Goal: Communication & Community: Answer question/provide support

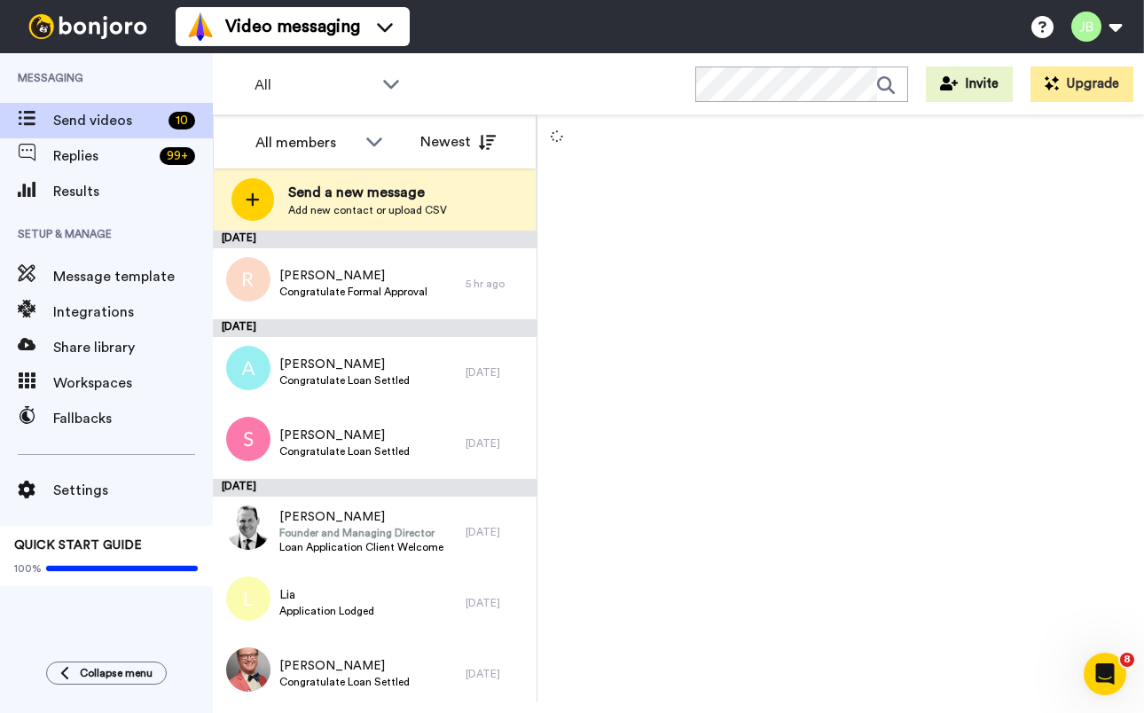
click at [615, 239] on div at bounding box center [840, 408] width 606 height 587
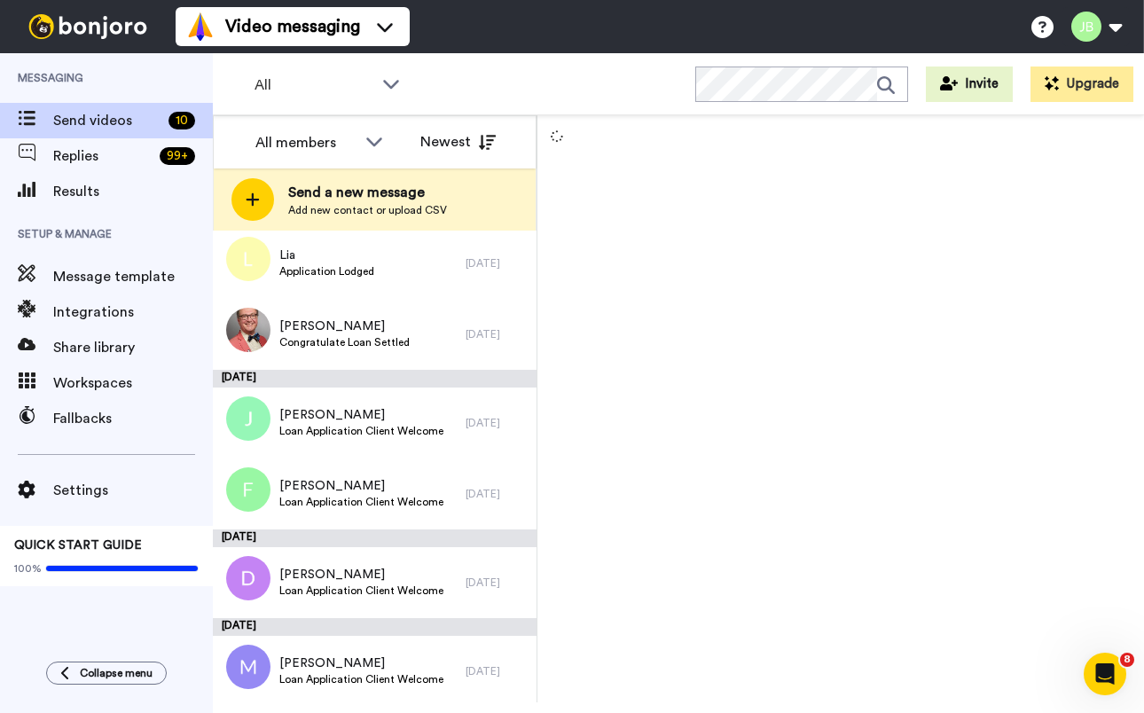
scroll to position [344, 0]
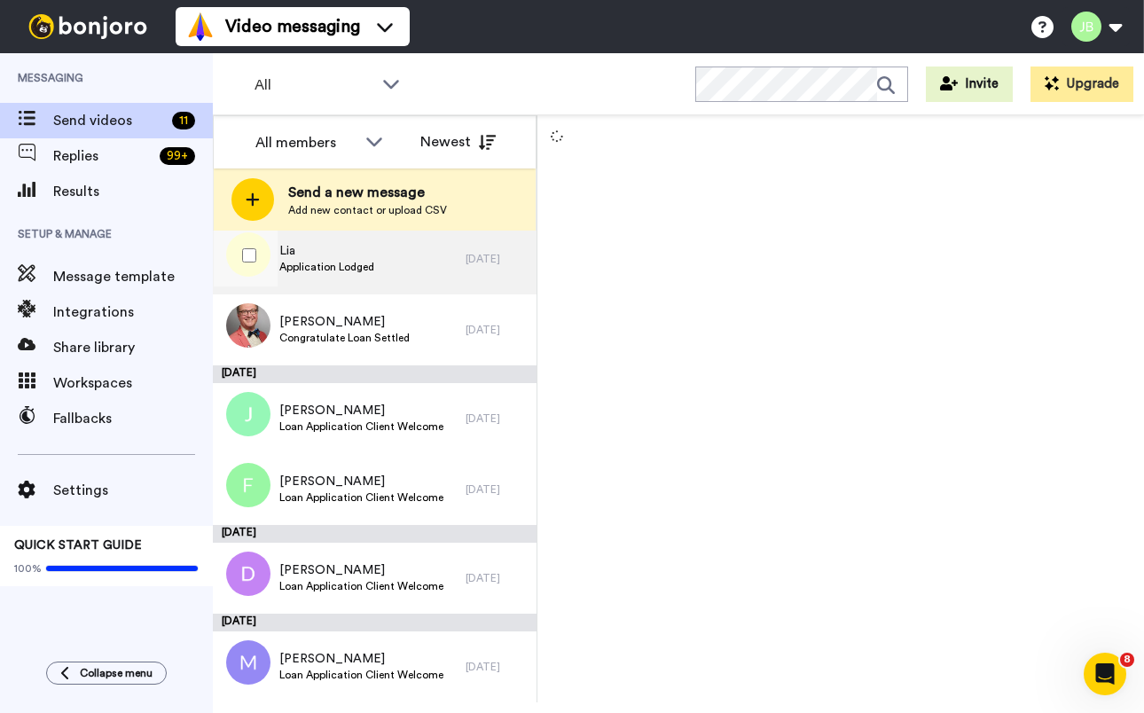
click at [423, 264] on div "Lia Application Lodged" at bounding box center [339, 258] width 253 height 71
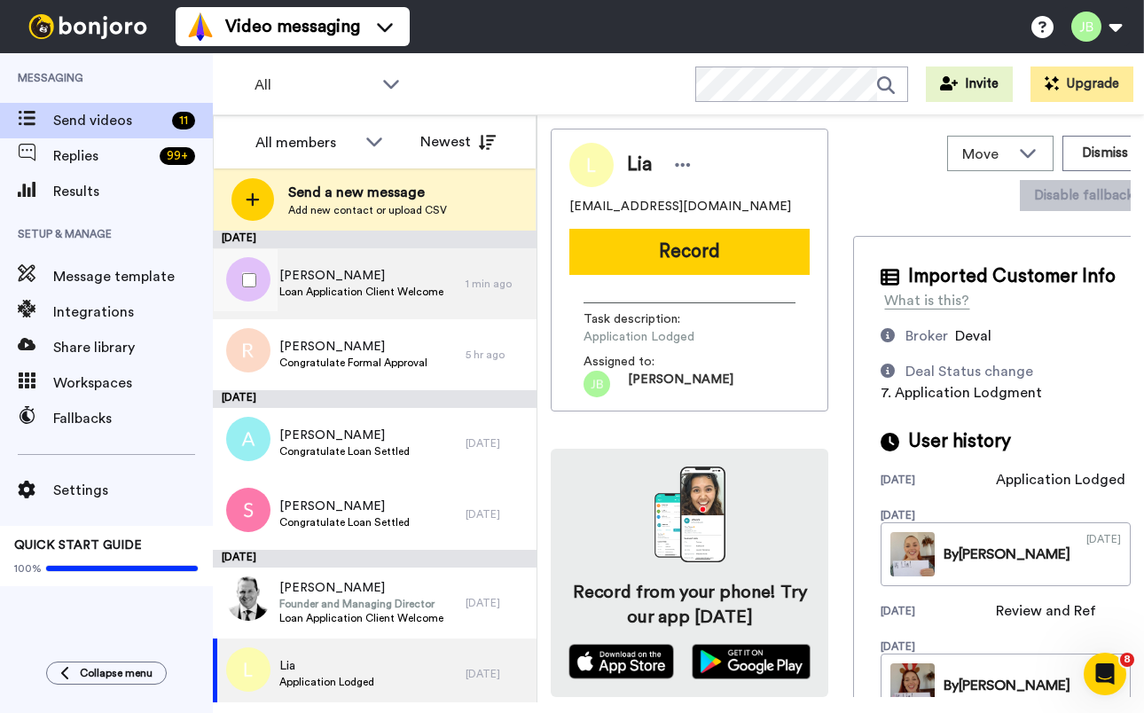
click at [402, 276] on span "[PERSON_NAME]" at bounding box center [361, 276] width 164 height 18
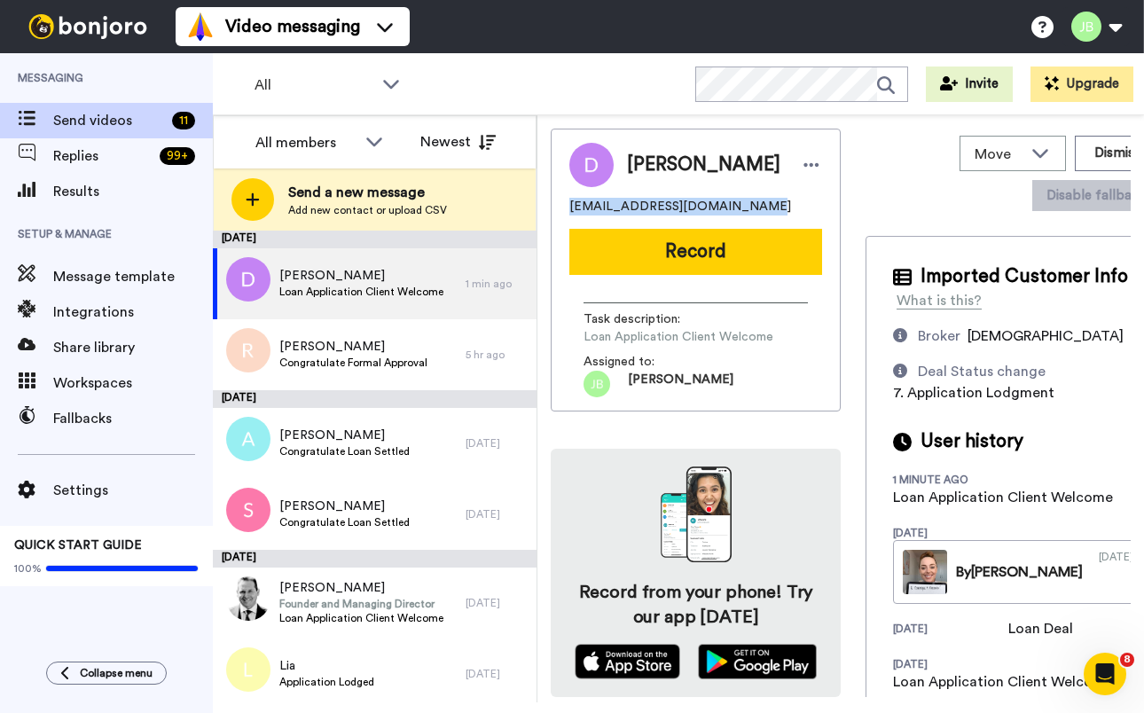
drag, startPoint x: 738, startPoint y: 200, endPoint x: 568, endPoint y: 209, distance: 169.6
click at [568, 209] on div "Dominique [EMAIL_ADDRESS][DOMAIN_NAME] Record Task description : Loan Applicati…" at bounding box center [696, 270] width 290 height 283
copy span "dominique.n.price@gmail.com"
click at [727, 203] on span "dominique.n.price@gmail.com" at bounding box center [680, 207] width 222 height 18
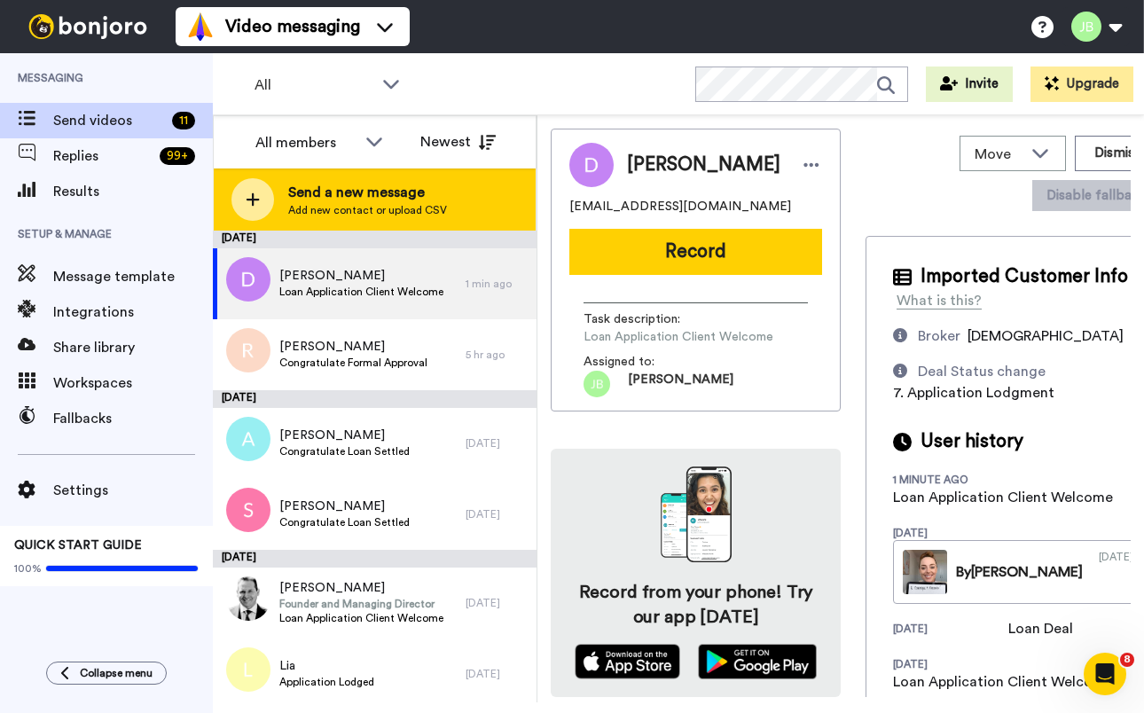
click at [347, 188] on span "Send a new message" at bounding box center [367, 192] width 159 height 21
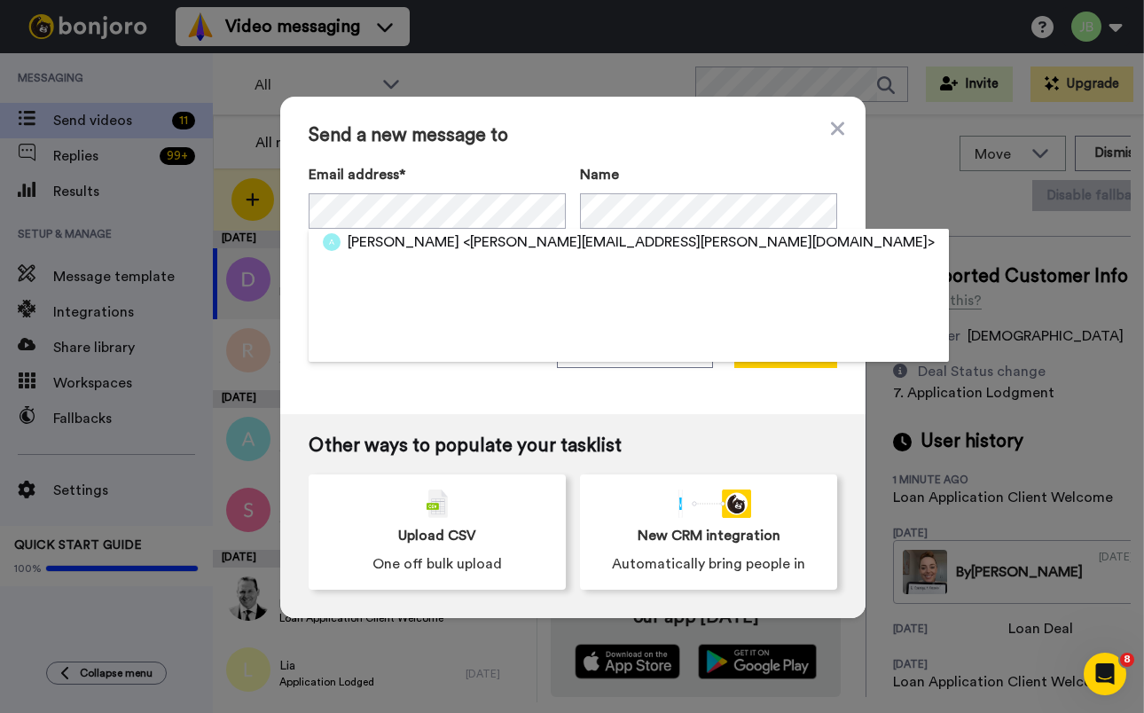
drag, startPoint x: 517, startPoint y: 247, endPoint x: 515, endPoint y: 269, distance: 21.4
click at [518, 247] on span "<alexander.w.j.price@bath.edu>" at bounding box center [699, 241] width 472 height 21
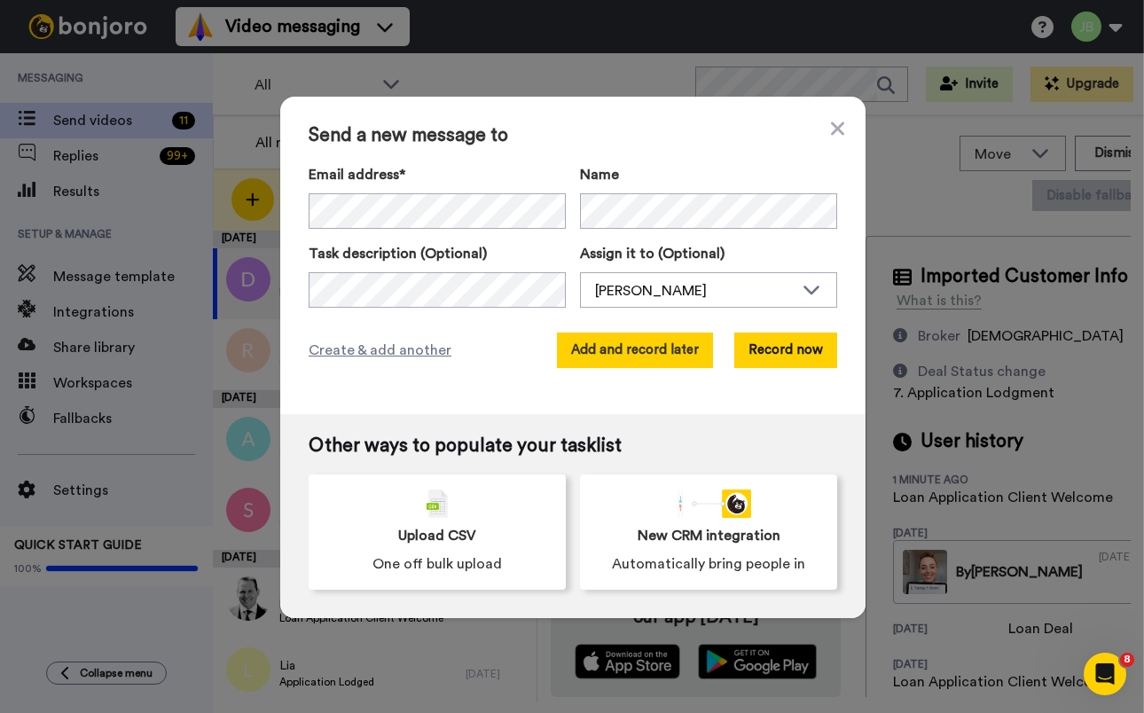
click at [587, 350] on button "Add and record later" at bounding box center [635, 350] width 156 height 35
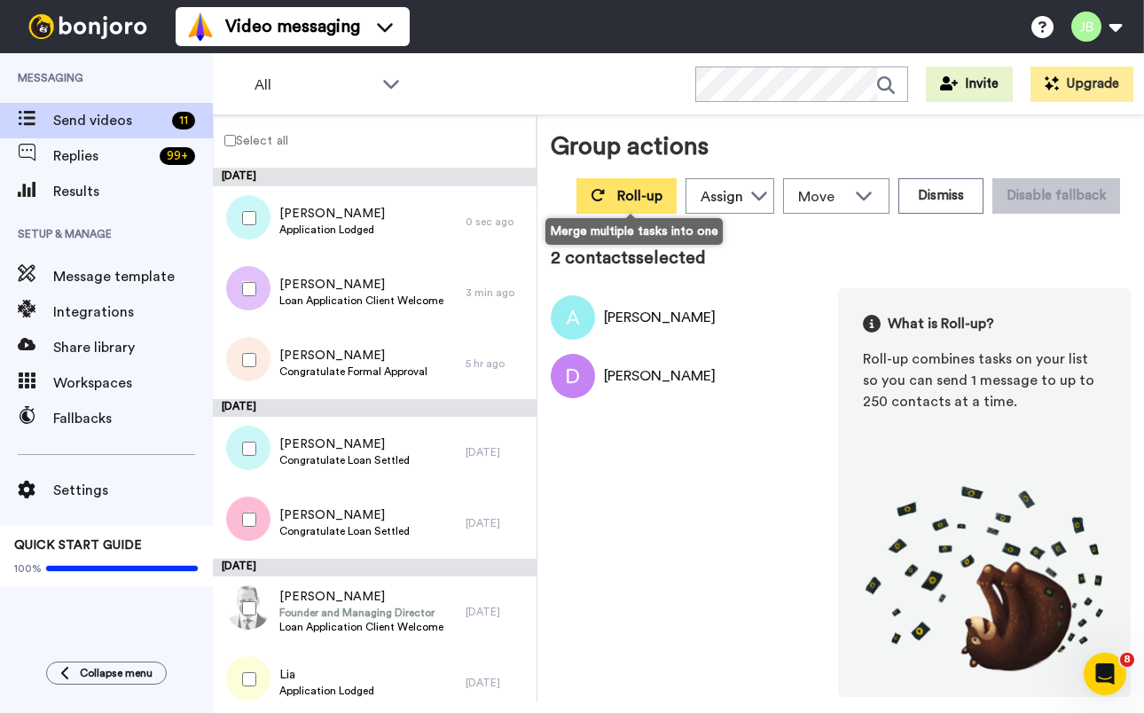
click at [610, 195] on button "Roll-up" at bounding box center [626, 195] width 100 height 35
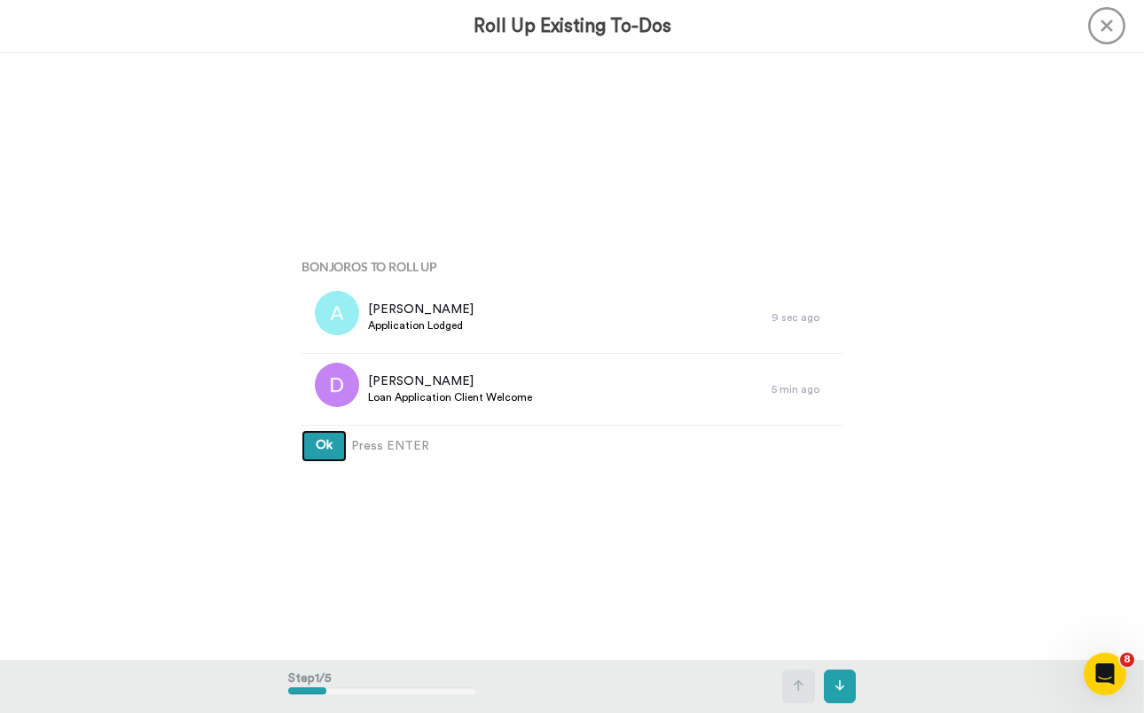
click at [301, 430] on button "Ok" at bounding box center [323, 446] width 45 height 32
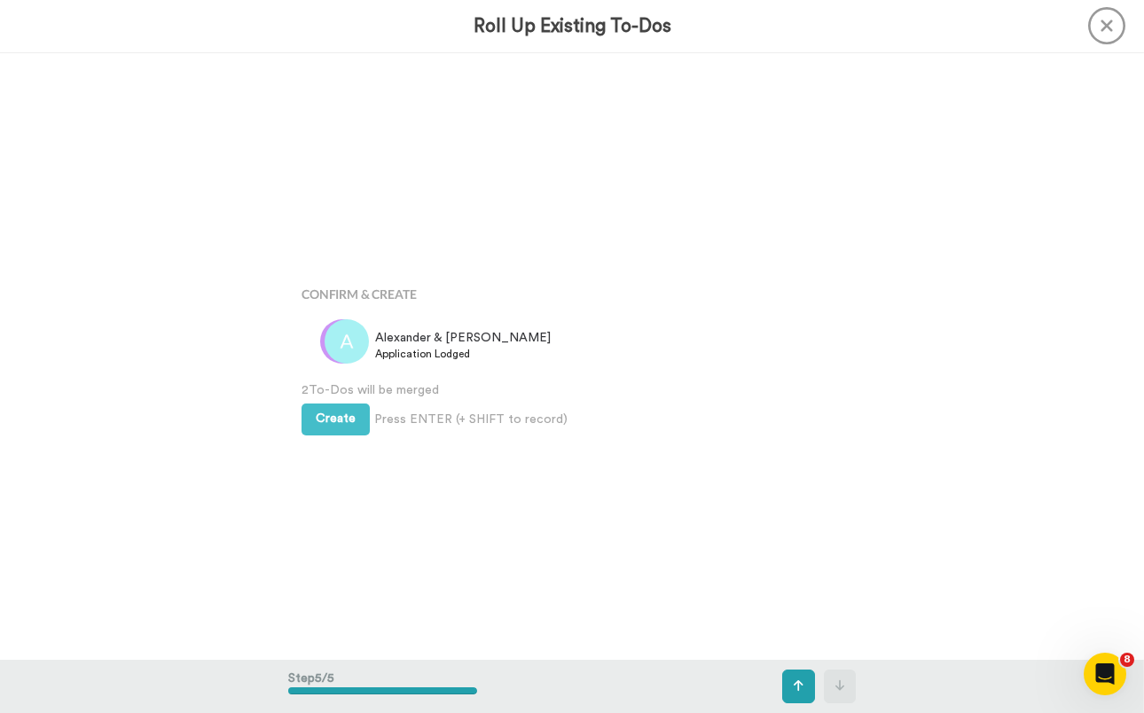
scroll to position [2428, 0]
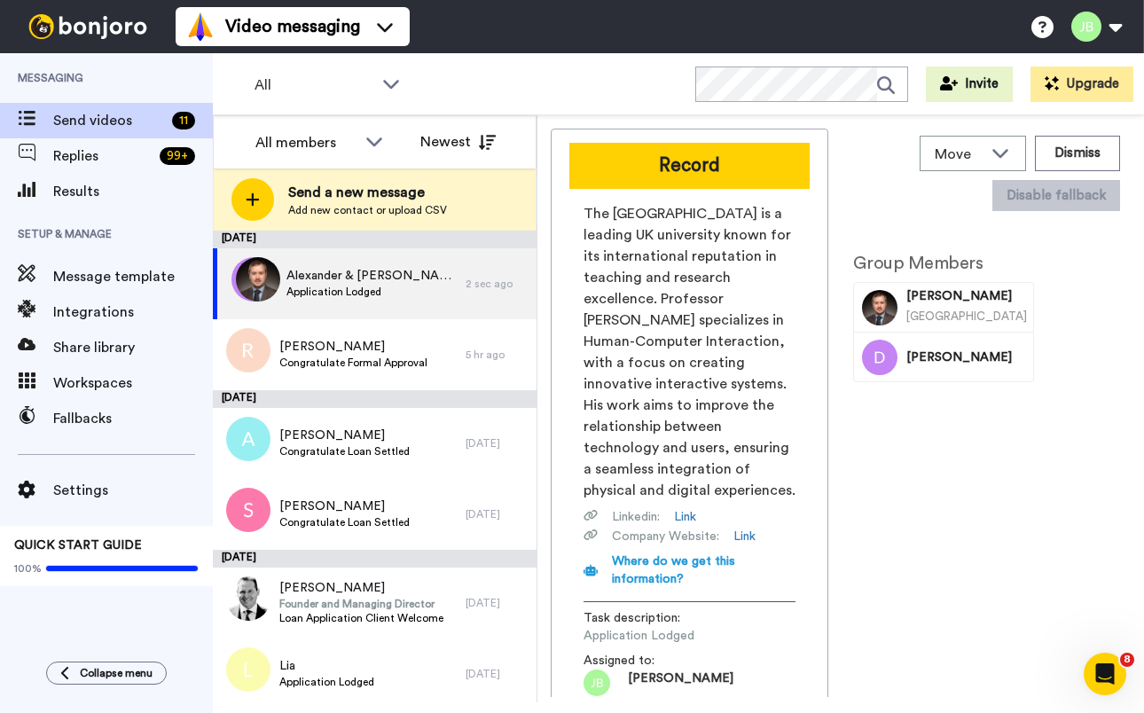
drag, startPoint x: 705, startPoint y: 168, endPoint x: 688, endPoint y: 151, distance: 23.8
click at [703, 167] on button "Record" at bounding box center [689, 166] width 240 height 46
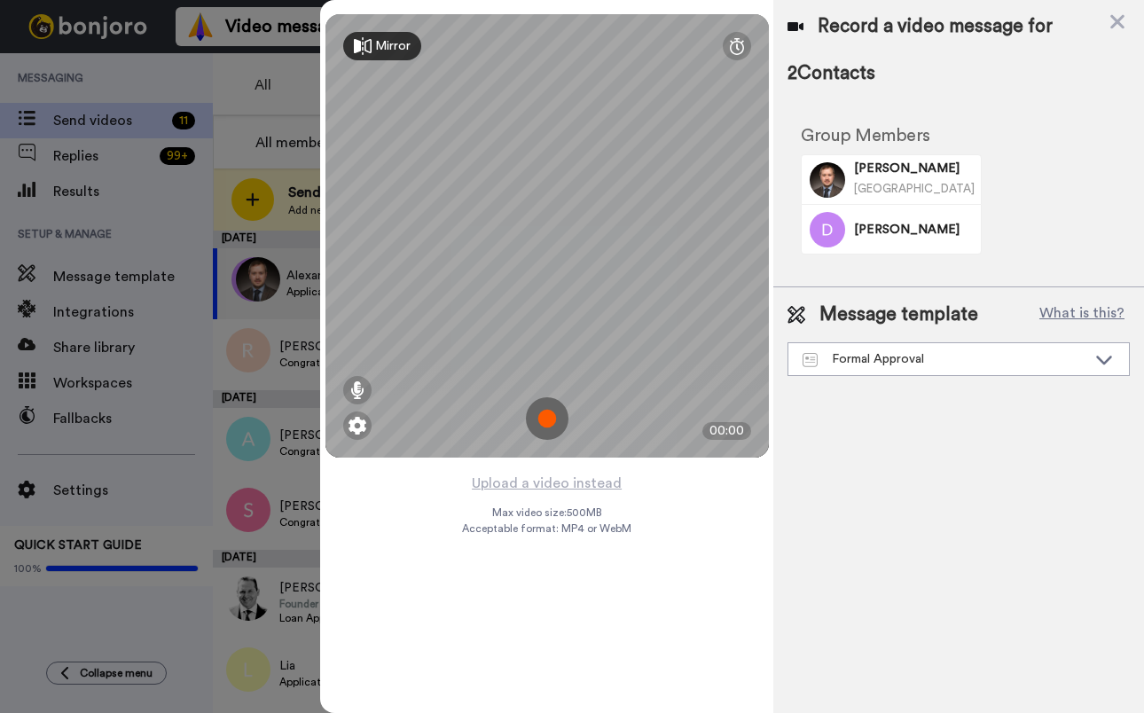
click at [546, 416] on img at bounding box center [547, 418] width 43 height 43
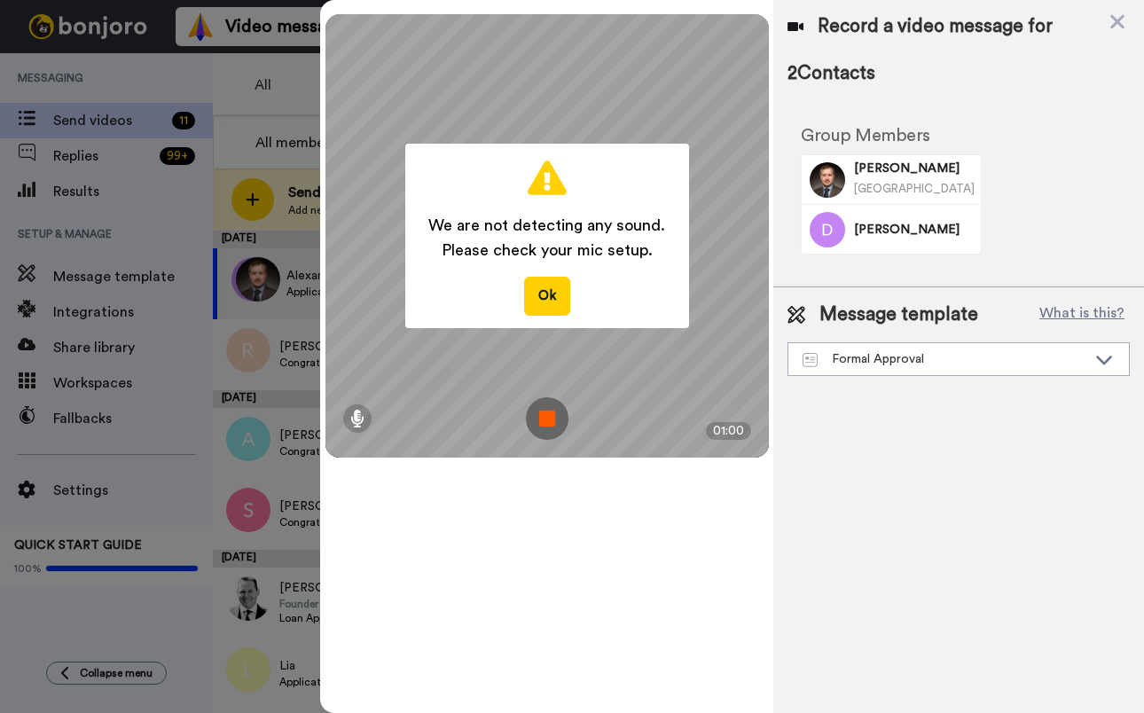
click at [545, 419] on img at bounding box center [547, 418] width 43 height 43
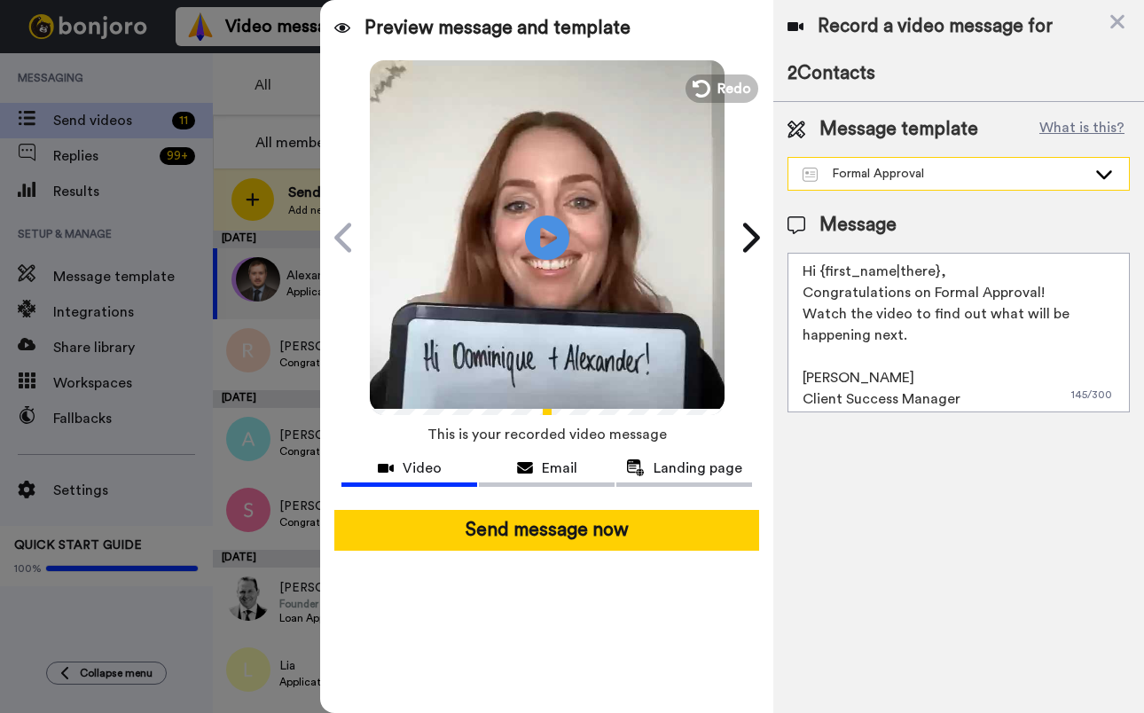
click at [977, 168] on div "Formal Approval" at bounding box center [944, 174] width 284 height 18
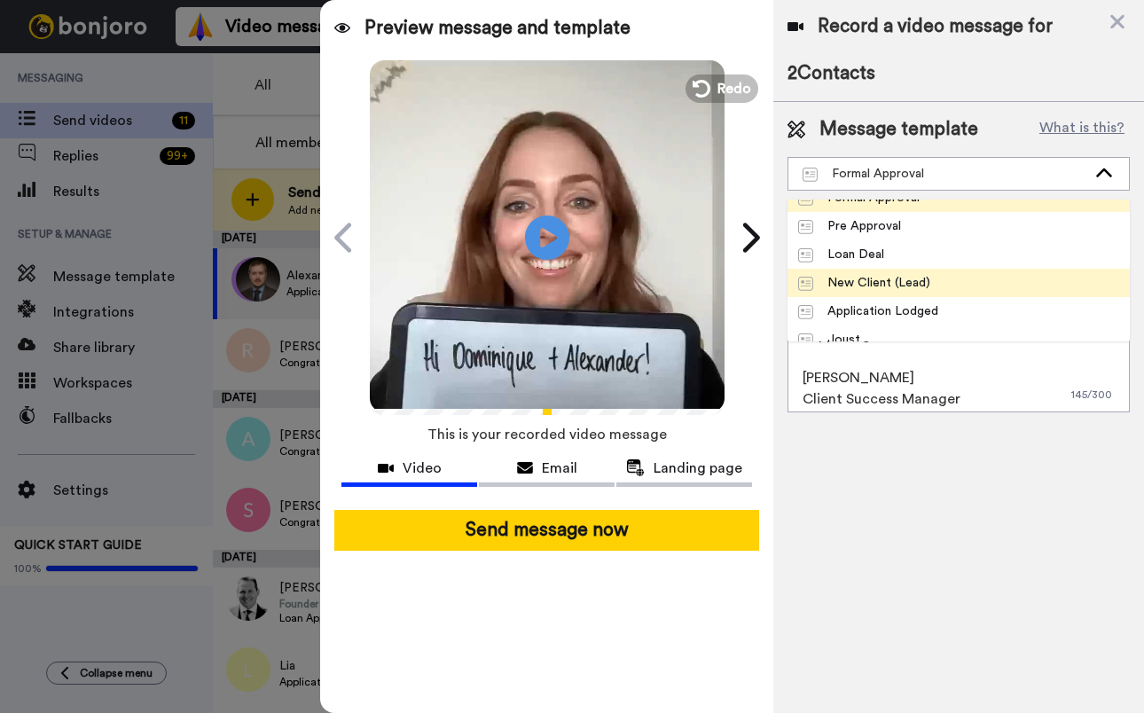
scroll to position [299, 0]
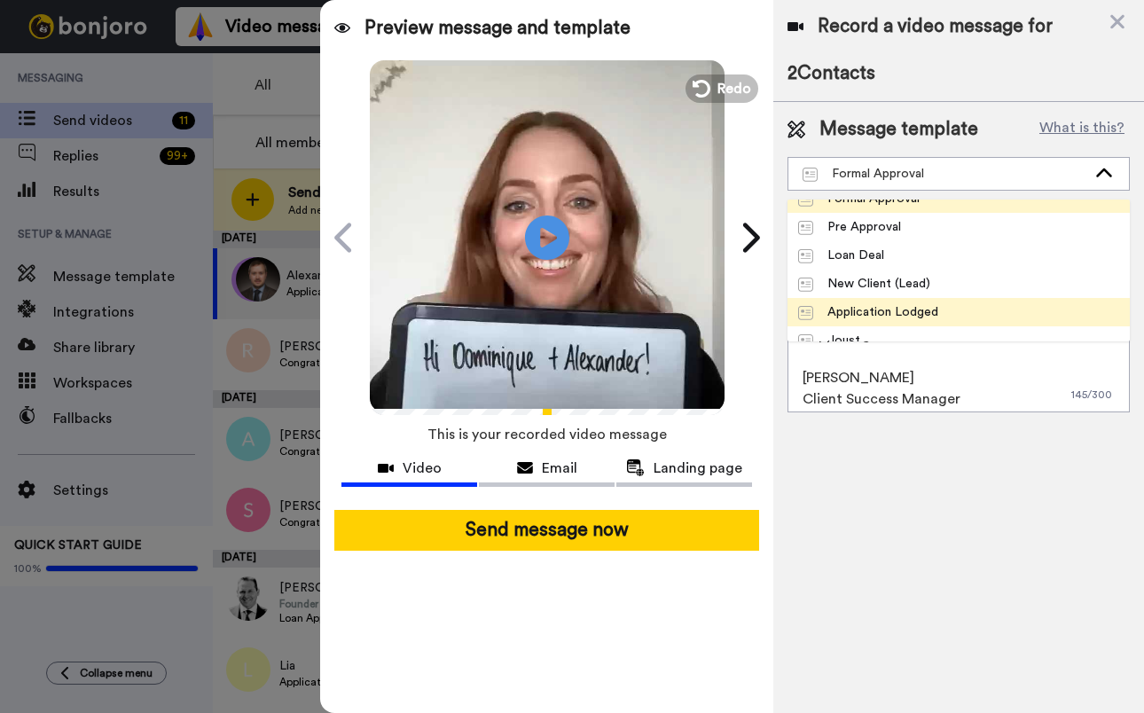
click at [949, 305] on li "Application Lodged" at bounding box center [958, 312] width 342 height 28
type textarea "Hi {first_name|there}, I have an update for you regarding your deal! Once you'v…"
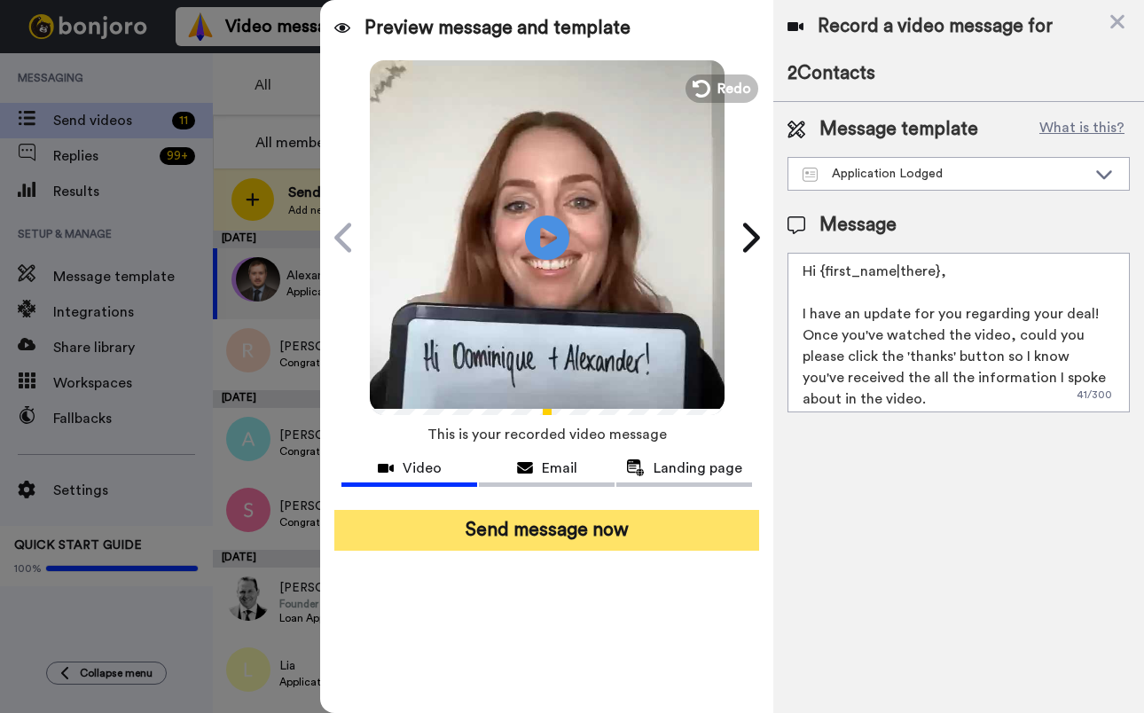
click at [610, 534] on button "Send message now" at bounding box center [546, 530] width 425 height 41
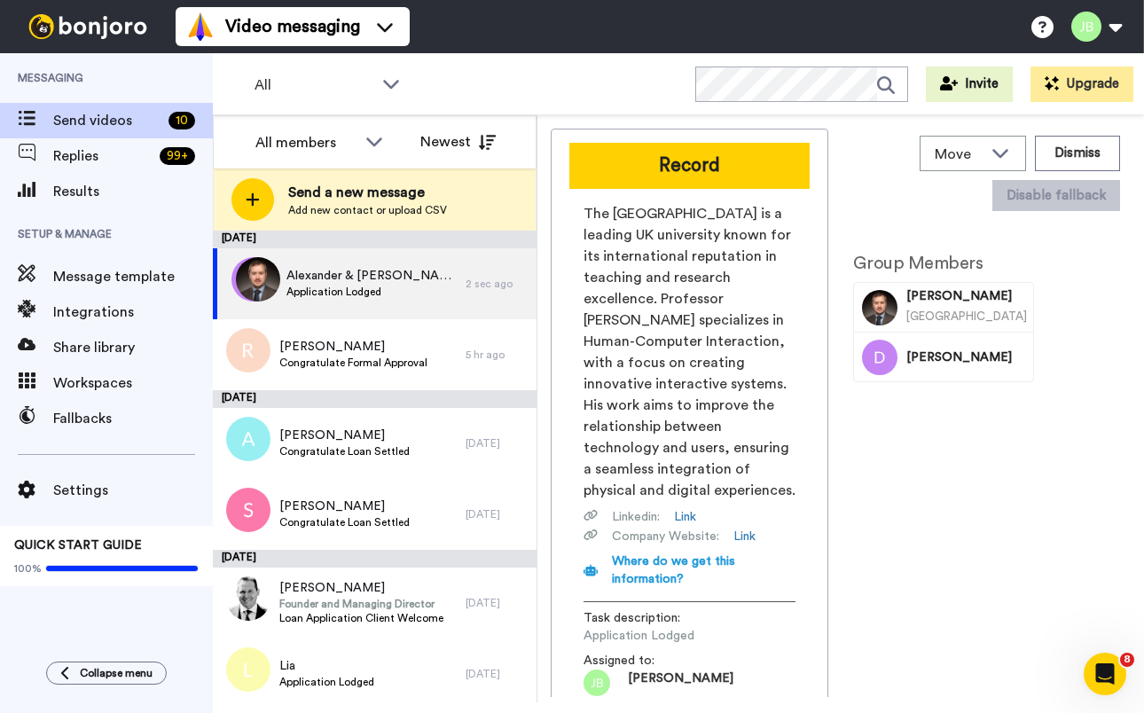
scroll to position [0, 0]
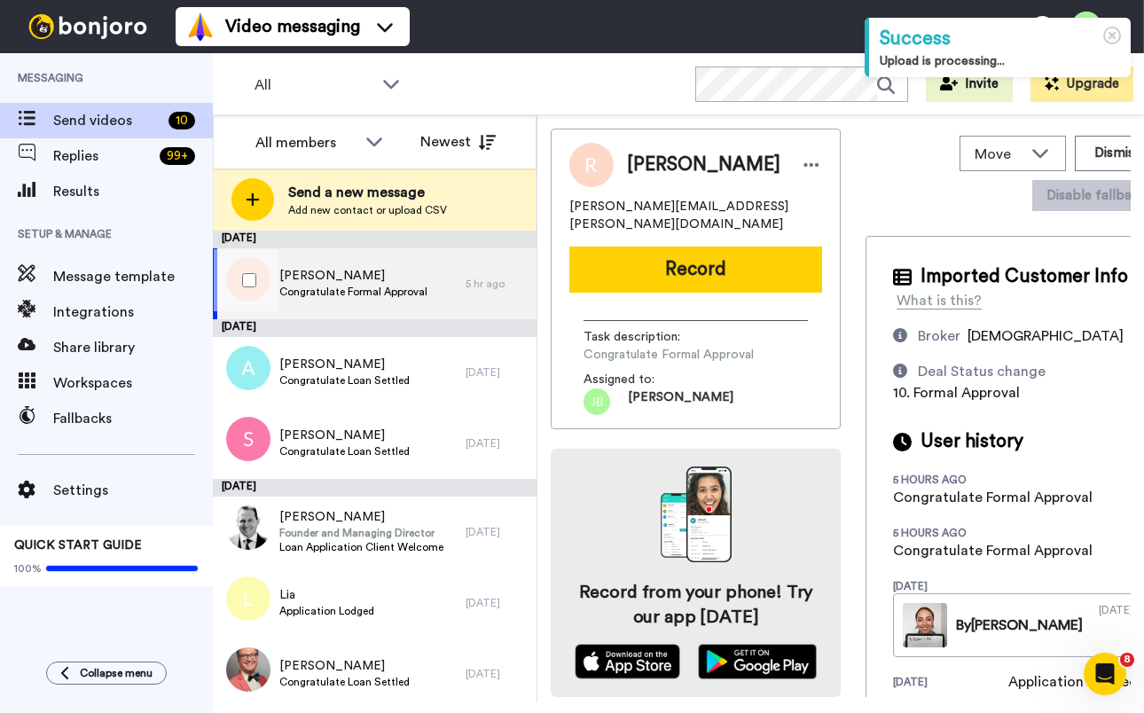
click at [418, 296] on span "Congratulate Formal Approval" at bounding box center [353, 292] width 148 height 14
drag, startPoint x: 723, startPoint y: 207, endPoint x: 562, endPoint y: 207, distance: 160.5
click at [562, 207] on div "Richard richard.monheit@gmail.com Record Task description : Congratulate Formal…" at bounding box center [696, 279] width 290 height 301
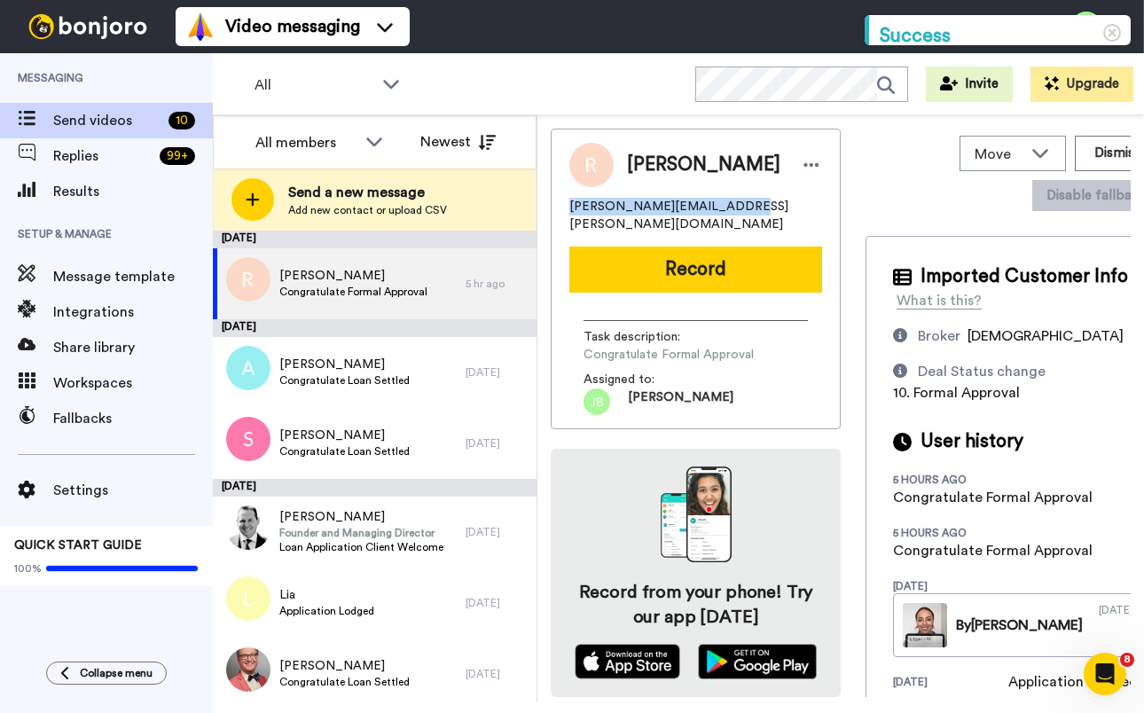
copy span "richard.monheit@gmail.com"
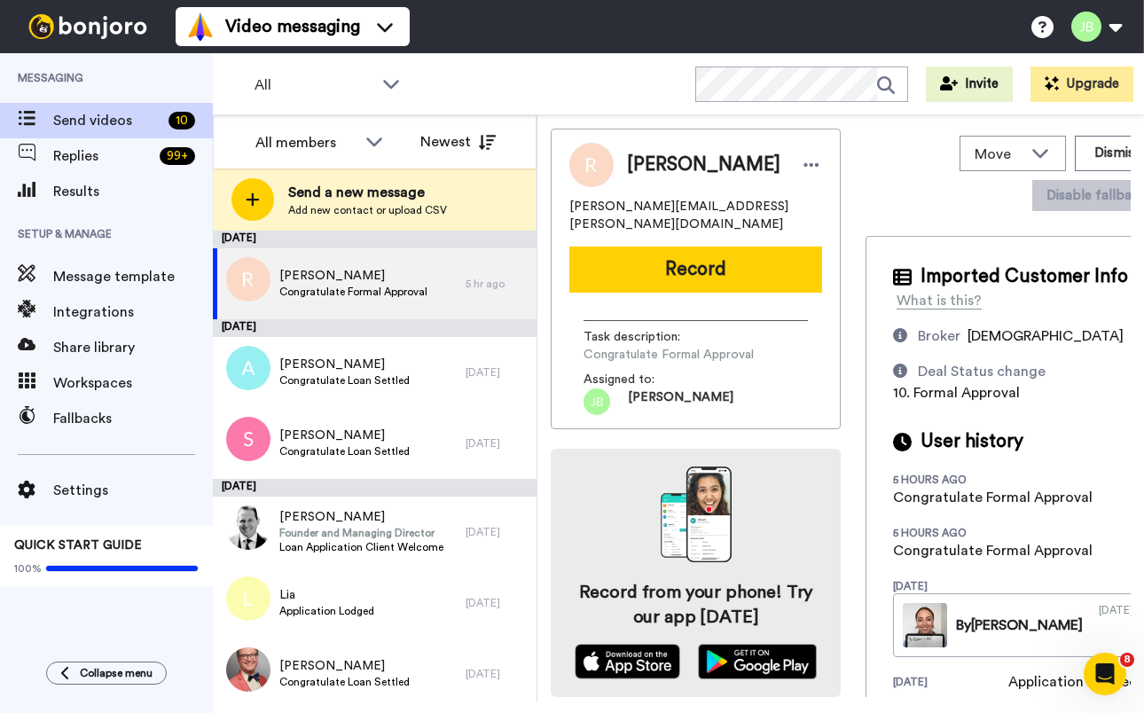
click at [818, 200] on div "Richard richard.monheit@gmail.com Record Task description : Congratulate Formal…" at bounding box center [696, 279] width 290 height 301
click at [371, 291] on span "Congratulate Formal Approval" at bounding box center [353, 292] width 148 height 14
drag, startPoint x: 735, startPoint y: 202, endPoint x: 599, endPoint y: 207, distance: 135.8
click at [564, 204] on div "Richard richard.monheit@gmail.com Record Task description : Congratulate Formal…" at bounding box center [696, 279] width 290 height 301
copy span "richard.monheit@gmail.com"
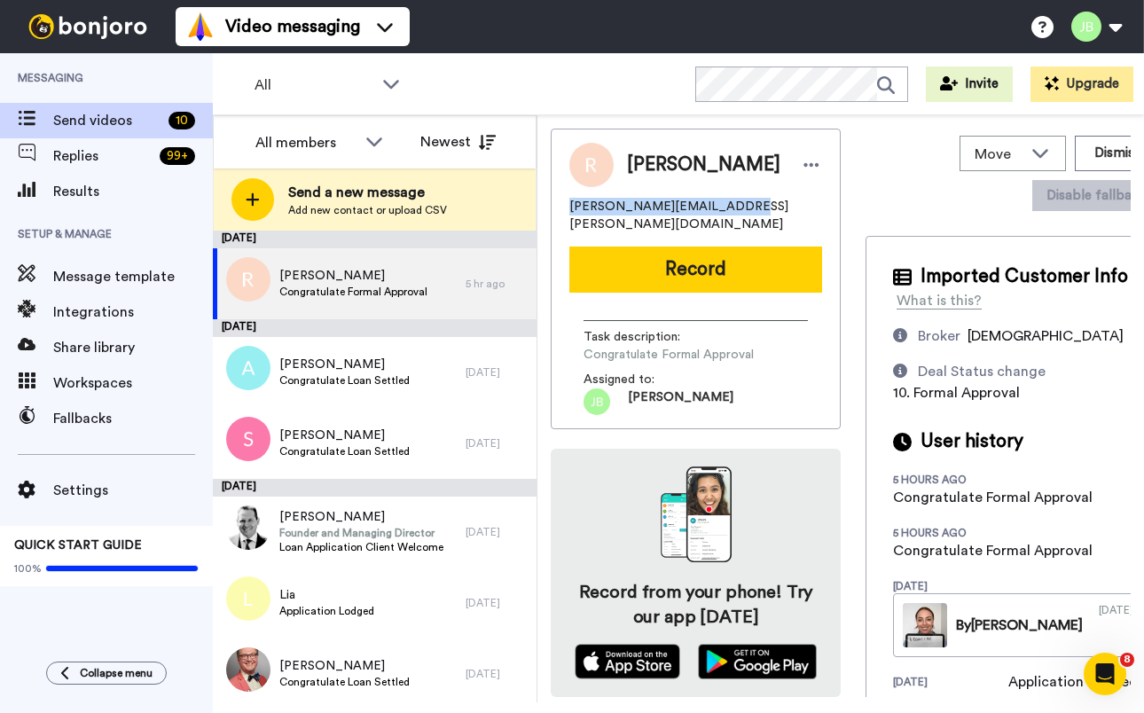
click at [740, 203] on div "richard.monheit@gmail.com" at bounding box center [695, 215] width 253 height 35
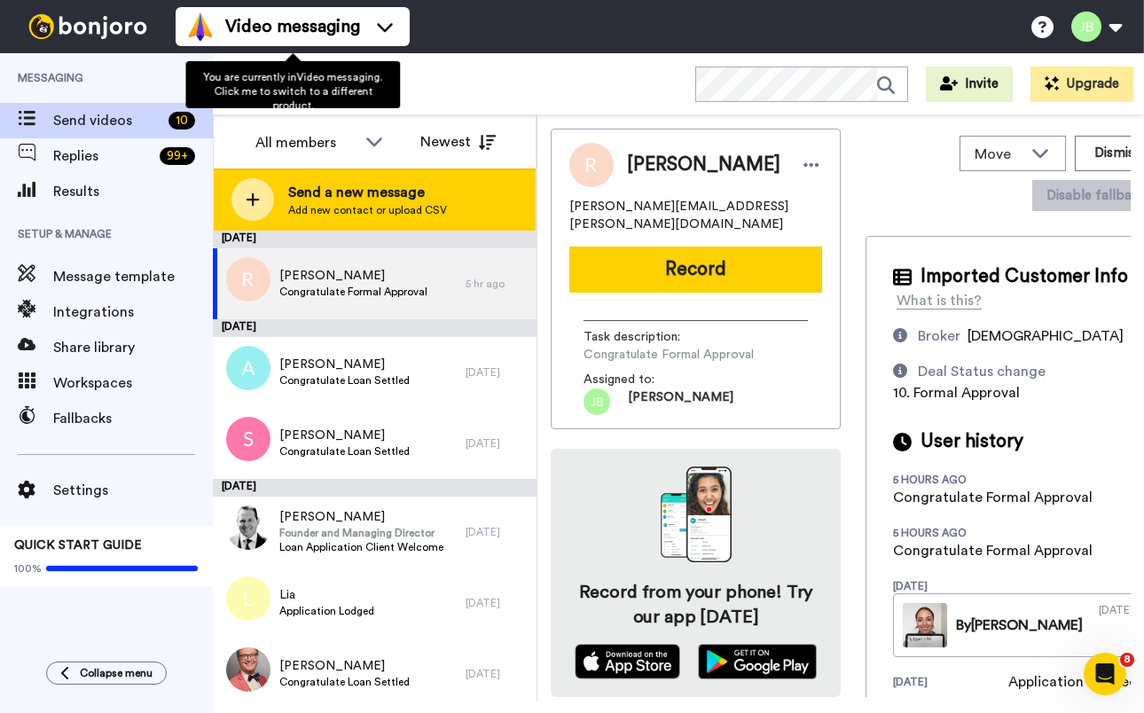
click at [364, 208] on span "Add new contact or upload CSV" at bounding box center [367, 210] width 159 height 14
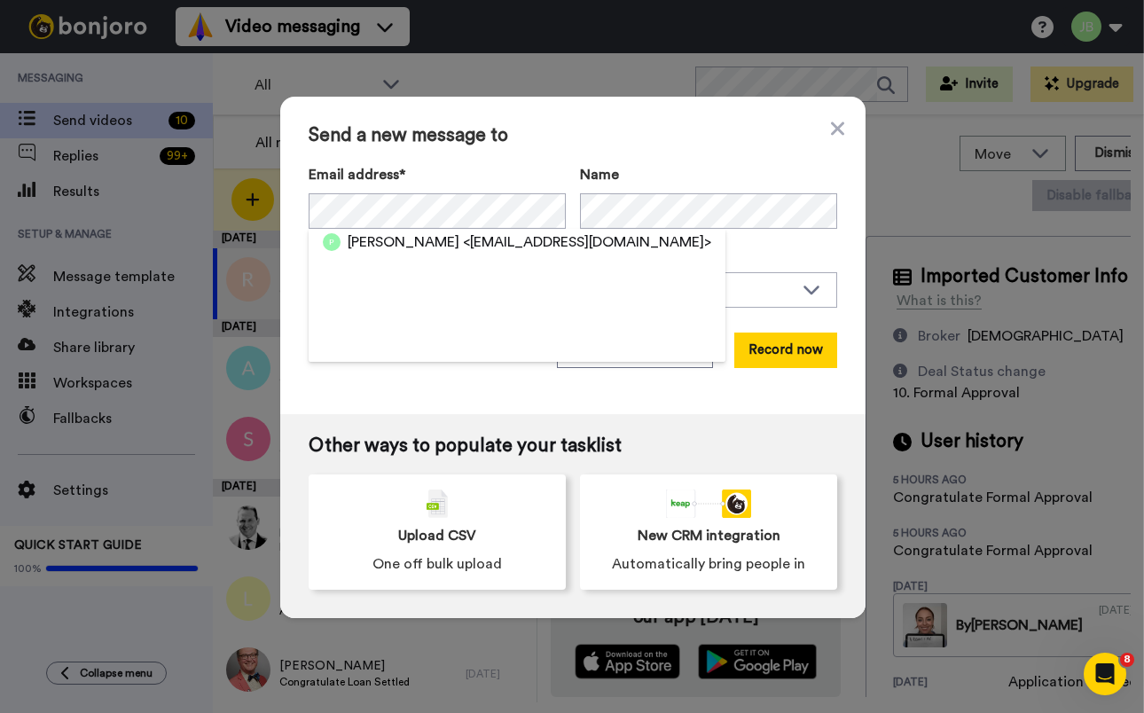
click at [463, 239] on span "<piamoore1984@gmail.com>" at bounding box center [587, 241] width 248 height 21
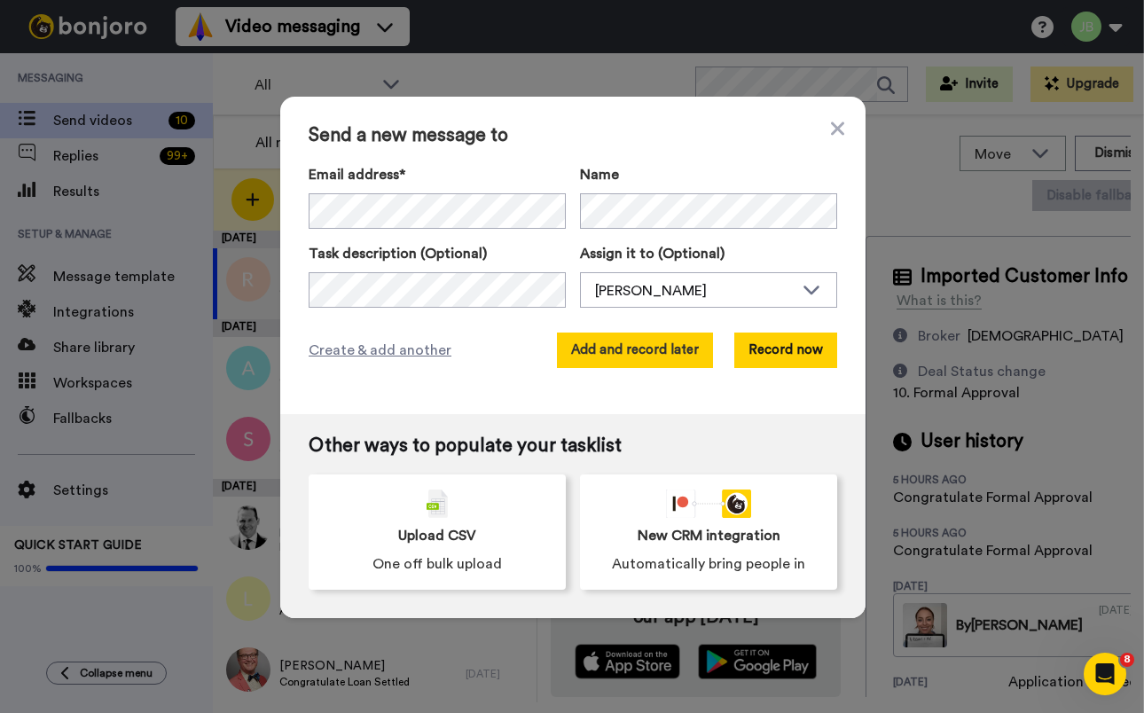
click at [597, 356] on button "Add and record later" at bounding box center [635, 350] width 156 height 35
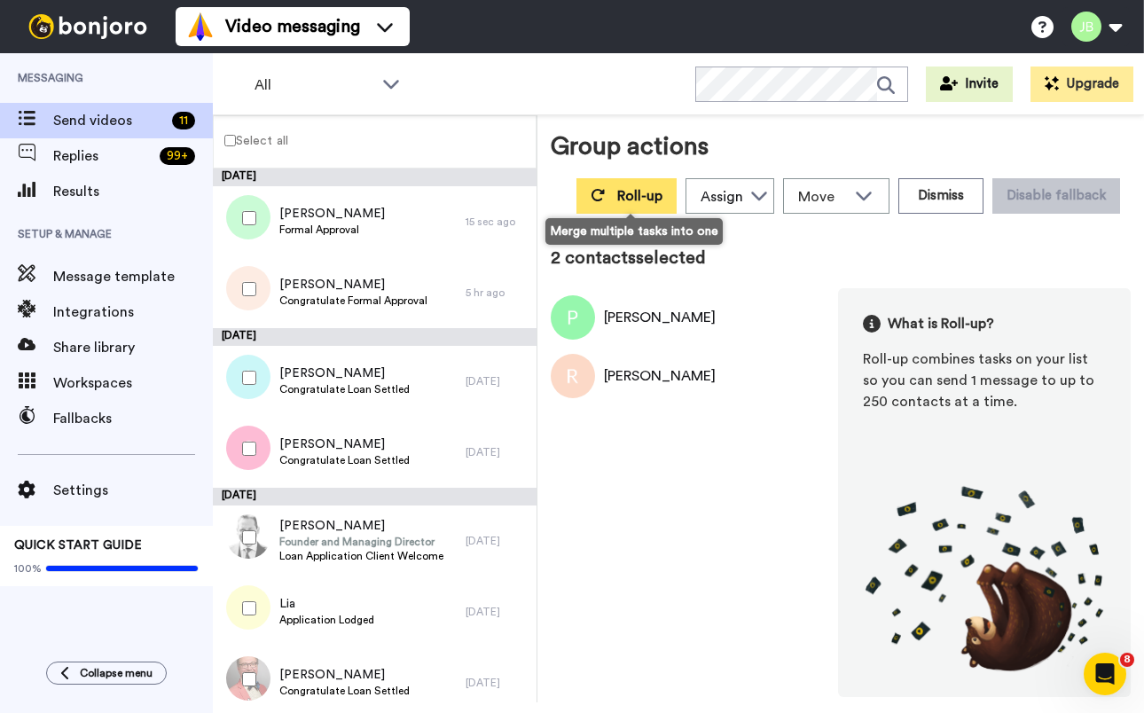
click at [616, 198] on button "Roll-up" at bounding box center [626, 195] width 100 height 35
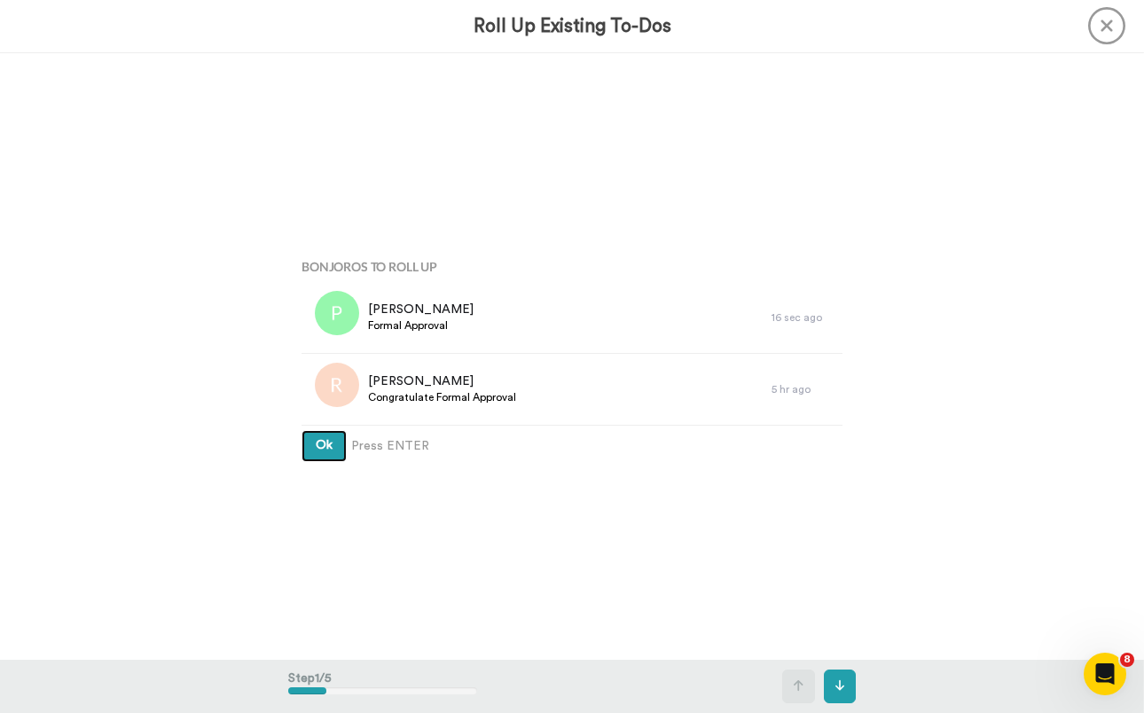
click at [301, 430] on button "Ok" at bounding box center [323, 446] width 45 height 32
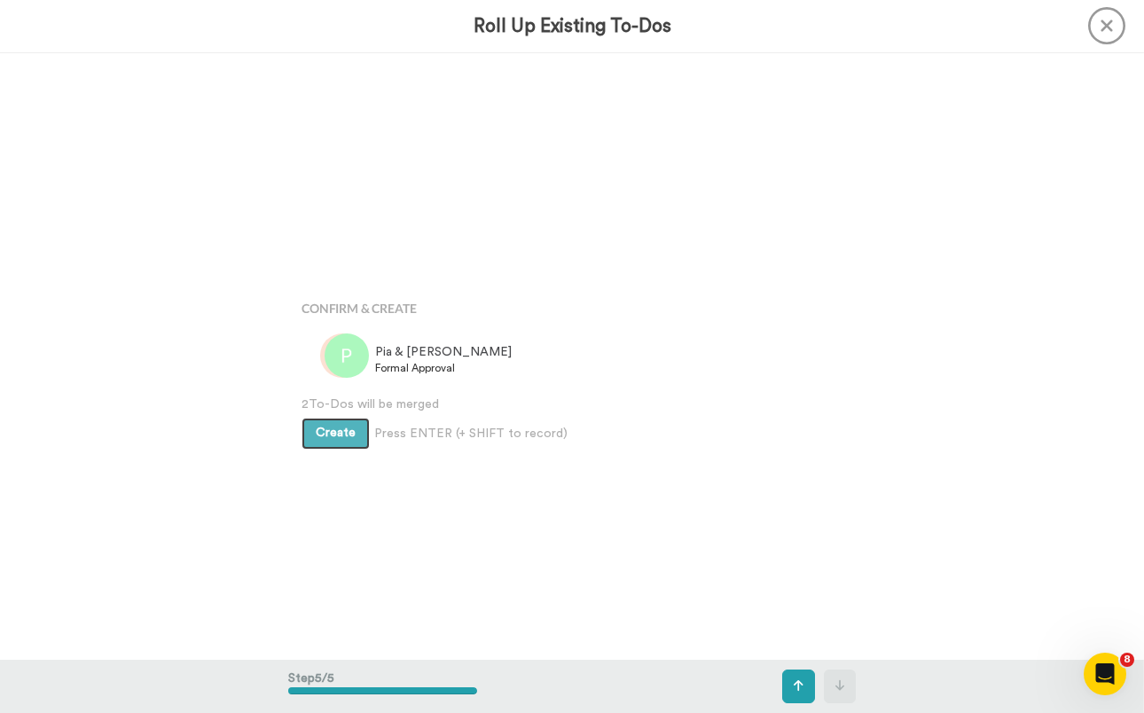
scroll to position [2428, 0]
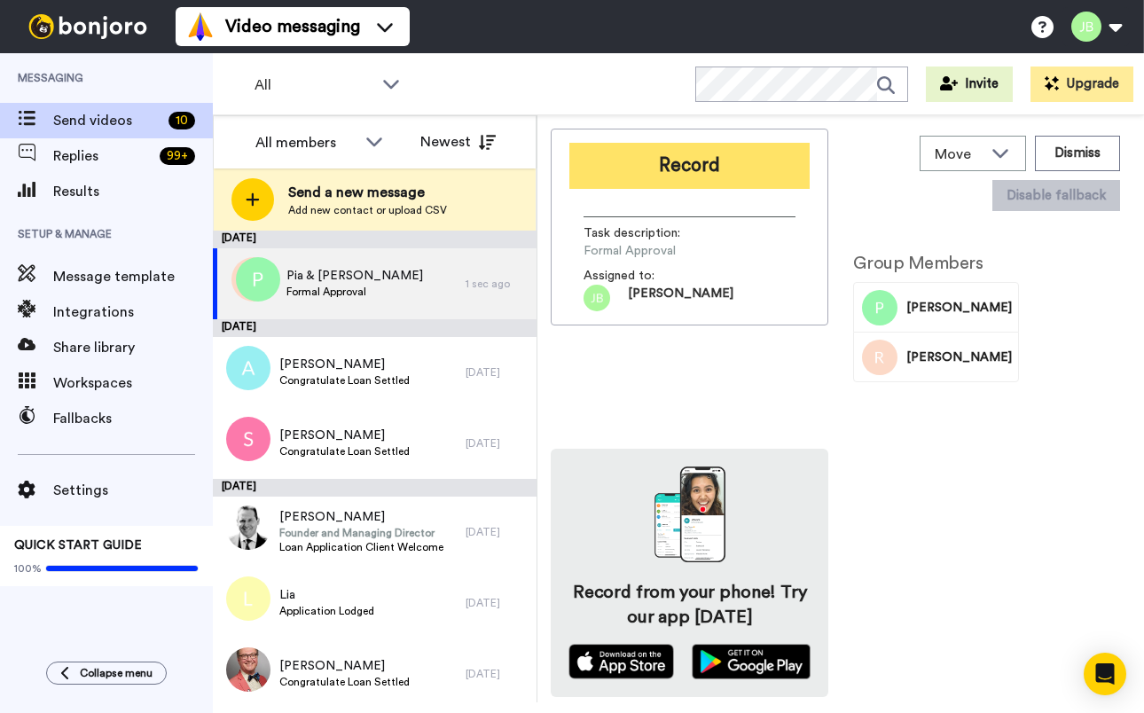
click at [653, 175] on button "Record" at bounding box center [689, 166] width 240 height 46
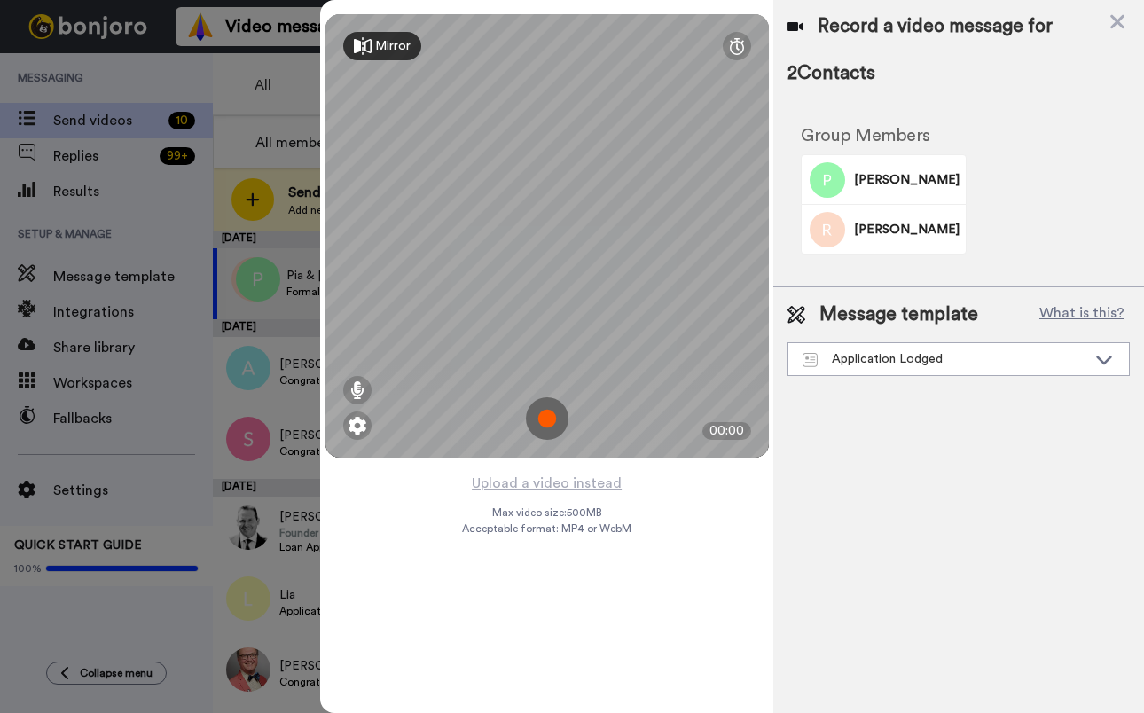
click at [546, 418] on img at bounding box center [547, 418] width 43 height 43
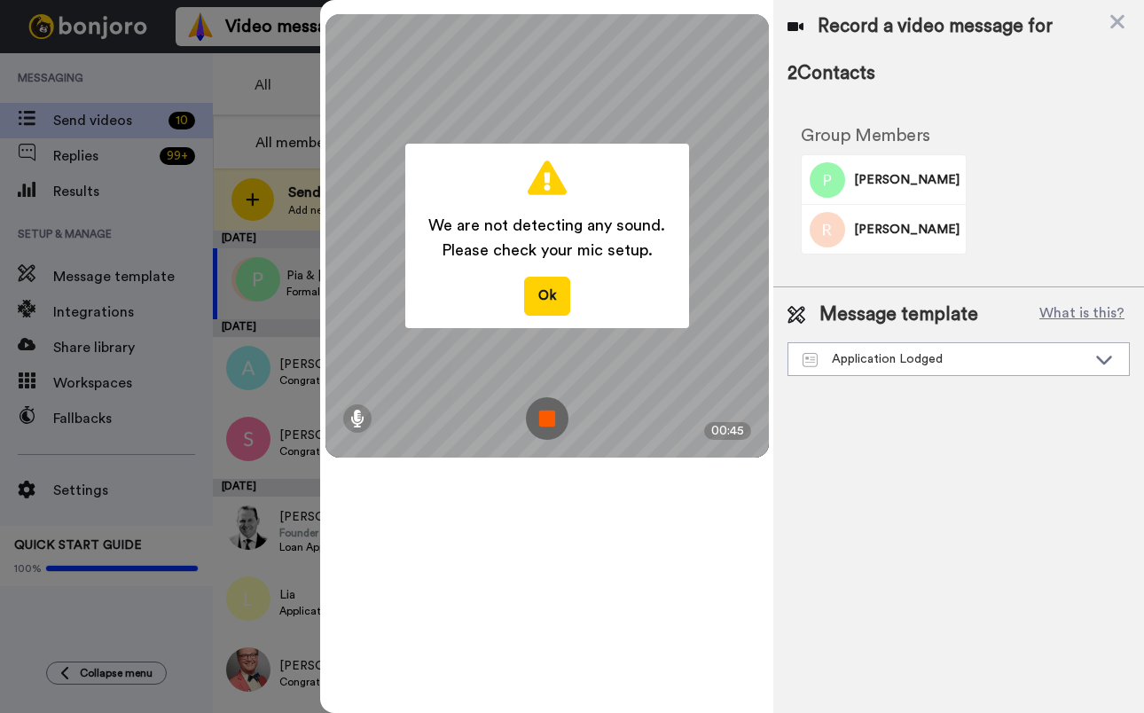
click at [539, 423] on img at bounding box center [547, 418] width 43 height 43
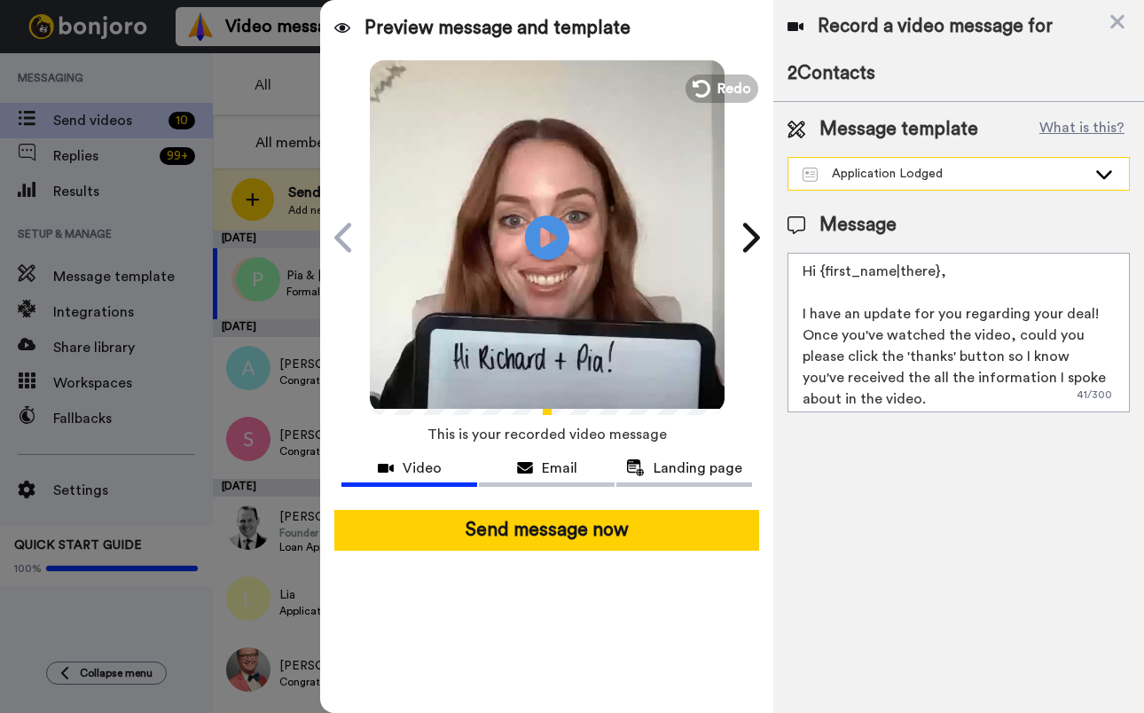
drag, startPoint x: 976, startPoint y: 162, endPoint x: 982, endPoint y: 178, distance: 17.1
click at [976, 161] on div "Application Lodged" at bounding box center [958, 174] width 340 height 32
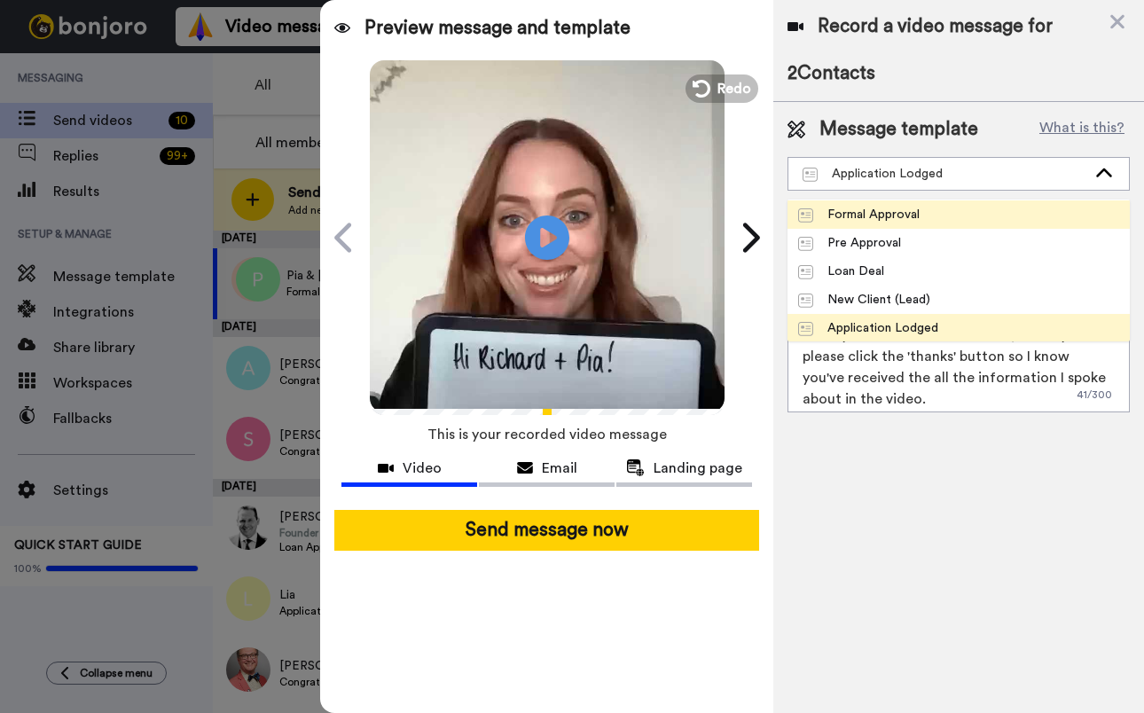
scroll to position [282, 0]
click at [939, 219] on li "Formal Approval" at bounding box center [958, 215] width 342 height 28
type textarea "Hi {first_name|there}, Congratulations on Formal Approval! Watch the video to f…"
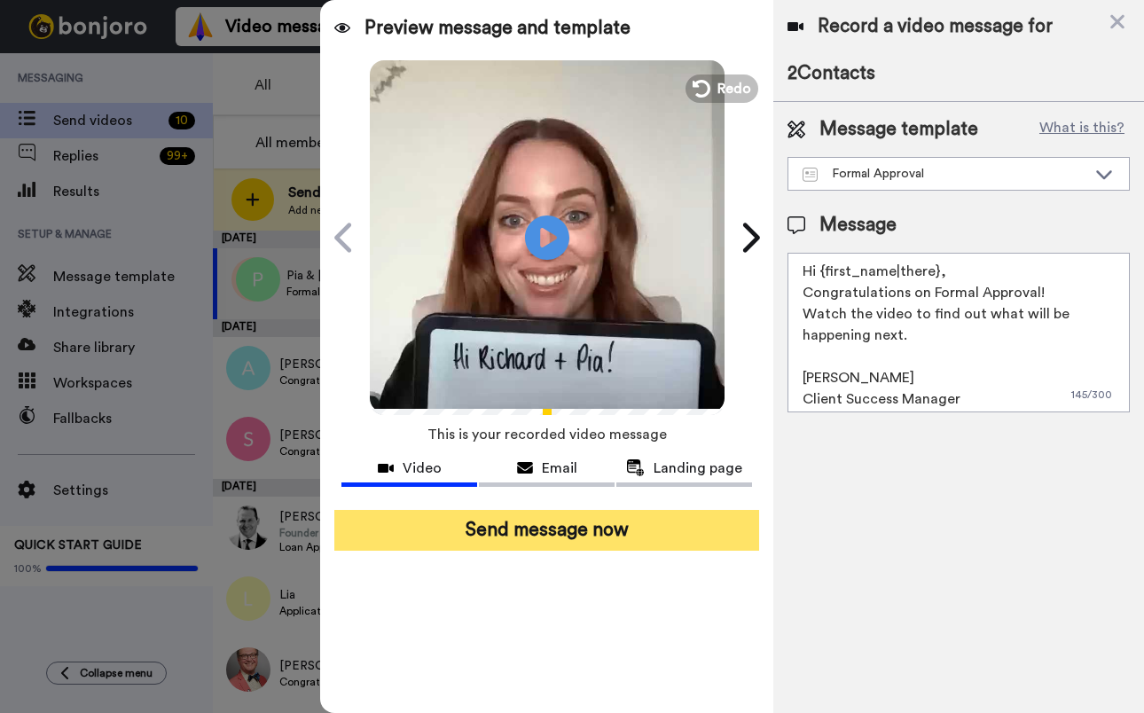
click at [654, 541] on button "Send message now" at bounding box center [546, 530] width 425 height 41
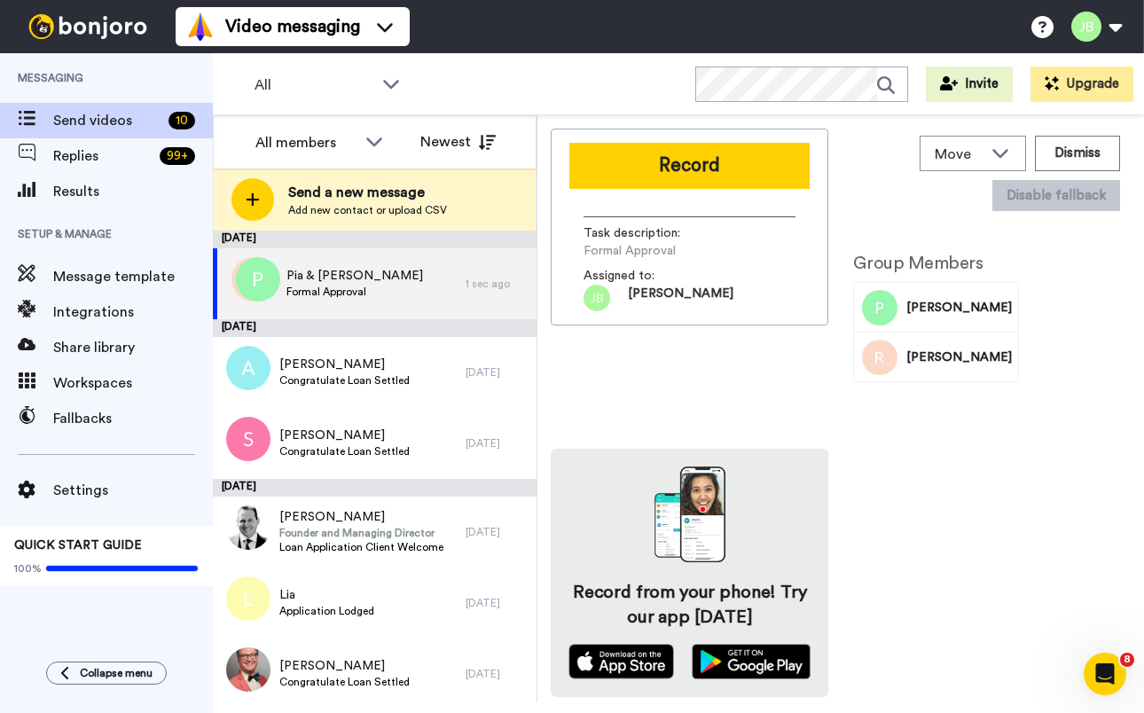
scroll to position [0, 0]
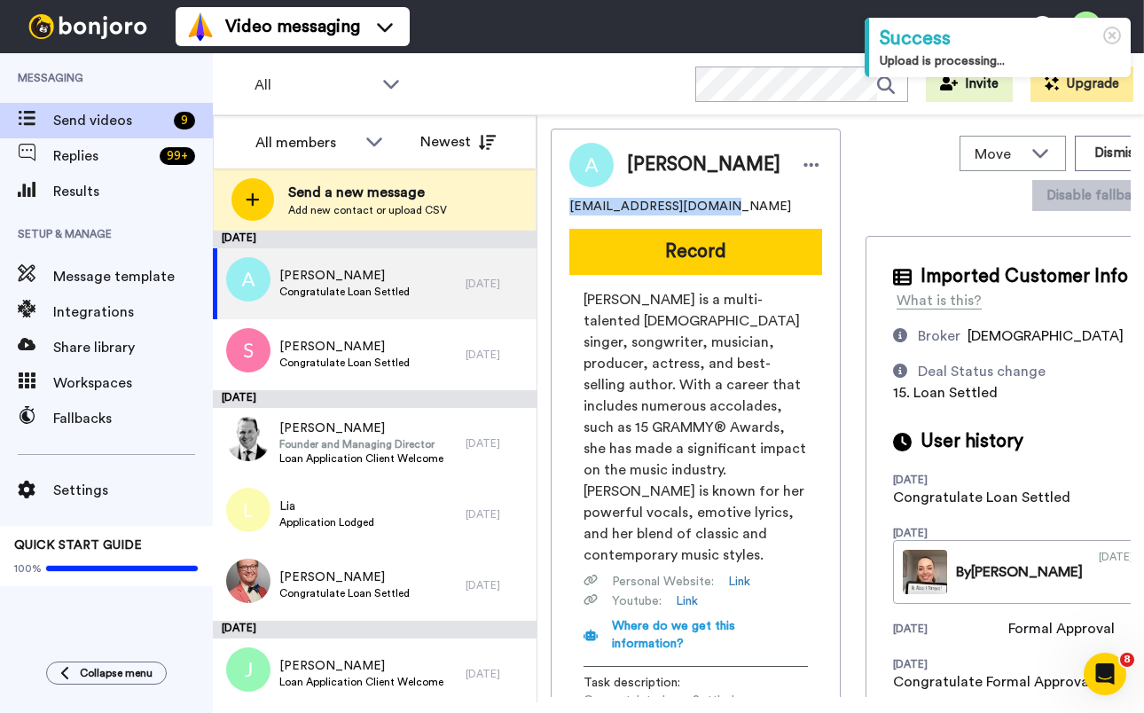
drag, startPoint x: 703, startPoint y: 207, endPoint x: 560, endPoint y: 207, distance: 142.8
click at [560, 207] on div "Alicia aliciafacal1@gmail.com Record Alicia Keys is a multi-talented American s…" at bounding box center [696, 452] width 290 height 646
copy span "aliciafacal1@gmail.com"
click at [726, 206] on div "aliciafacal1@gmail.com" at bounding box center [695, 207] width 253 height 18
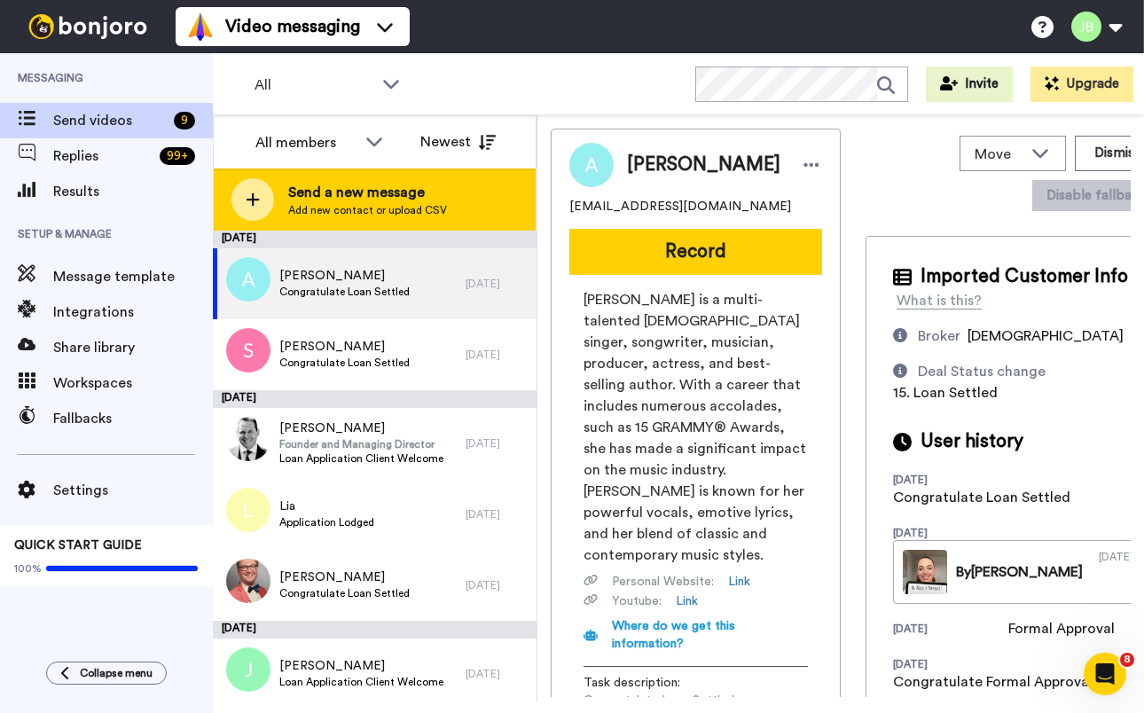
click at [341, 196] on span "Send a new message" at bounding box center [367, 192] width 159 height 21
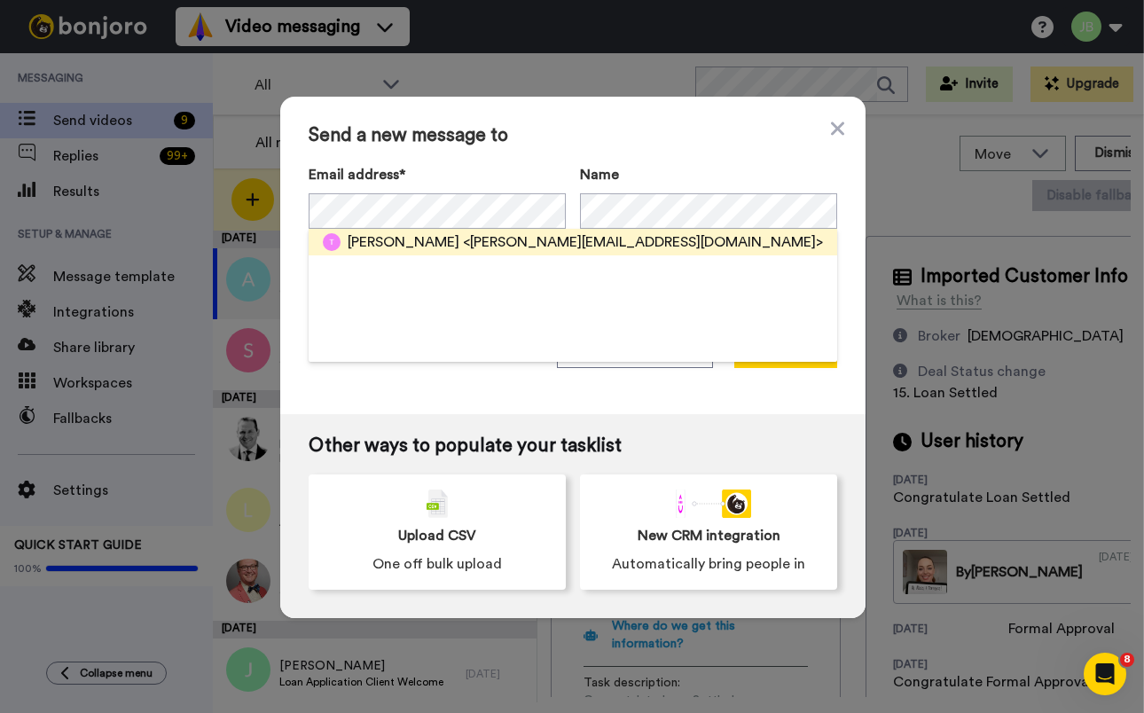
click at [463, 240] on span "<terry.pape82@gmail.com>" at bounding box center [643, 241] width 360 height 21
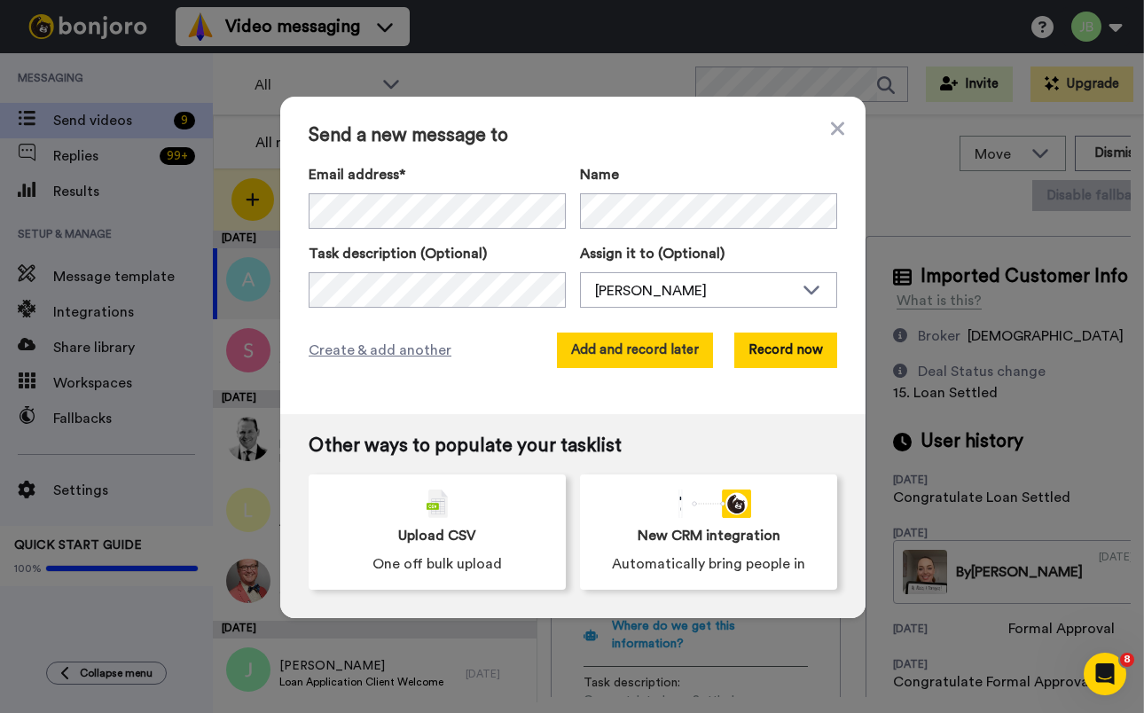
click at [653, 346] on button "Add and record later" at bounding box center [635, 350] width 156 height 35
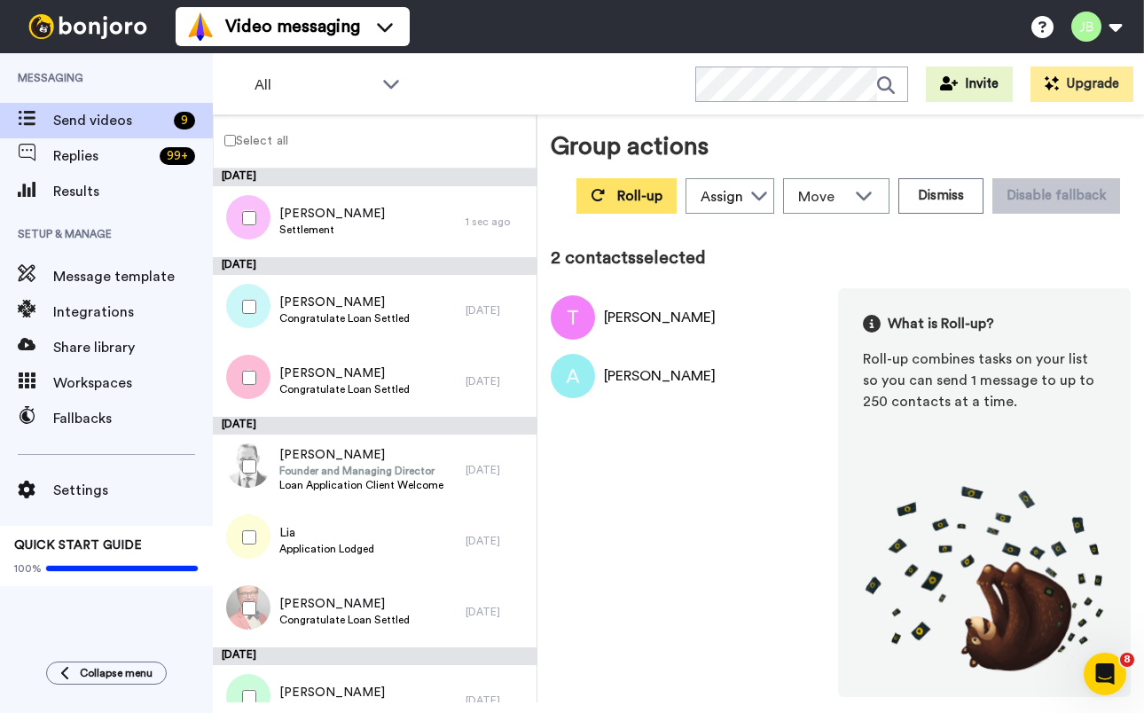
click at [622, 200] on span "Roll-up" at bounding box center [639, 196] width 45 height 14
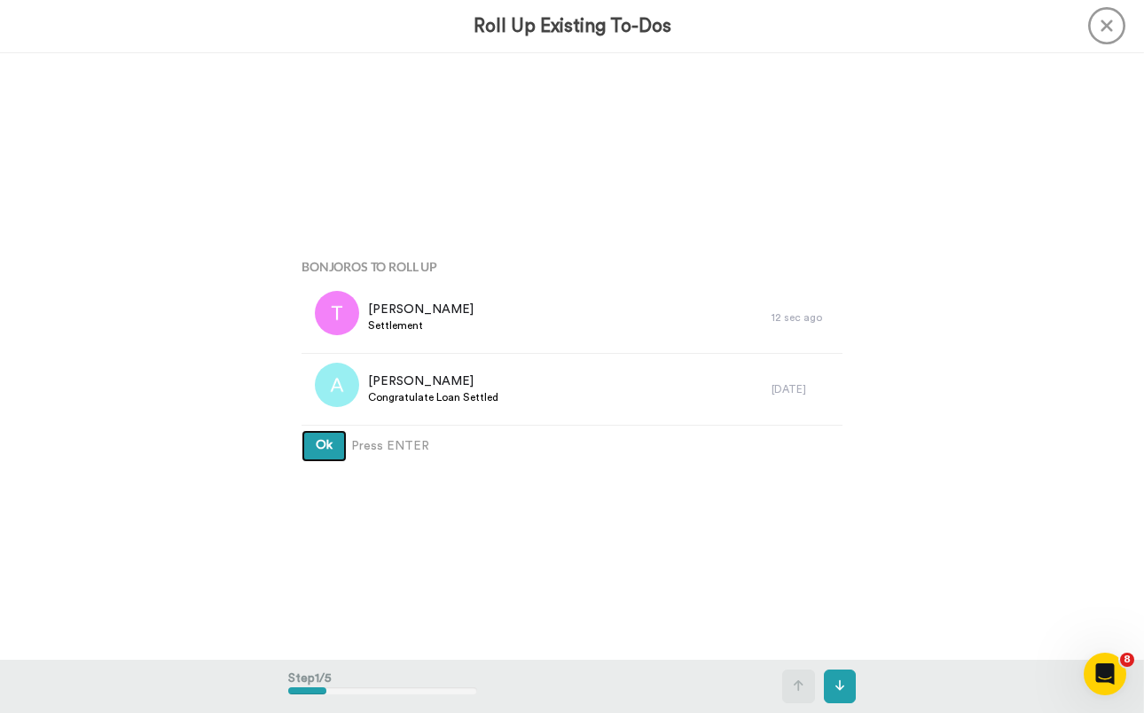
click at [301, 430] on button "Ok" at bounding box center [323, 446] width 45 height 32
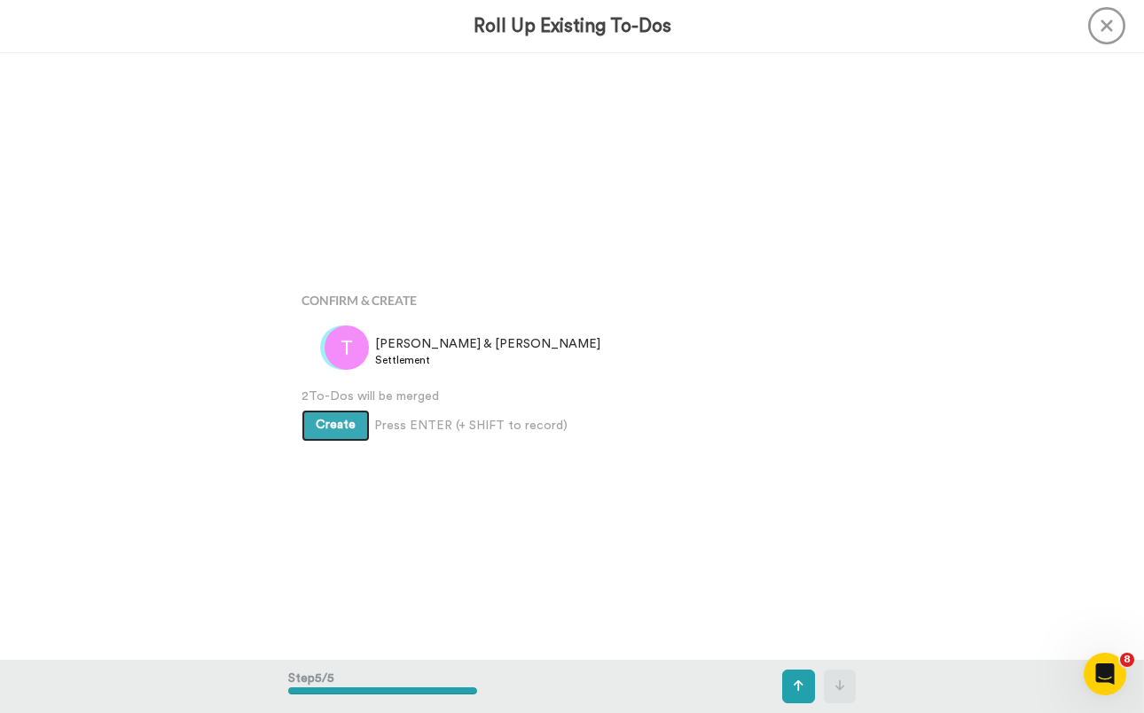
scroll to position [2428, 0]
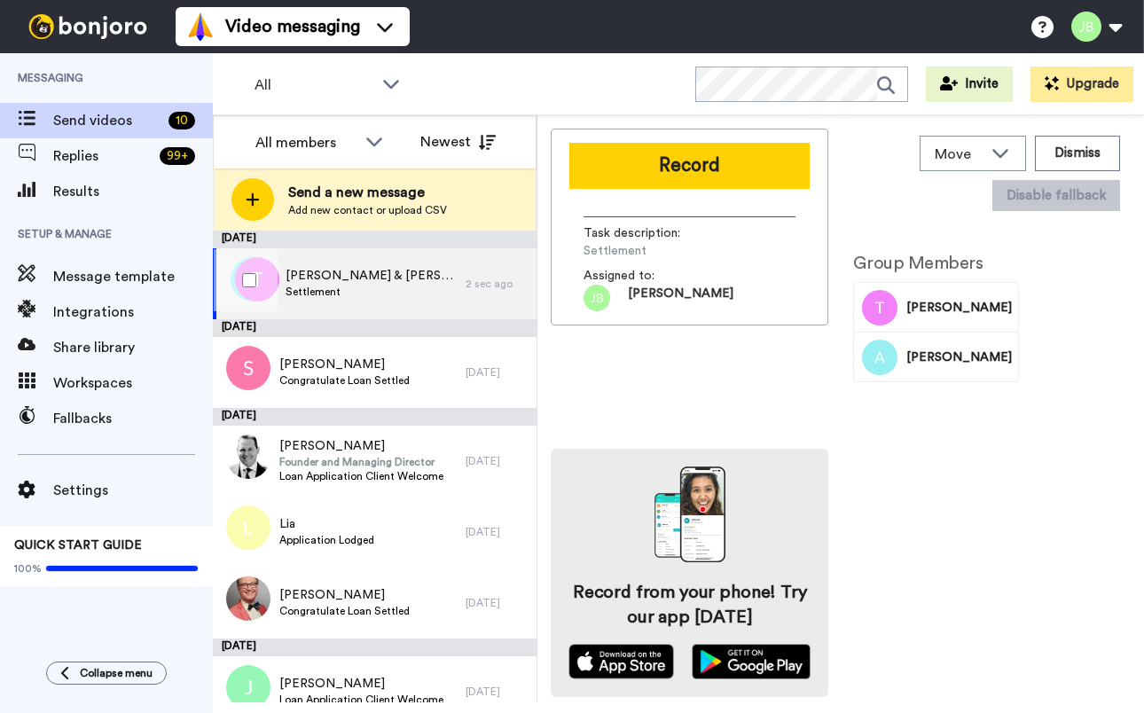
click at [380, 286] on span "Settlement" at bounding box center [371, 292] width 171 height 14
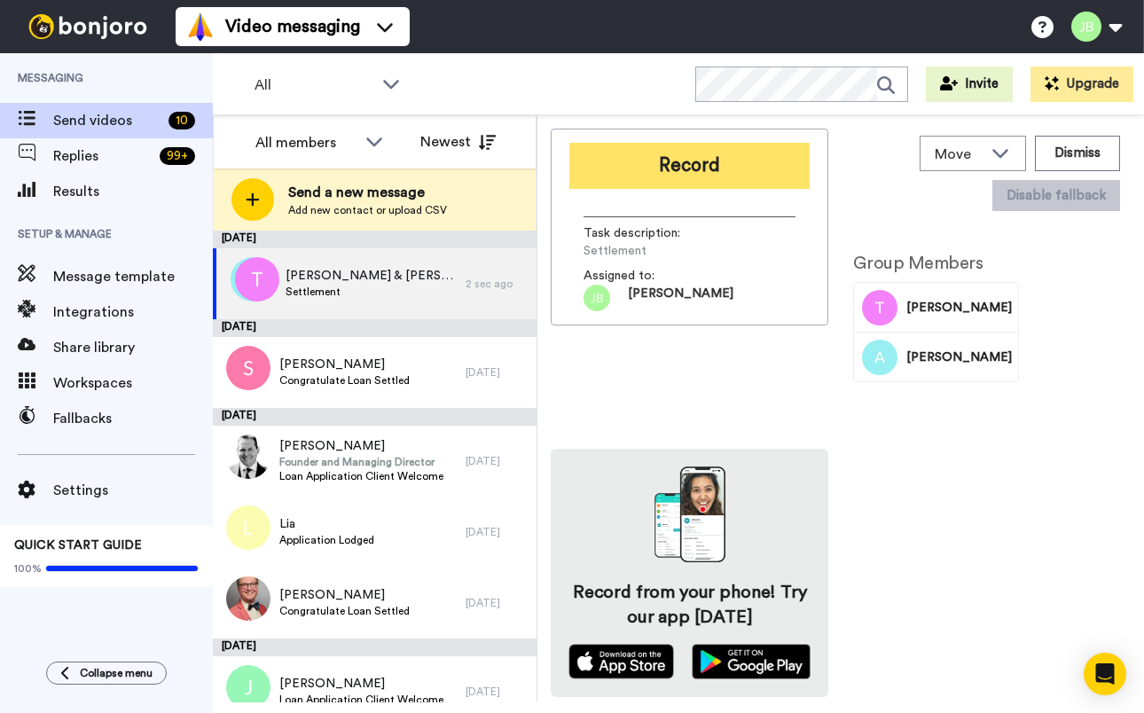
click at [661, 173] on button "Record" at bounding box center [689, 166] width 240 height 46
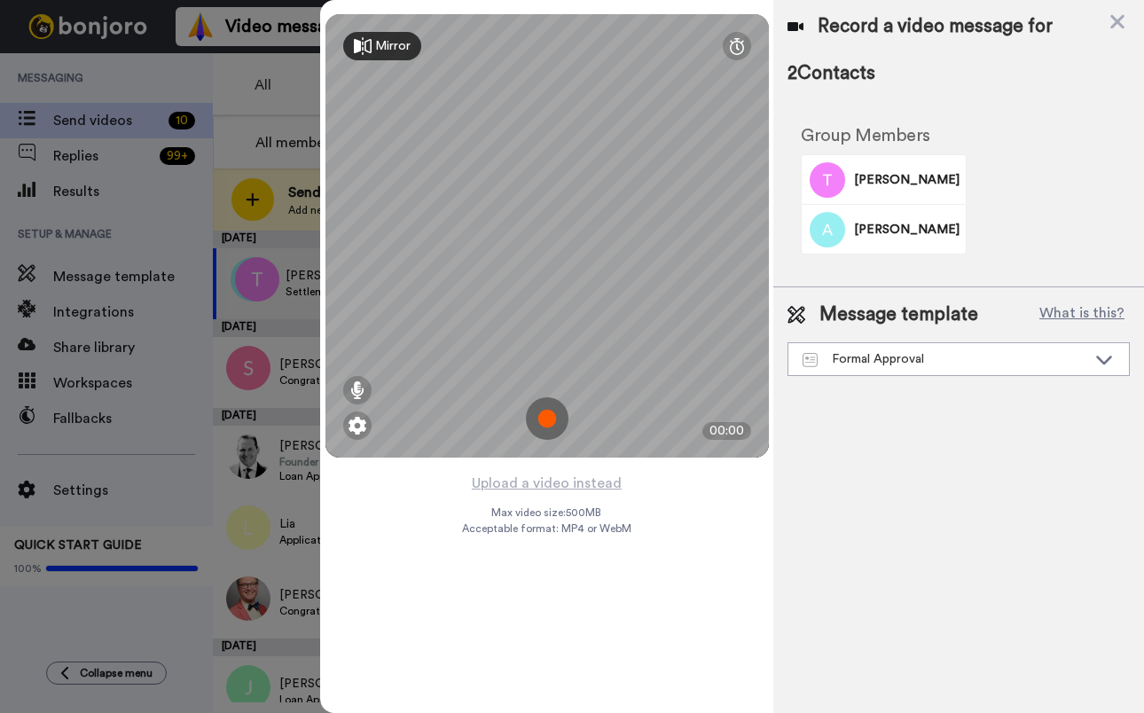
click at [542, 418] on img at bounding box center [547, 418] width 43 height 43
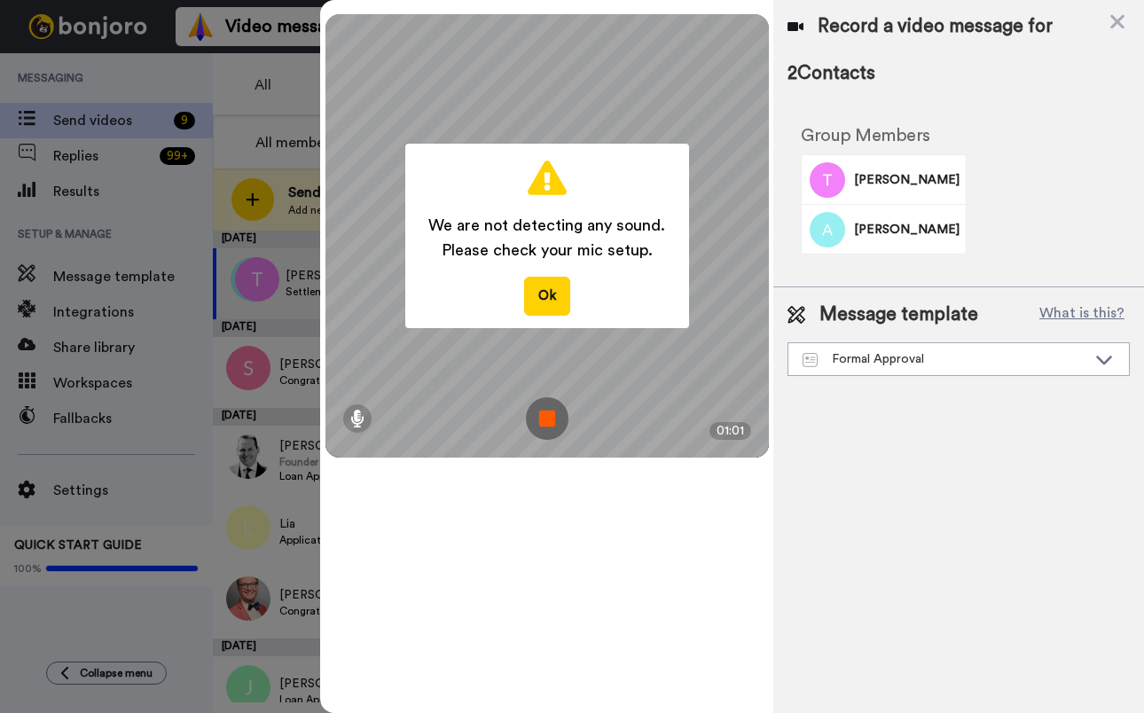
click at [542, 422] on img at bounding box center [547, 418] width 43 height 43
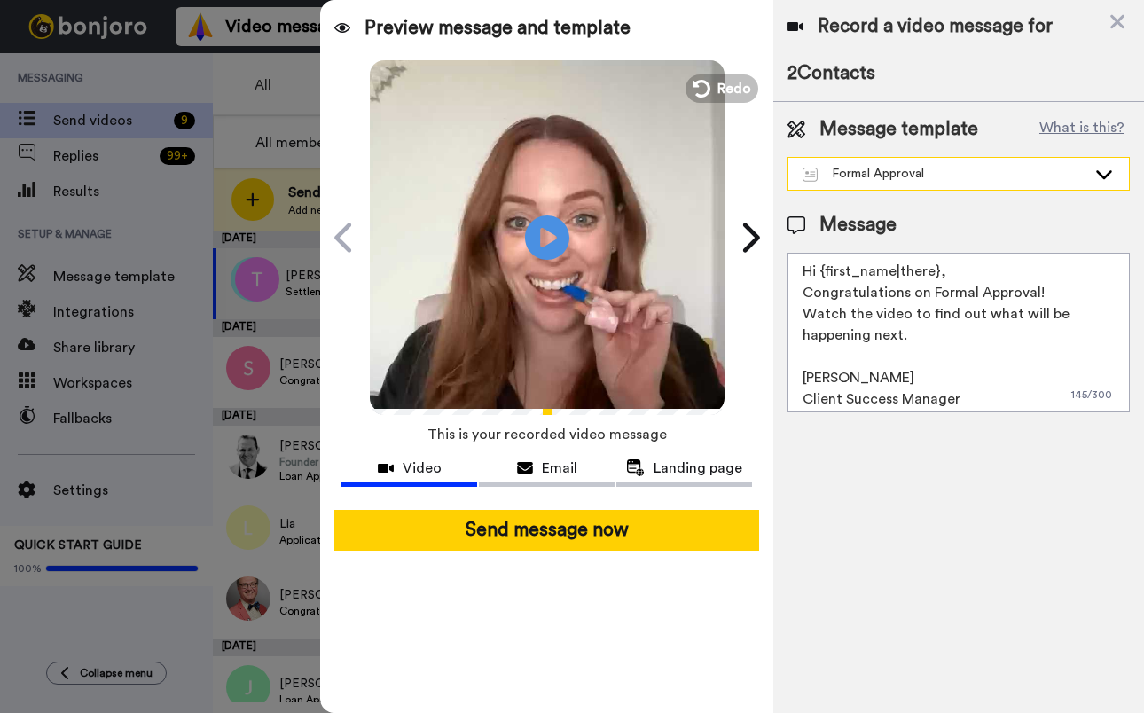
click at [959, 176] on div "Formal Approval" at bounding box center [944, 174] width 284 height 18
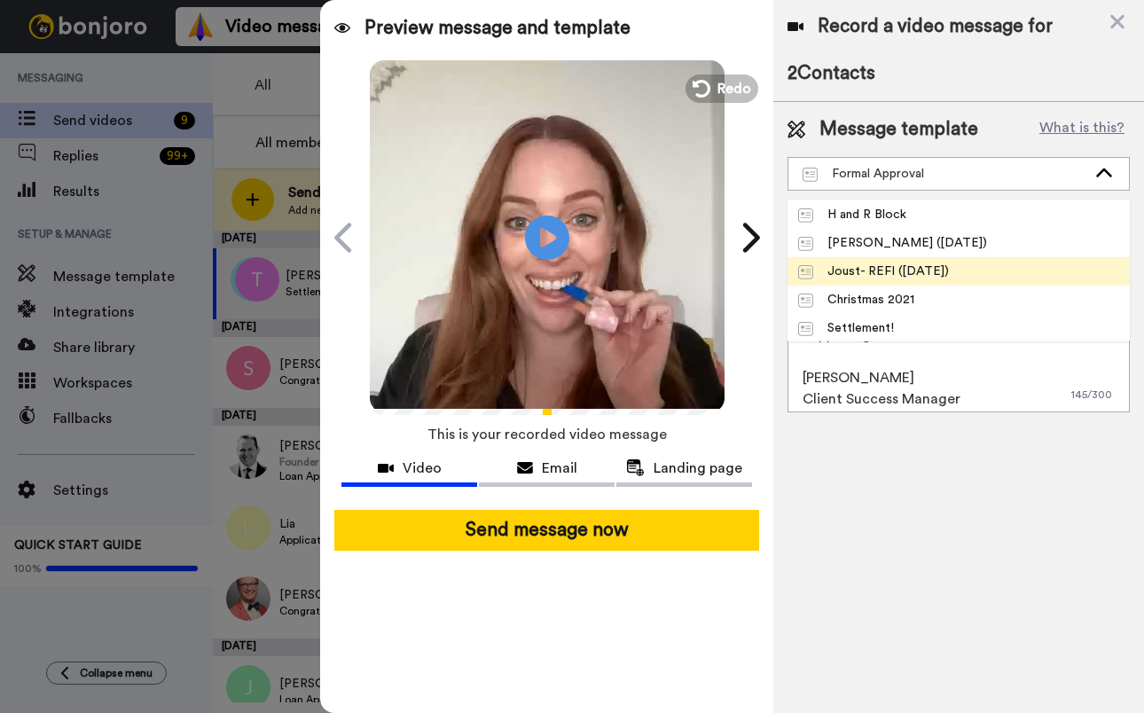
scroll to position [113, 0]
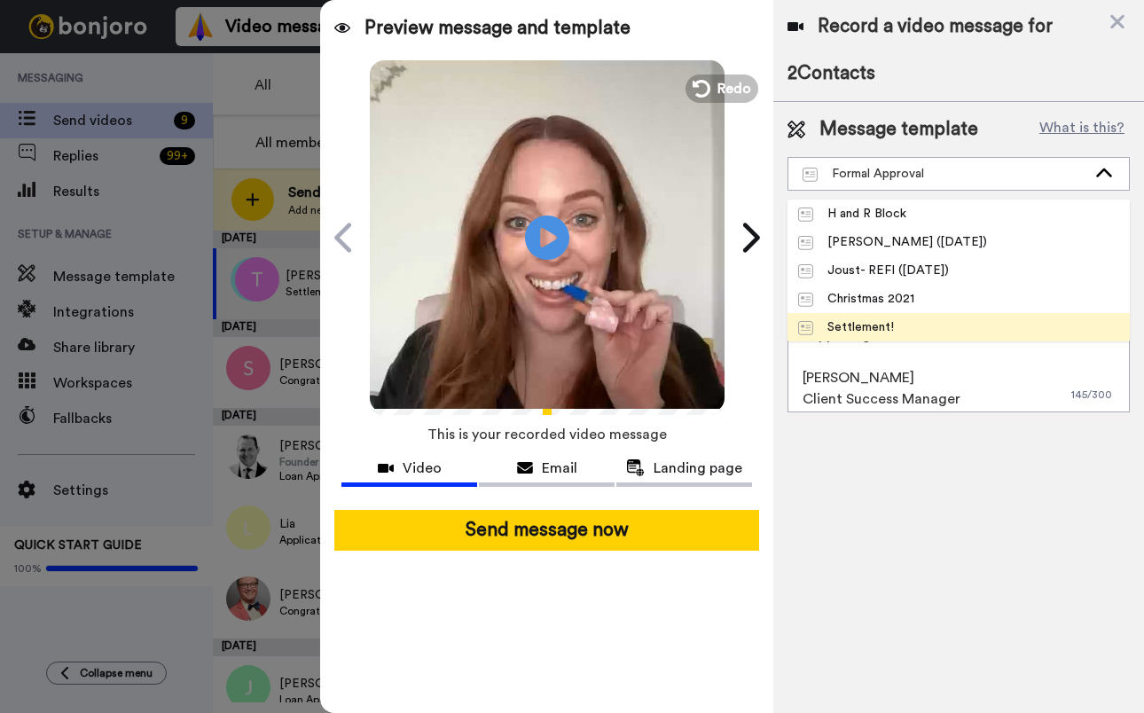
click at [897, 324] on span "Settlement!" at bounding box center [845, 327] width 117 height 18
type textarea "Hi {first_name|there}, I think the video speaks for itself :D A huge congratula…"
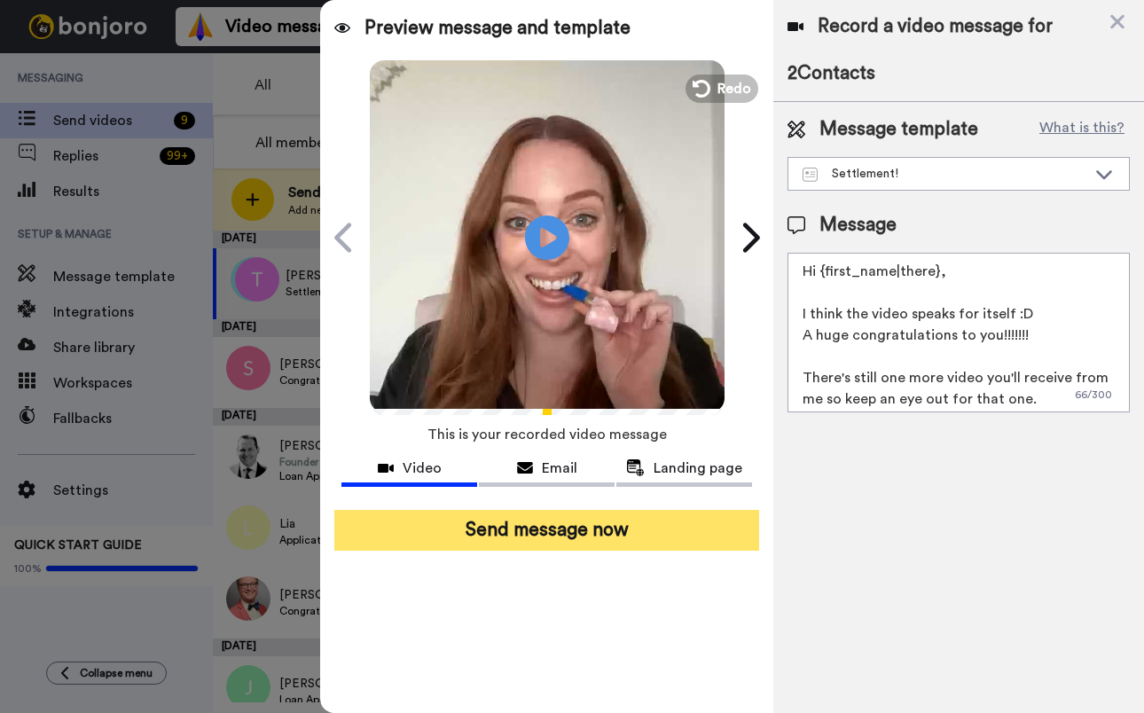
click at [621, 536] on button "Send message now" at bounding box center [546, 530] width 425 height 41
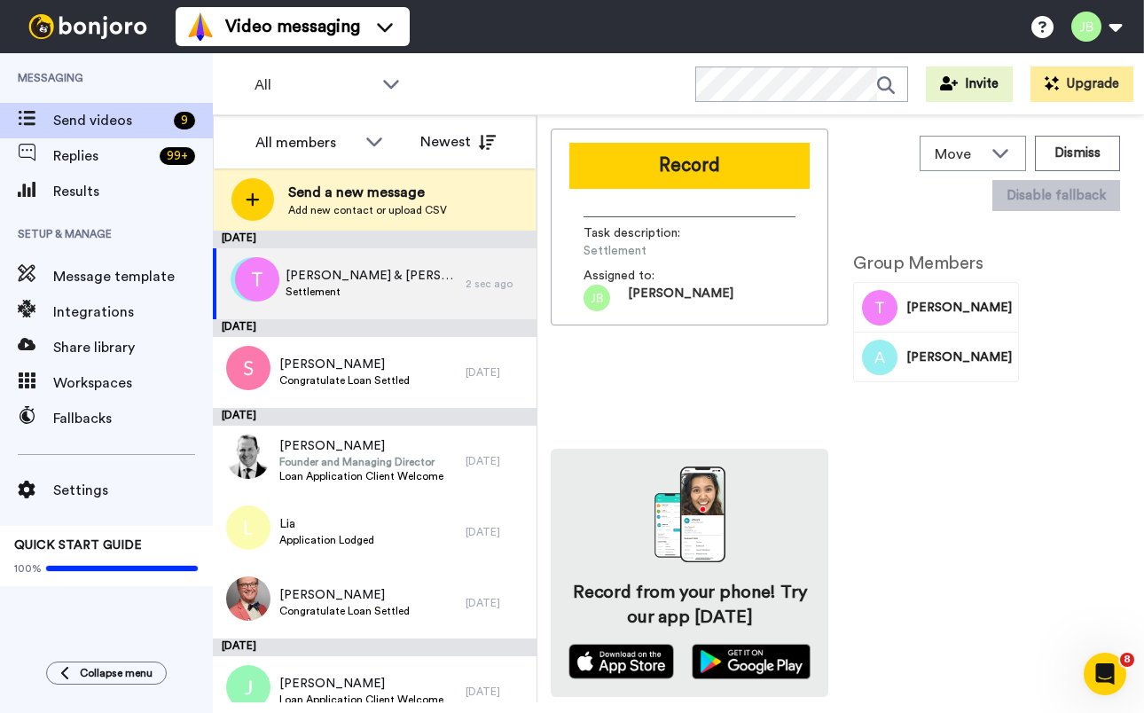
scroll to position [0, 0]
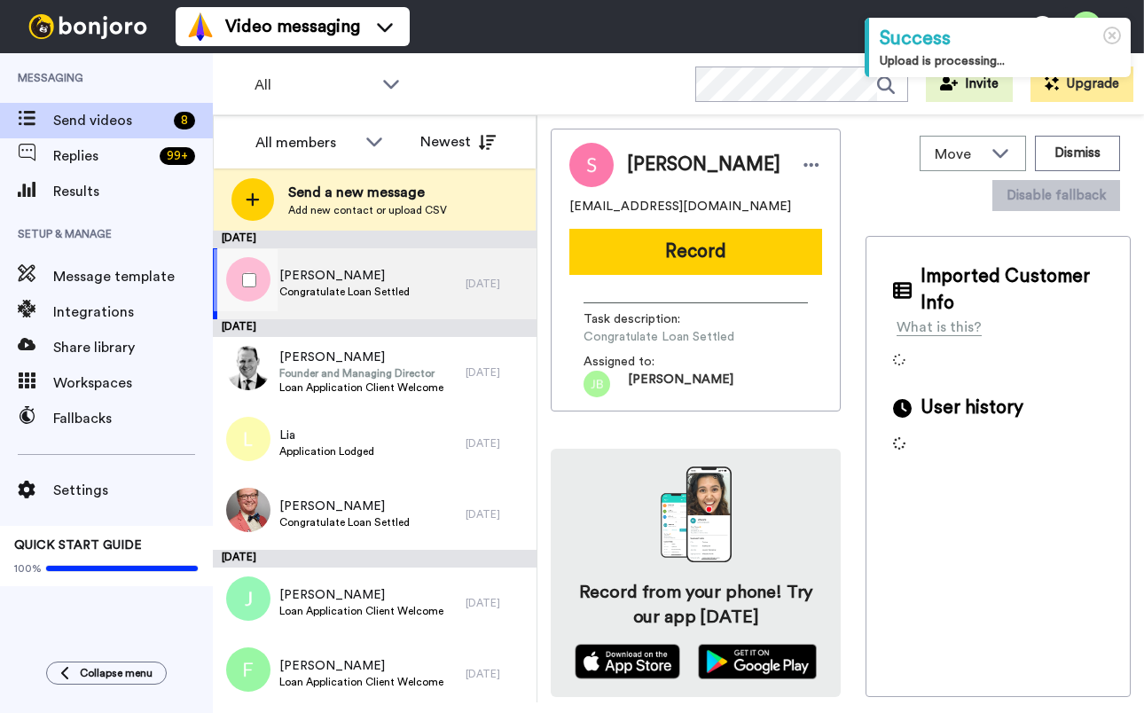
click at [392, 281] on span "[PERSON_NAME]" at bounding box center [344, 276] width 130 height 18
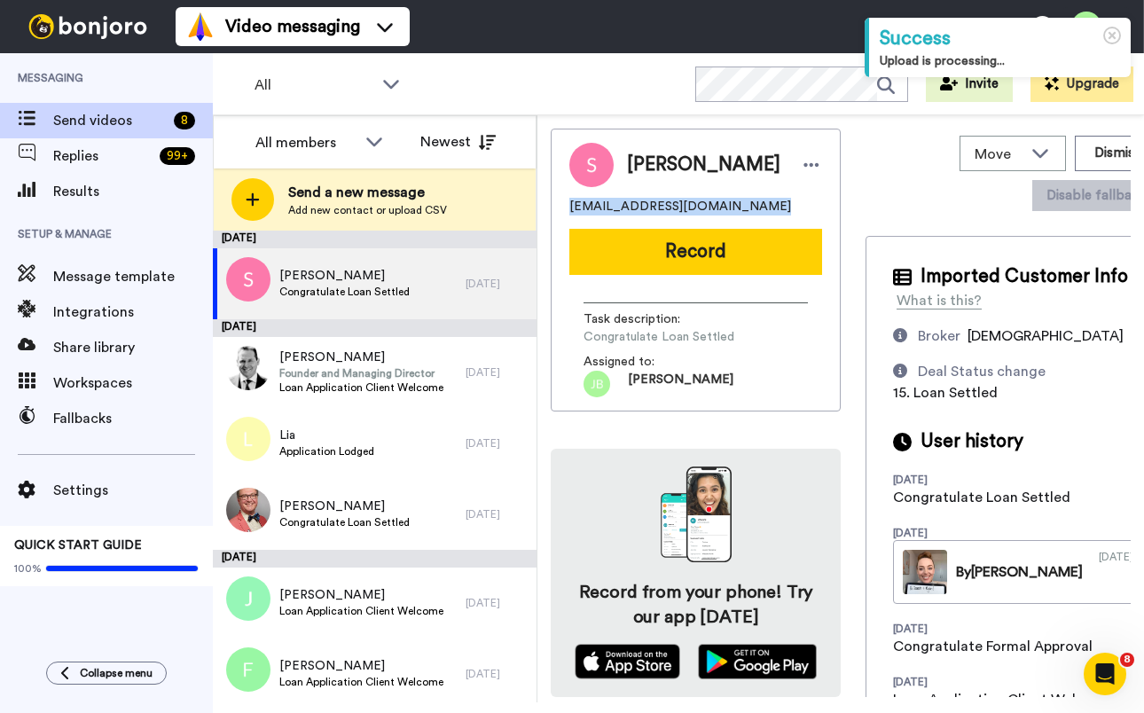
drag, startPoint x: 751, startPoint y: 205, endPoint x: 555, endPoint y: 206, distance: 196.0
click at [554, 206] on div "Sarah sarahelisehyland@outlook.com Record Task description : Congratulate Loan …" at bounding box center [696, 270] width 290 height 283
copy span "sarahelisehyland@outlook.com"
click at [752, 200] on div "sarahelisehyland@outlook.com" at bounding box center [695, 207] width 253 height 18
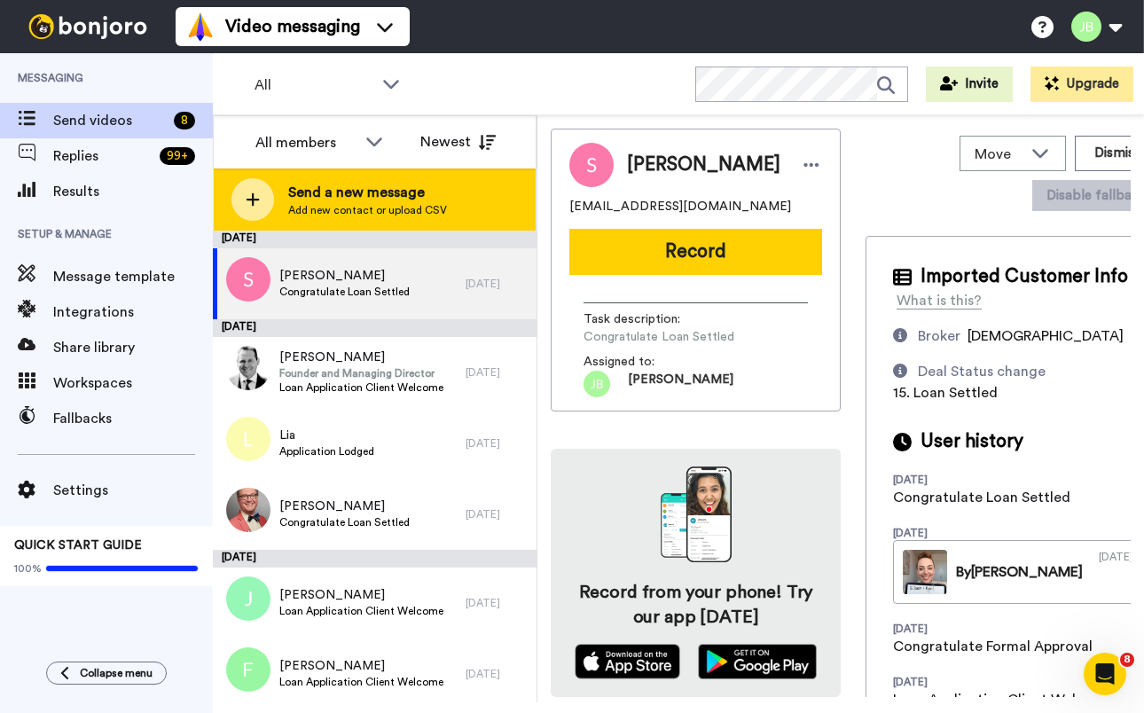
click at [331, 184] on span "Send a new message" at bounding box center [367, 192] width 159 height 21
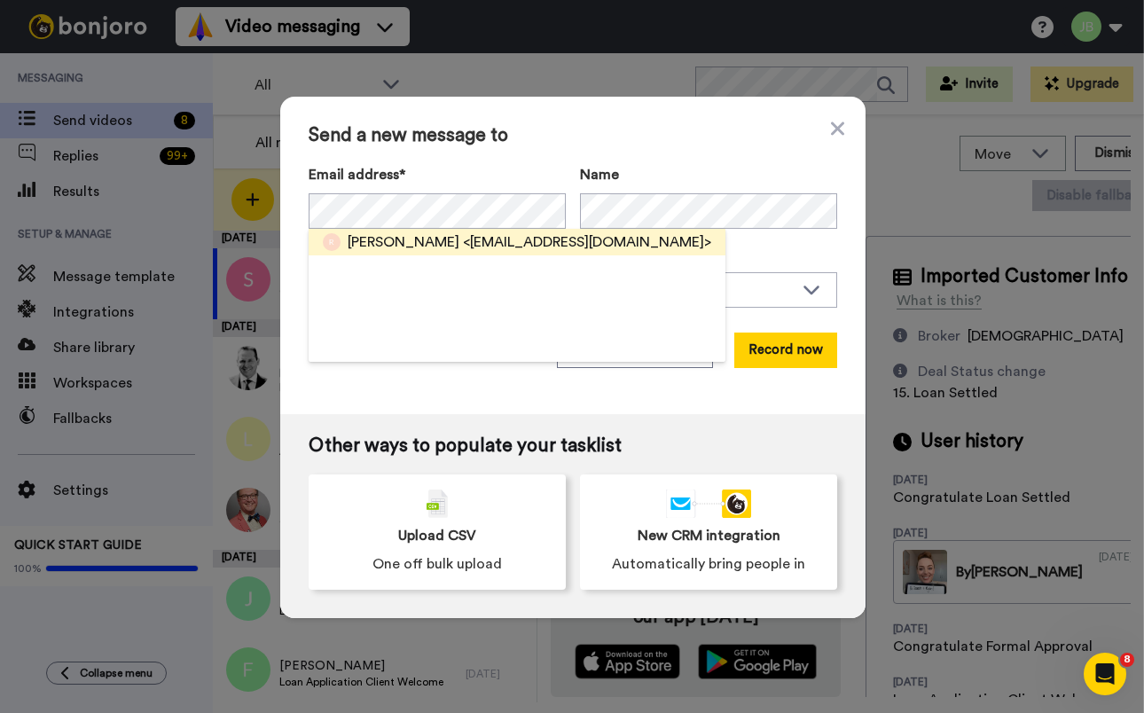
drag, startPoint x: 428, startPoint y: 244, endPoint x: 416, endPoint y: 270, distance: 29.4
click at [463, 244] on span "<ryanprest.p12@gmail.com>" at bounding box center [587, 241] width 248 height 21
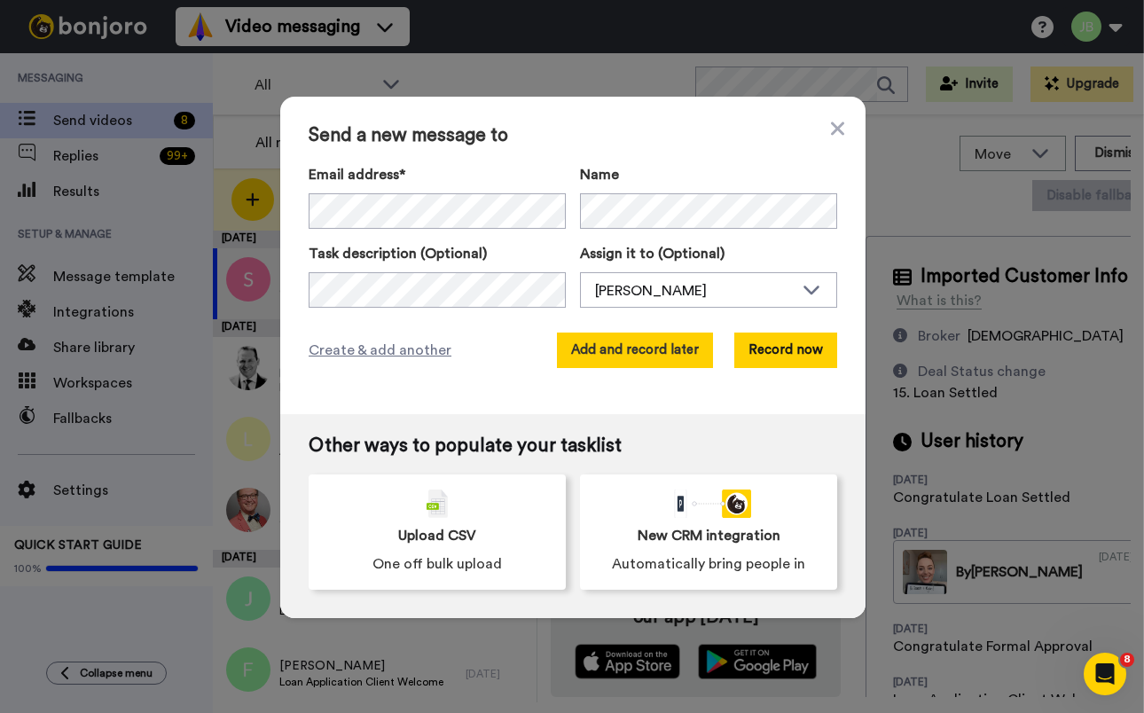
click at [635, 346] on button "Add and record later" at bounding box center [635, 350] width 156 height 35
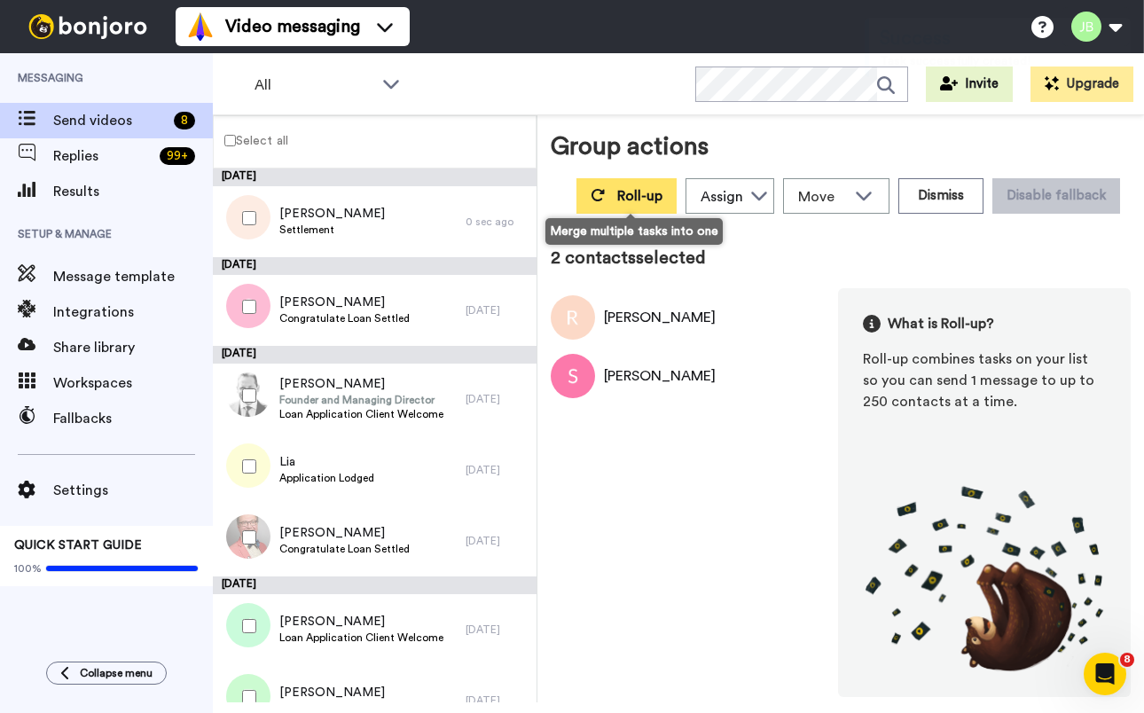
click at [612, 192] on button "Roll-up" at bounding box center [626, 195] width 100 height 35
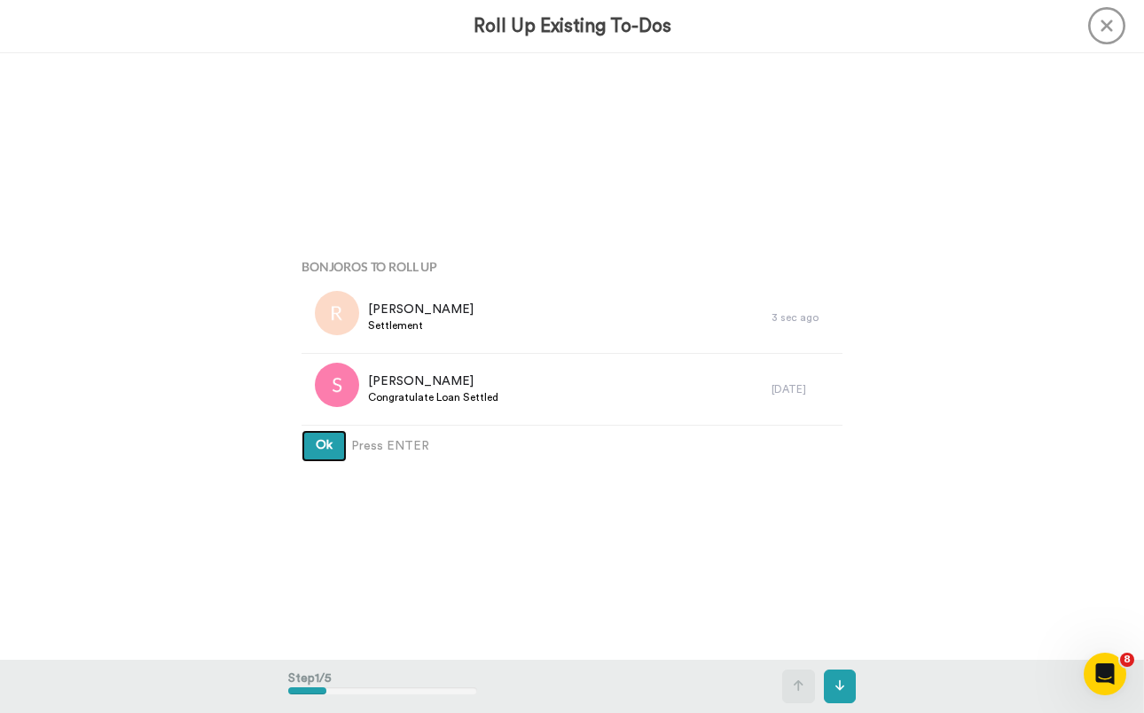
click at [301, 430] on button "Ok" at bounding box center [323, 446] width 45 height 32
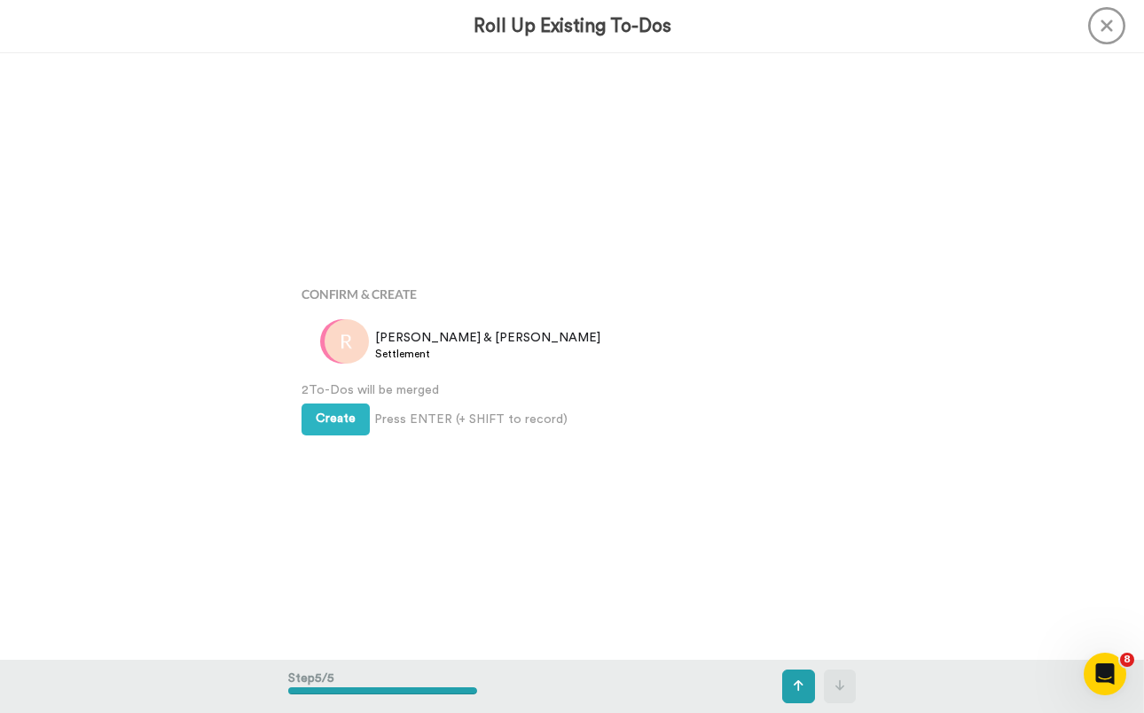
scroll to position [2428, 0]
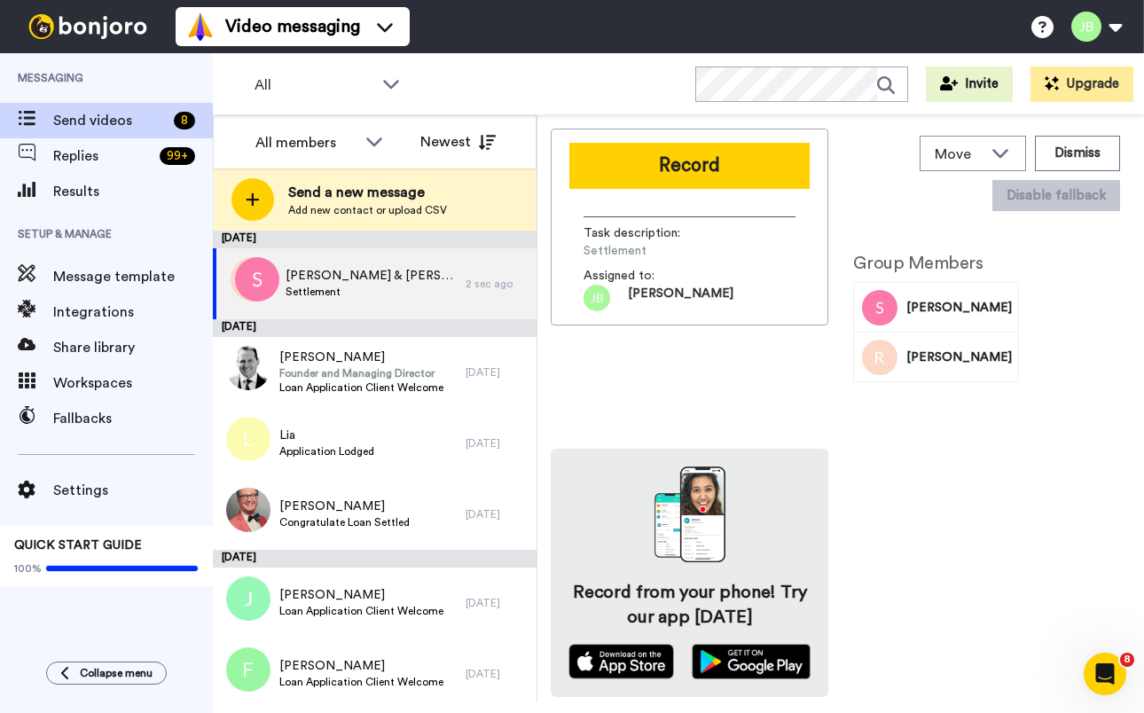
drag, startPoint x: 669, startPoint y: 162, endPoint x: 653, endPoint y: 184, distance: 26.8
click at [669, 162] on button "Record" at bounding box center [689, 166] width 240 height 46
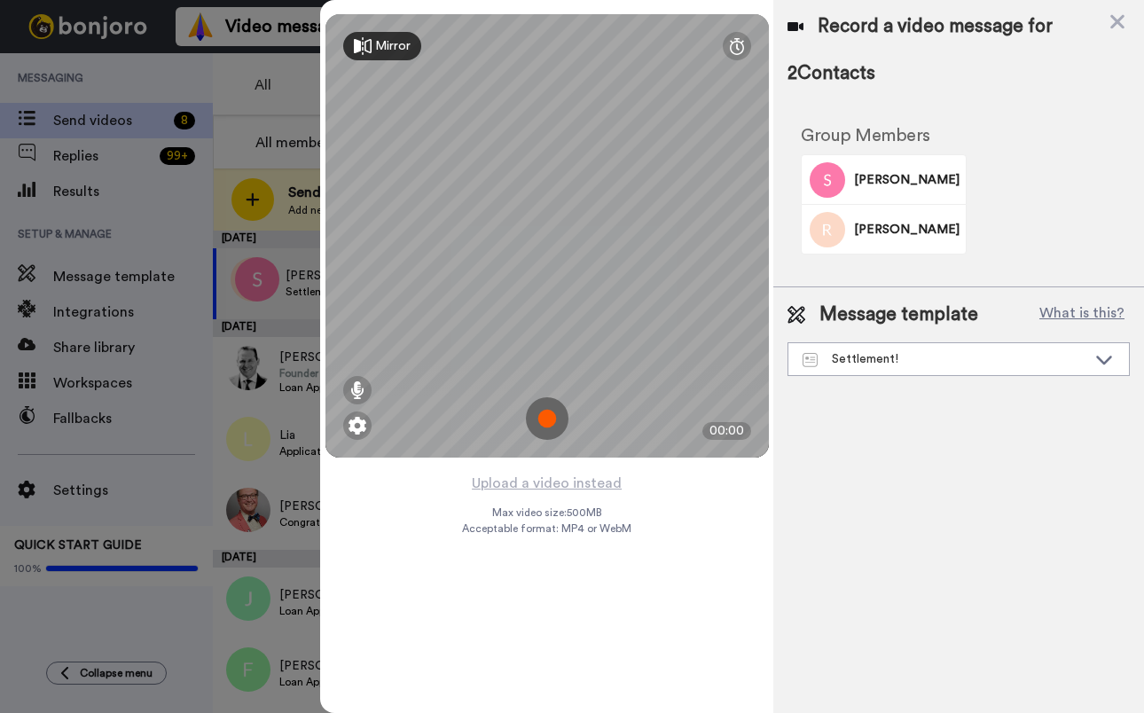
click at [553, 416] on img at bounding box center [547, 418] width 43 height 43
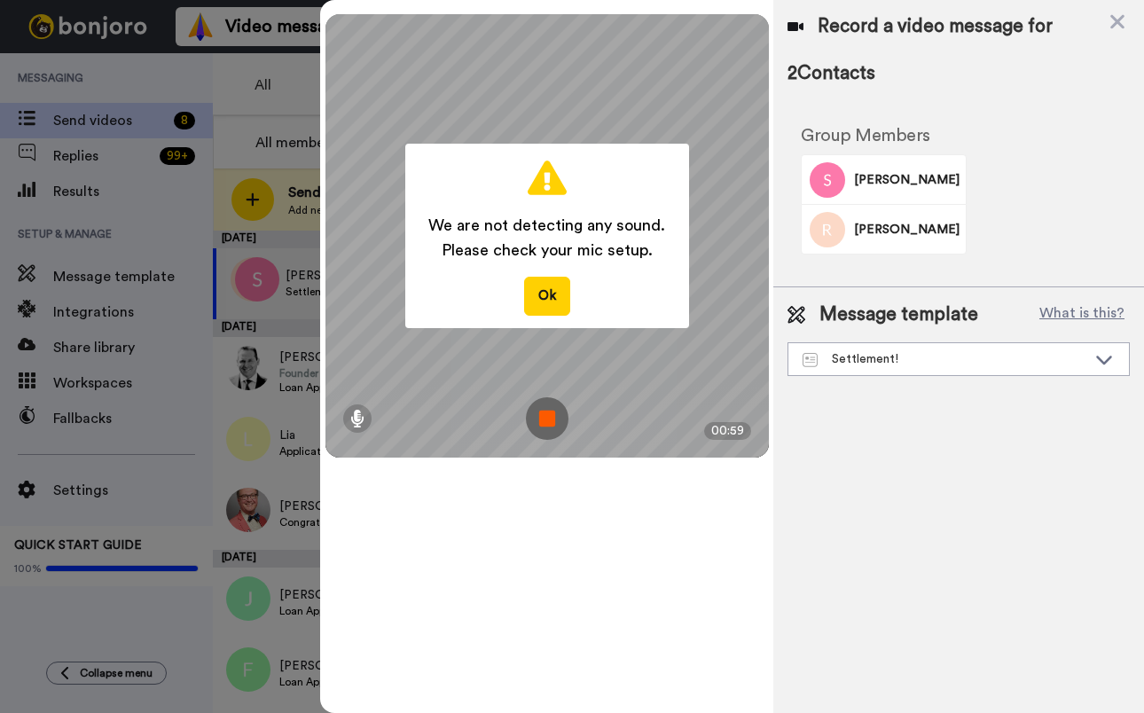
click at [544, 416] on img at bounding box center [547, 418] width 43 height 43
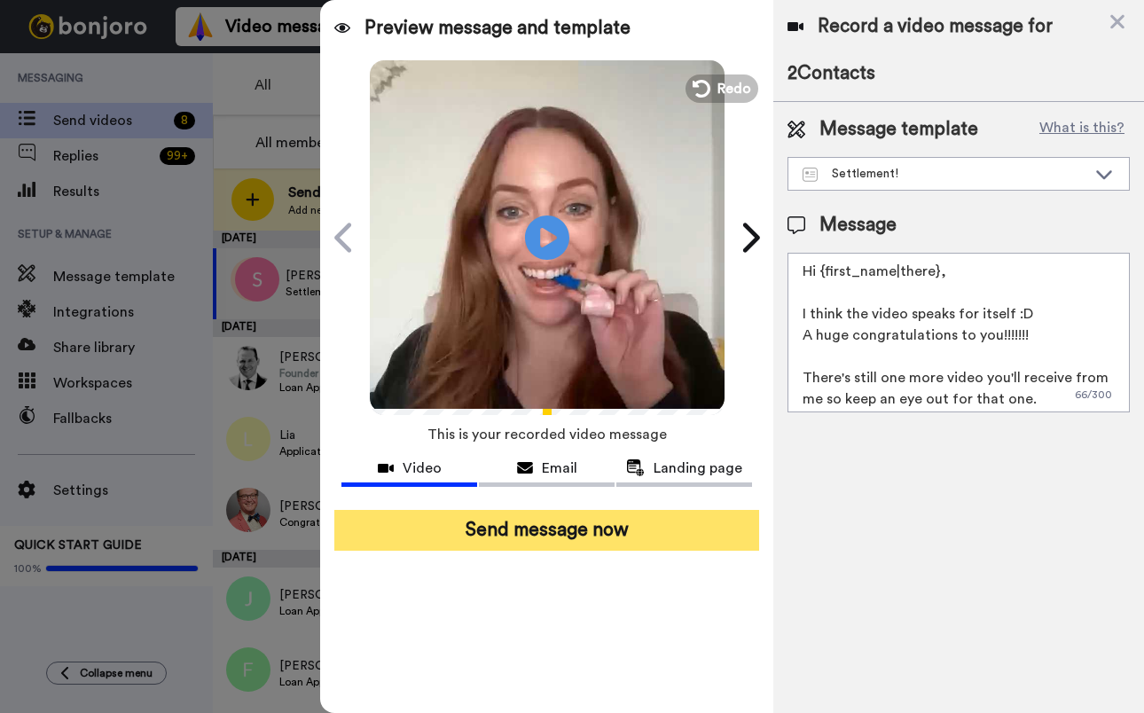
click at [627, 538] on button "Send message now" at bounding box center [546, 530] width 425 height 41
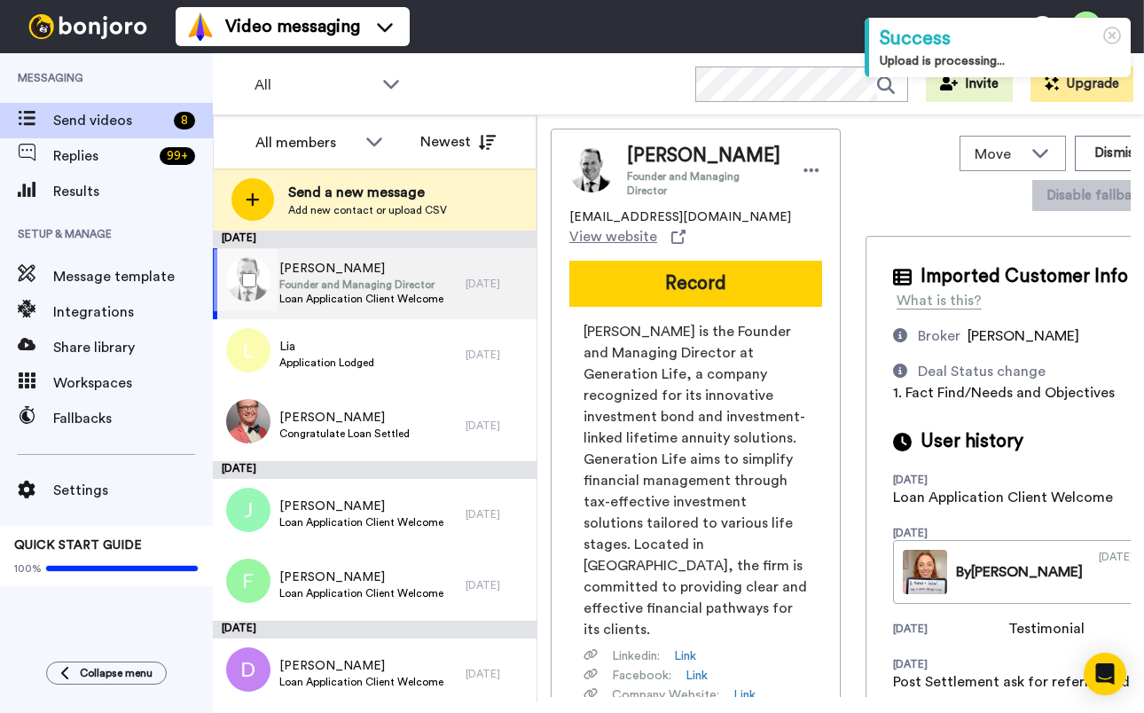
click at [363, 280] on span "Founder and Managing Director" at bounding box center [361, 285] width 164 height 14
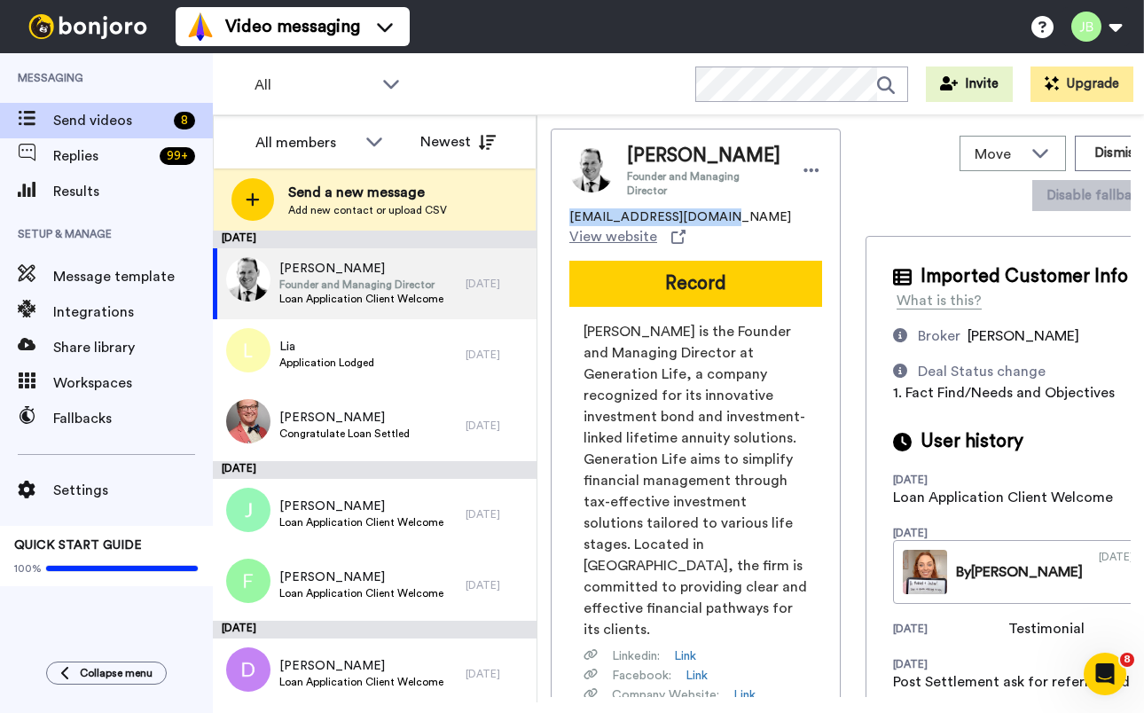
drag, startPoint x: 722, startPoint y: 215, endPoint x: 557, endPoint y: 215, distance: 164.9
click at [557, 215] on div "Michael Founder and Managing Director mjaeger@genlife.com.au View website Recor…" at bounding box center [696, 499] width 290 height 740
copy span "mjaeger@genlife.com.au"
click at [687, 412] on span "Michael Jaeger is the Founder and Managing Director at Generation Life, a compa…" at bounding box center [695, 480] width 224 height 319
click at [366, 296] on span "Loan Application Client Welcome" at bounding box center [361, 299] width 164 height 14
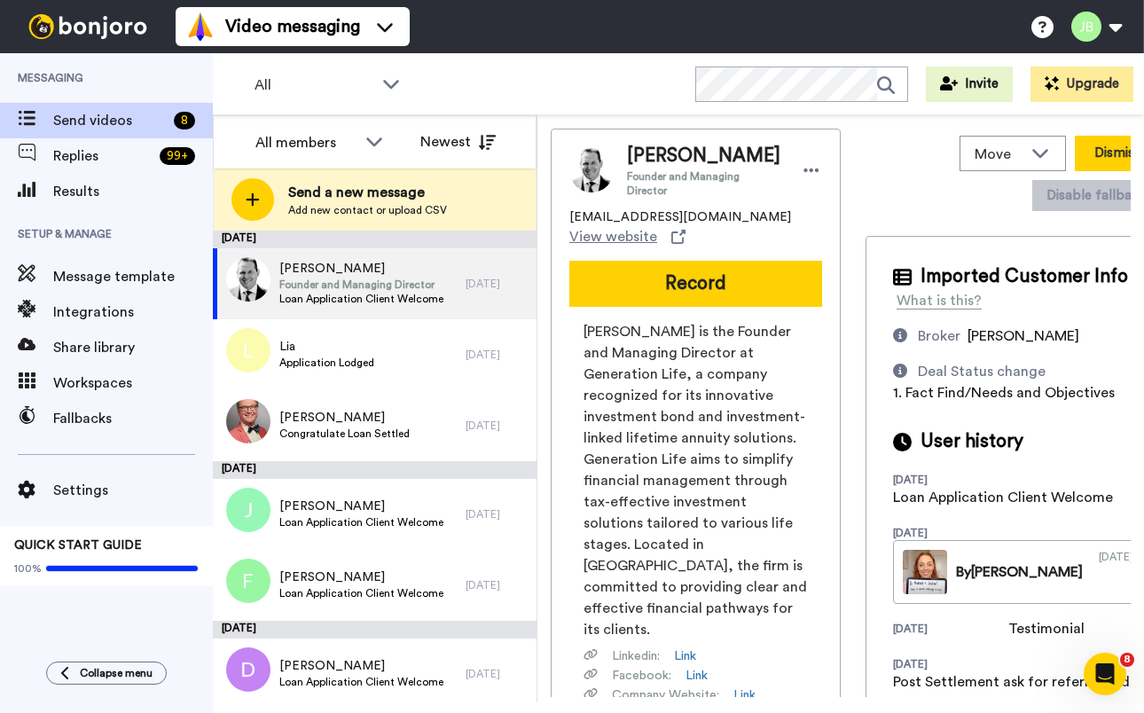
click at [1075, 139] on button "Dismiss" at bounding box center [1117, 153] width 85 height 35
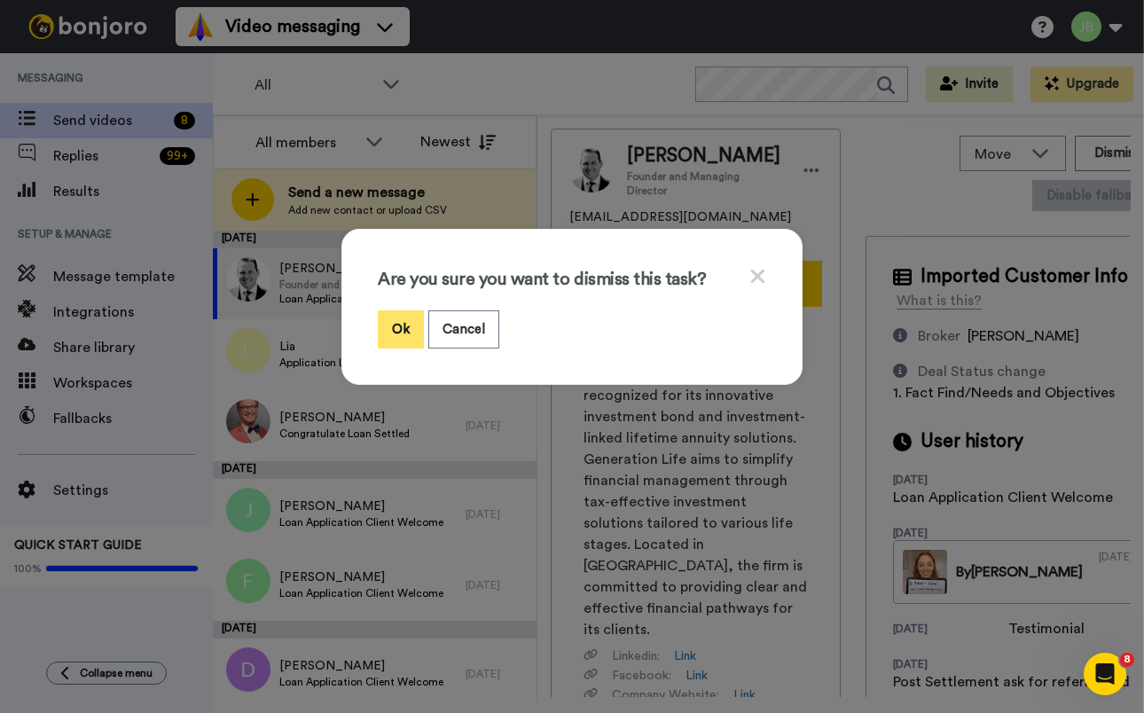
click at [390, 325] on button "Ok" at bounding box center [401, 329] width 46 height 38
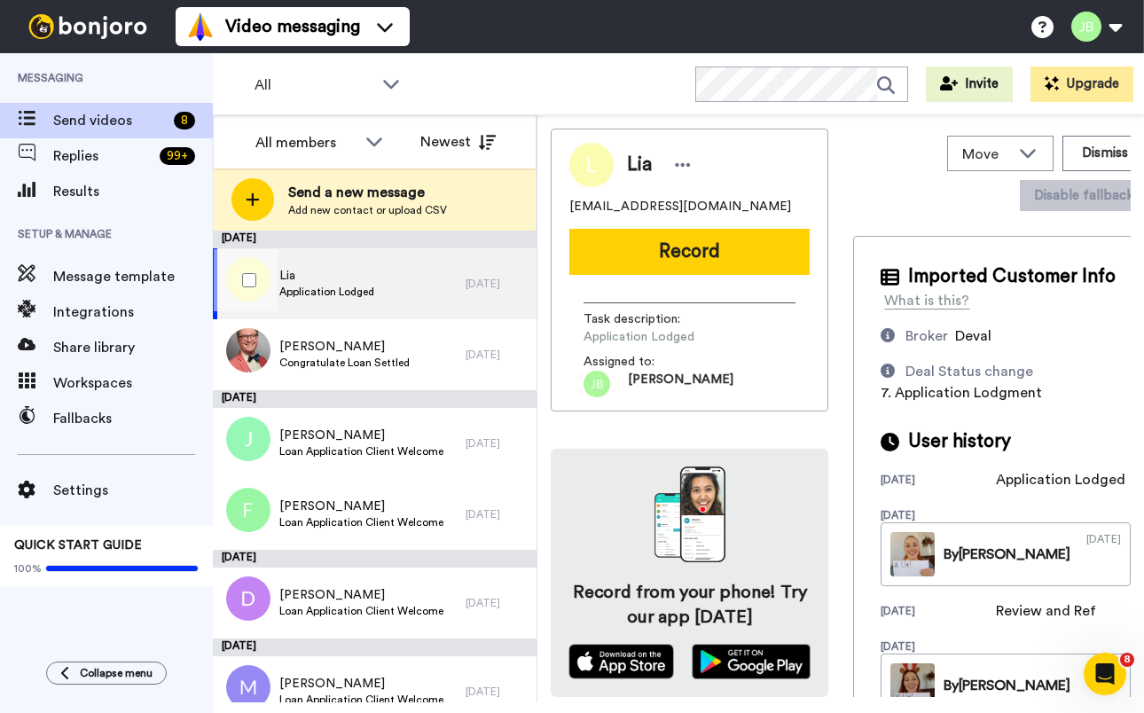
click at [346, 290] on span "Application Lodged" at bounding box center [326, 292] width 95 height 14
drag, startPoint x: 691, startPoint y: 207, endPoint x: 571, endPoint y: 208, distance: 119.7
click at [561, 208] on div "Lia lia.etika@gmail.com Record Task description : Application Lodged Assigned t…" at bounding box center [690, 270] width 278 height 283
copy span "lia.etika@gmail.com"
click at [703, 200] on div "lia.etika@gmail.com" at bounding box center [689, 207] width 240 height 18
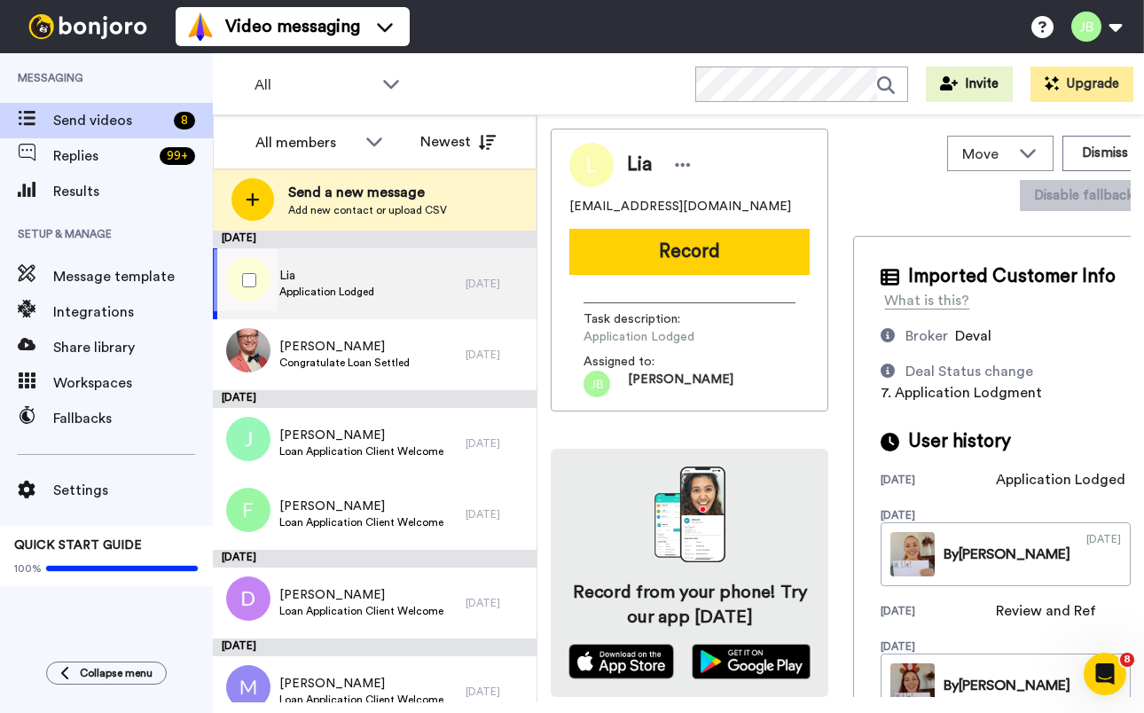
click at [368, 272] on span "Lia" at bounding box center [326, 276] width 95 height 18
click at [1086, 145] on button "Dismiss" at bounding box center [1104, 153] width 85 height 35
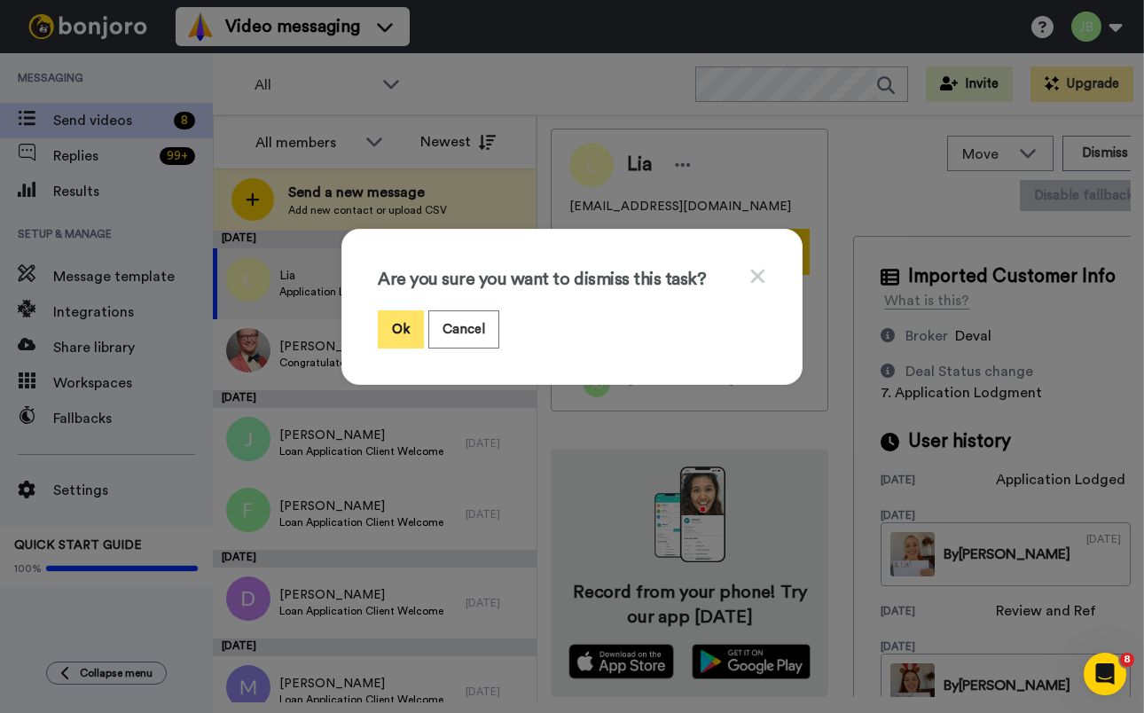
click at [395, 322] on button "Ok" at bounding box center [401, 329] width 46 height 38
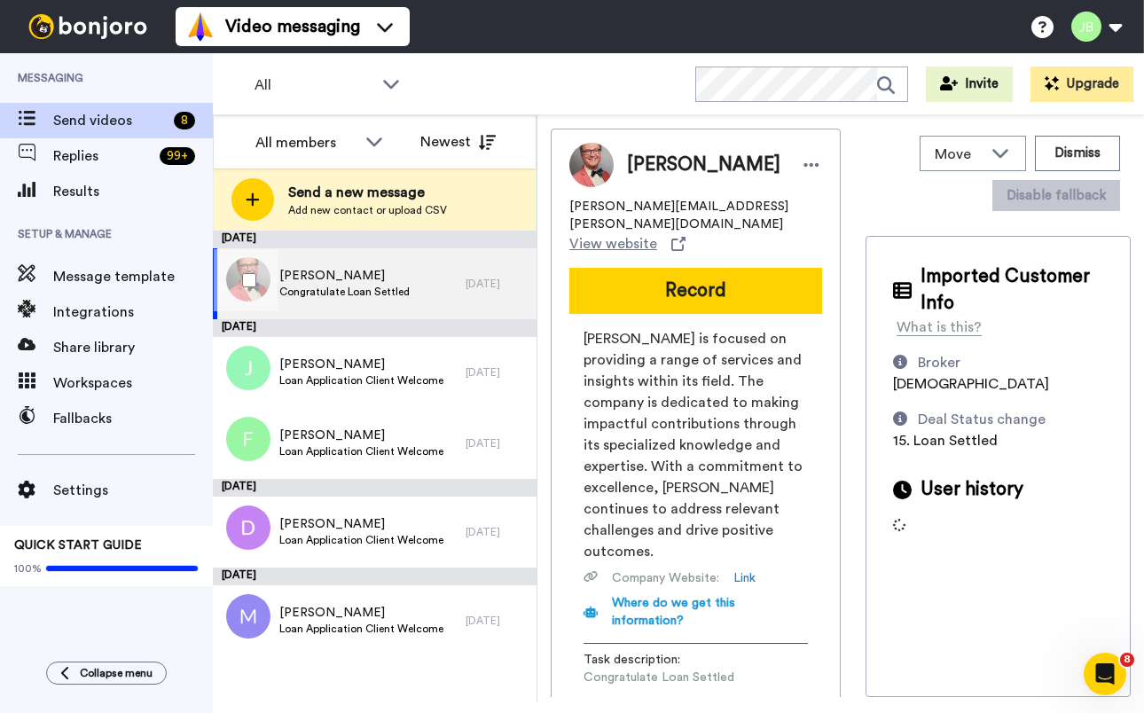
click at [360, 275] on span "[PERSON_NAME]" at bounding box center [344, 276] width 130 height 18
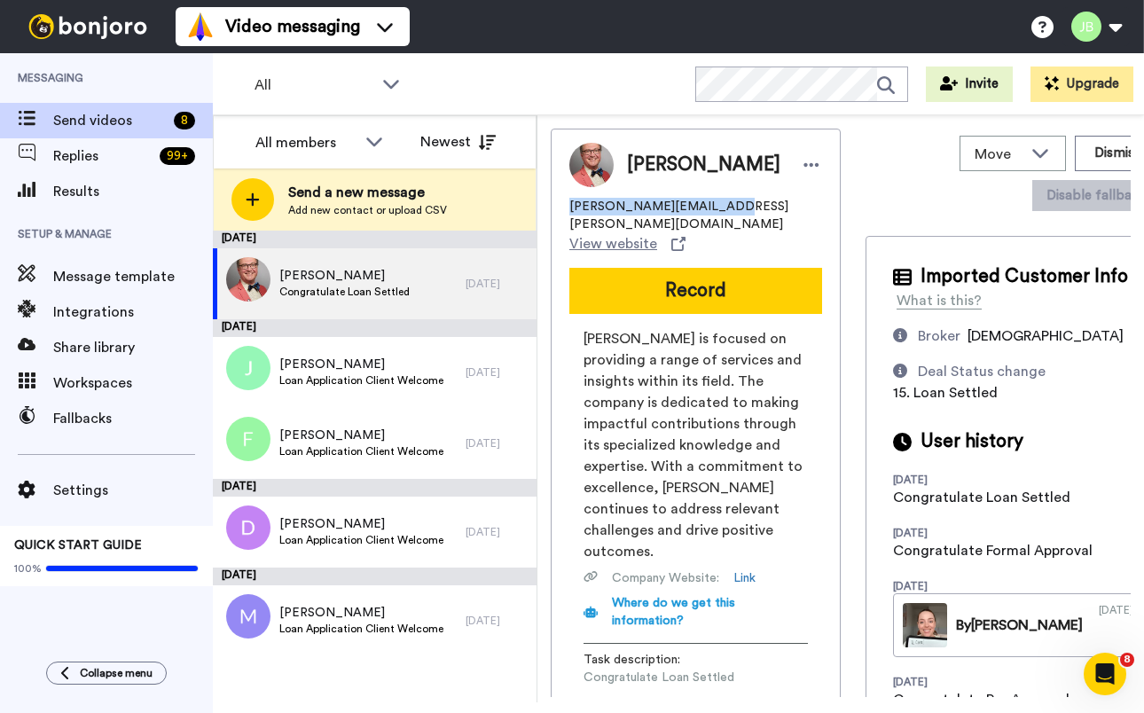
drag, startPoint x: 716, startPoint y: 206, endPoint x: 599, endPoint y: 203, distance: 117.1
click at [555, 207] on div "Christopher chris@gottschalk.net.au View website Record Gottschalk is focused o…" at bounding box center [696, 440] width 290 height 623
copy span "chris@gottschalk.net.au"
click at [752, 200] on div "chris@gottschalk.net.au View website" at bounding box center [695, 226] width 253 height 57
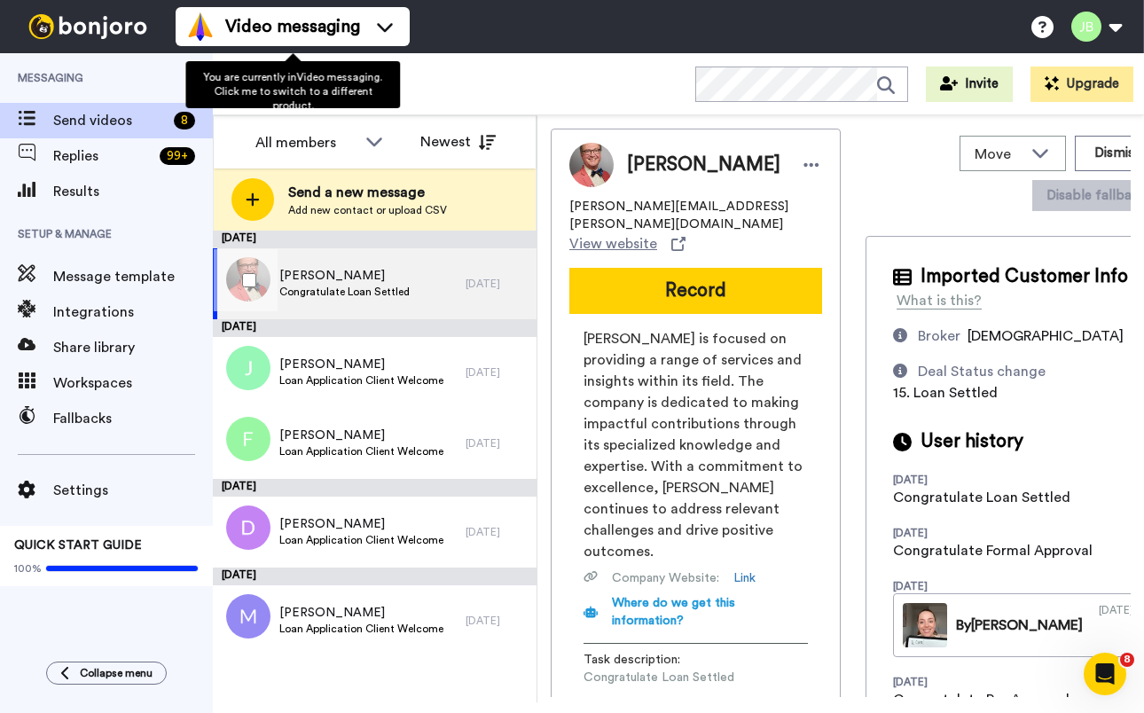
click at [356, 276] on span "Christopher" at bounding box center [344, 276] width 130 height 18
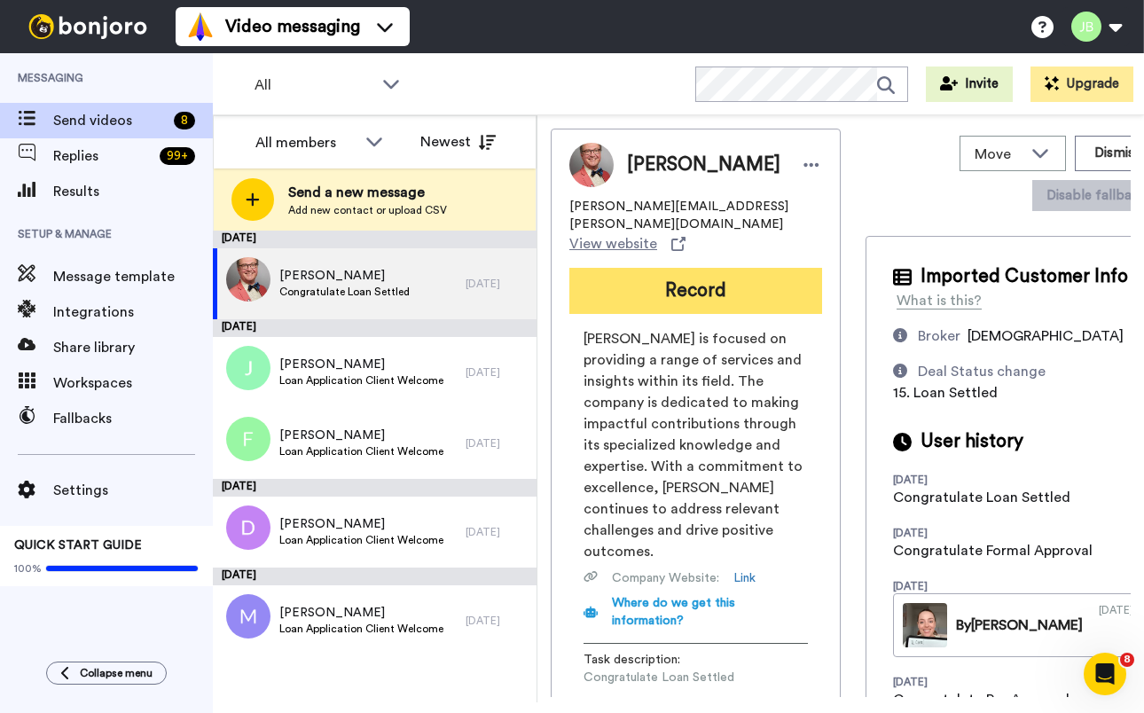
click at [690, 268] on button "Record" at bounding box center [695, 291] width 253 height 46
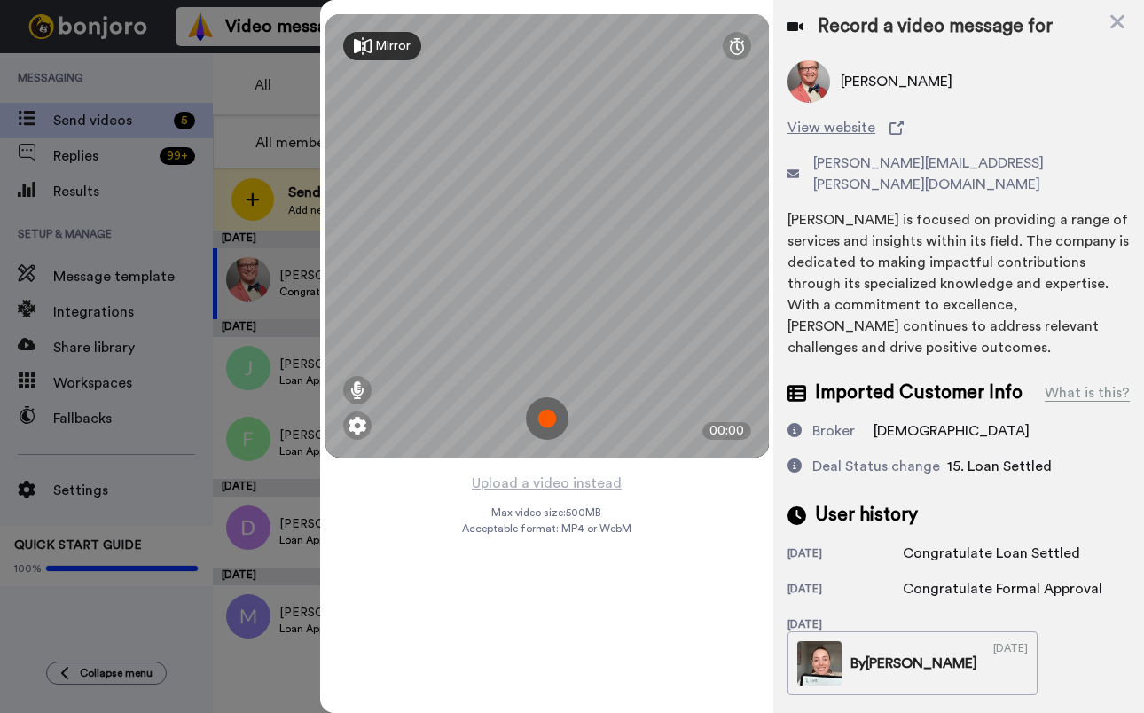
click at [551, 414] on img at bounding box center [547, 418] width 43 height 43
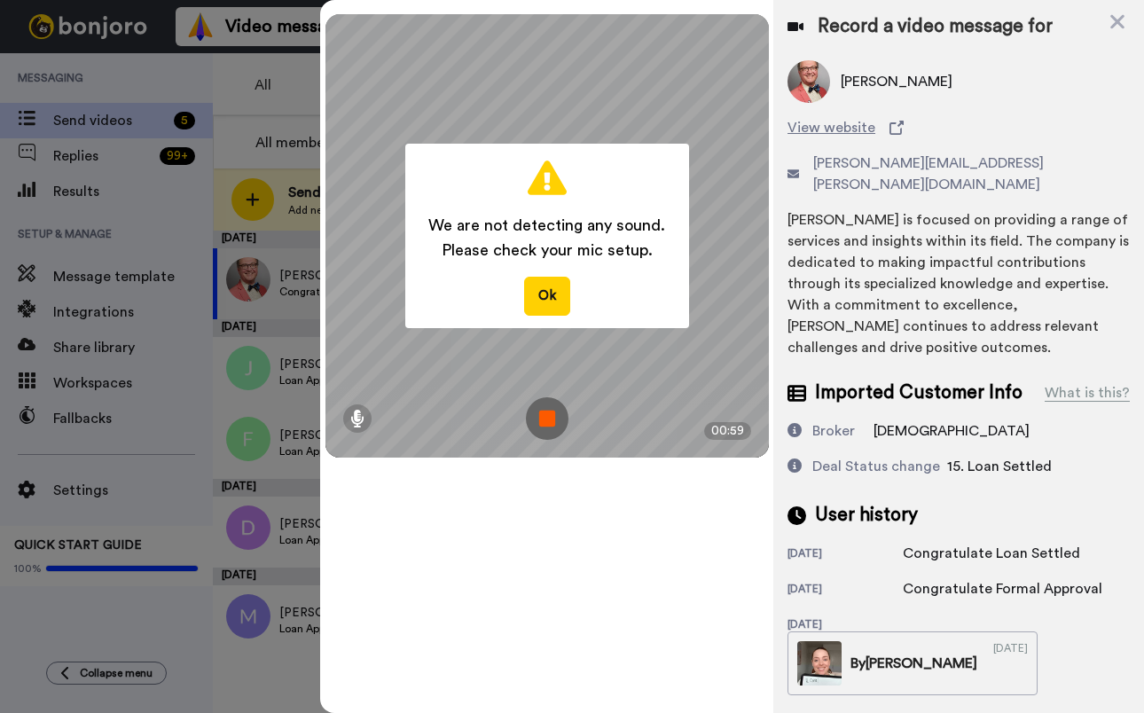
click at [551, 420] on img at bounding box center [547, 418] width 43 height 43
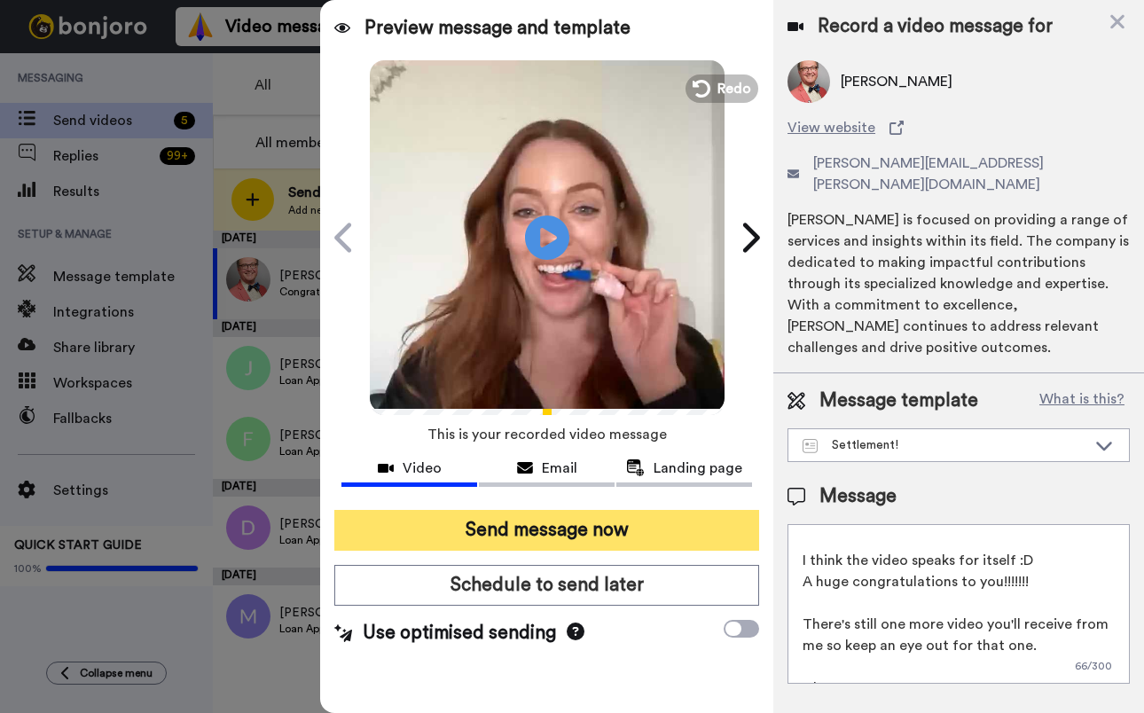
scroll to position [28, 0]
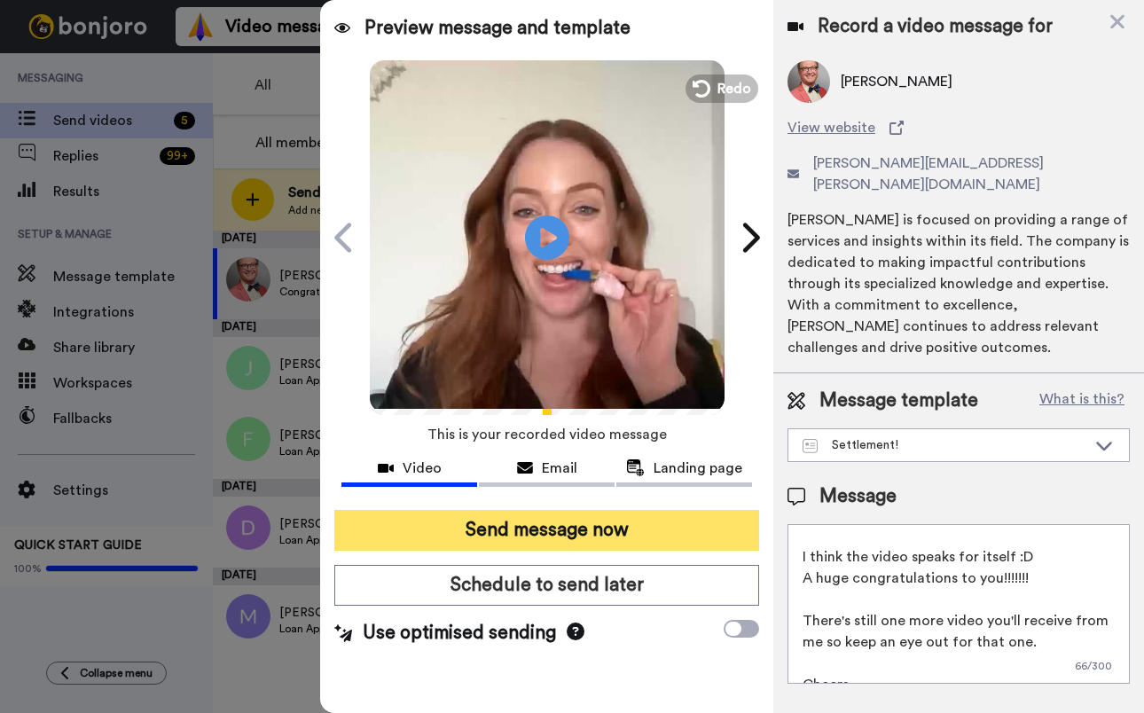
click at [646, 534] on button "Send message now" at bounding box center [546, 530] width 425 height 41
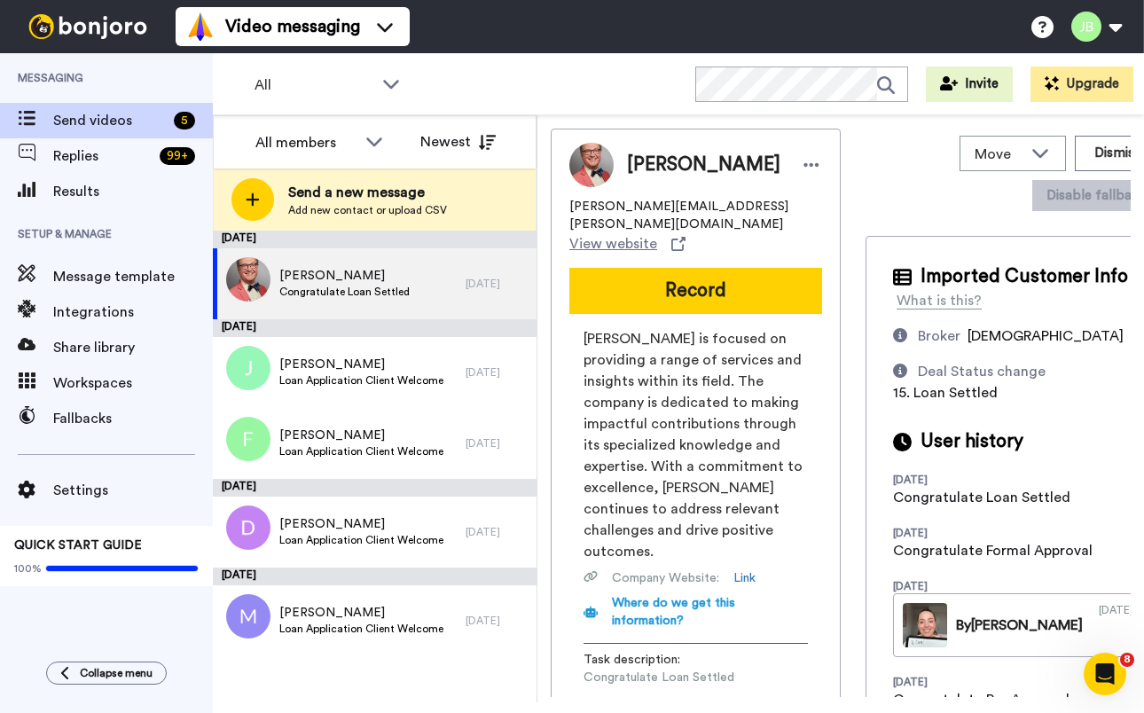
scroll to position [0, 0]
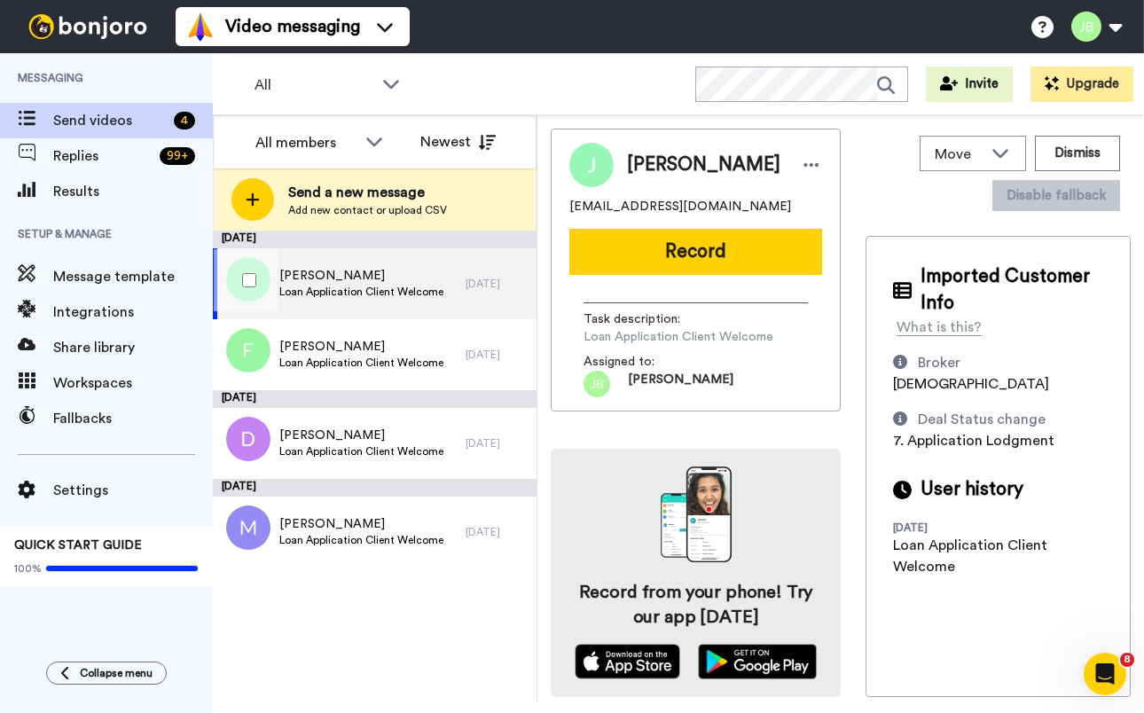
click at [371, 289] on span "Loan Application Client Welcome" at bounding box center [361, 292] width 164 height 14
drag, startPoint x: 698, startPoint y: 207, endPoint x: 618, endPoint y: 204, distance: 79.9
click at [566, 205] on div "Ji Won [EMAIL_ADDRESS][DOMAIN_NAME] Record Task description : Loan Application …" at bounding box center [696, 270] width 290 height 283
copy span "[EMAIL_ADDRESS][DOMAIN_NAME]"
click at [731, 210] on div "[EMAIL_ADDRESS][DOMAIN_NAME]" at bounding box center [695, 207] width 253 height 18
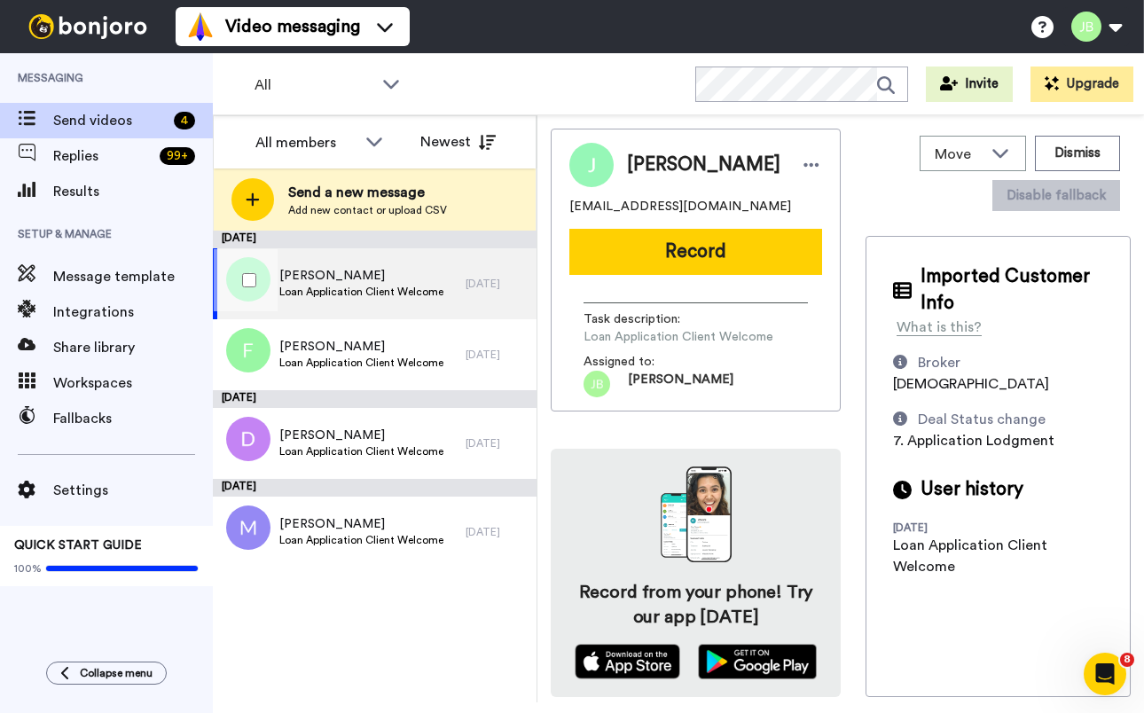
click at [403, 281] on span "[PERSON_NAME]" at bounding box center [361, 276] width 164 height 18
click at [1070, 150] on button "Dismiss" at bounding box center [1077, 153] width 85 height 35
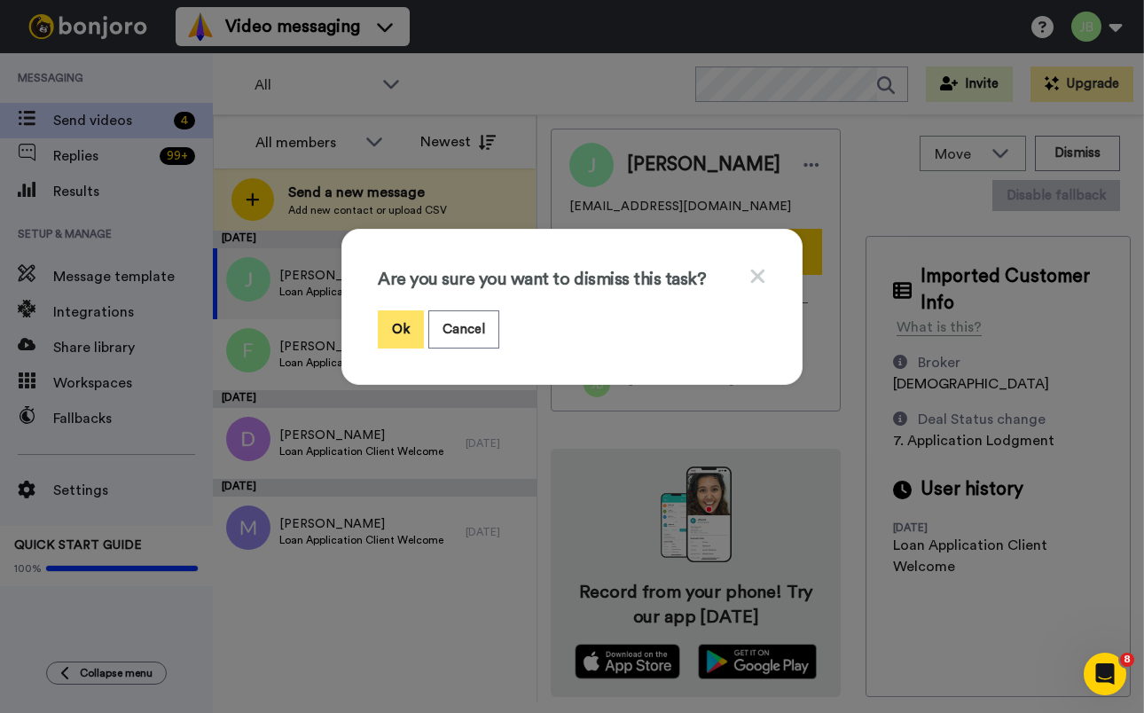
click at [391, 330] on button "Ok" at bounding box center [401, 329] width 46 height 38
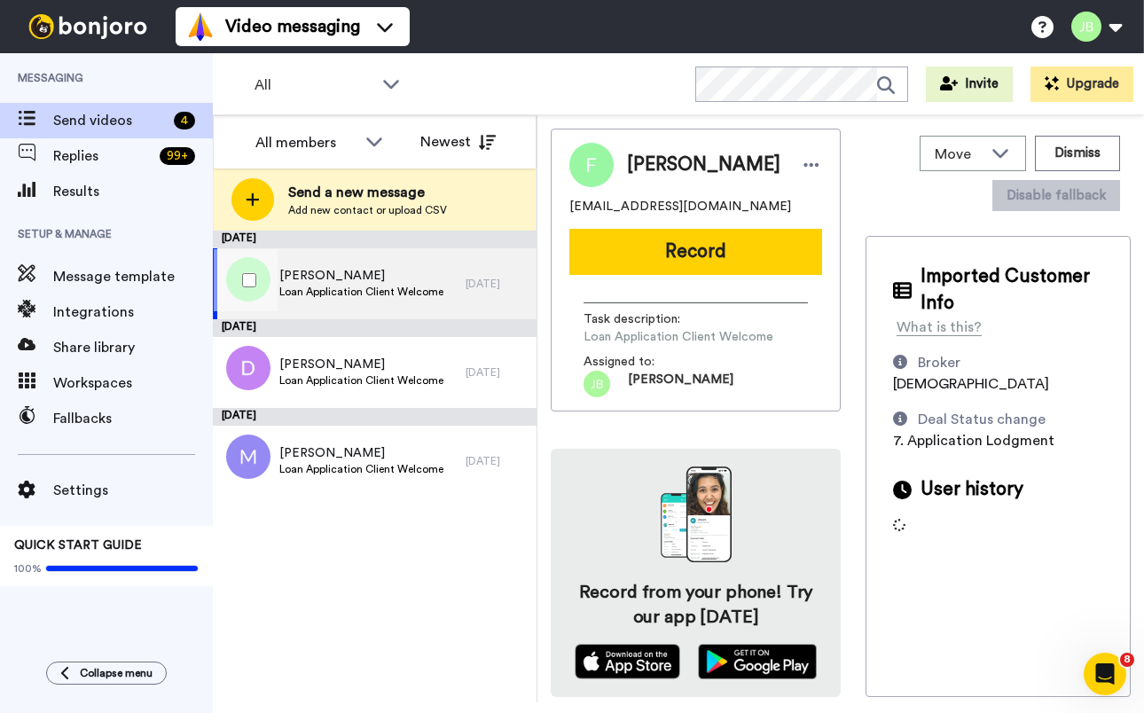
click at [393, 286] on span "Loan Application Client Welcome" at bounding box center [361, 292] width 164 height 14
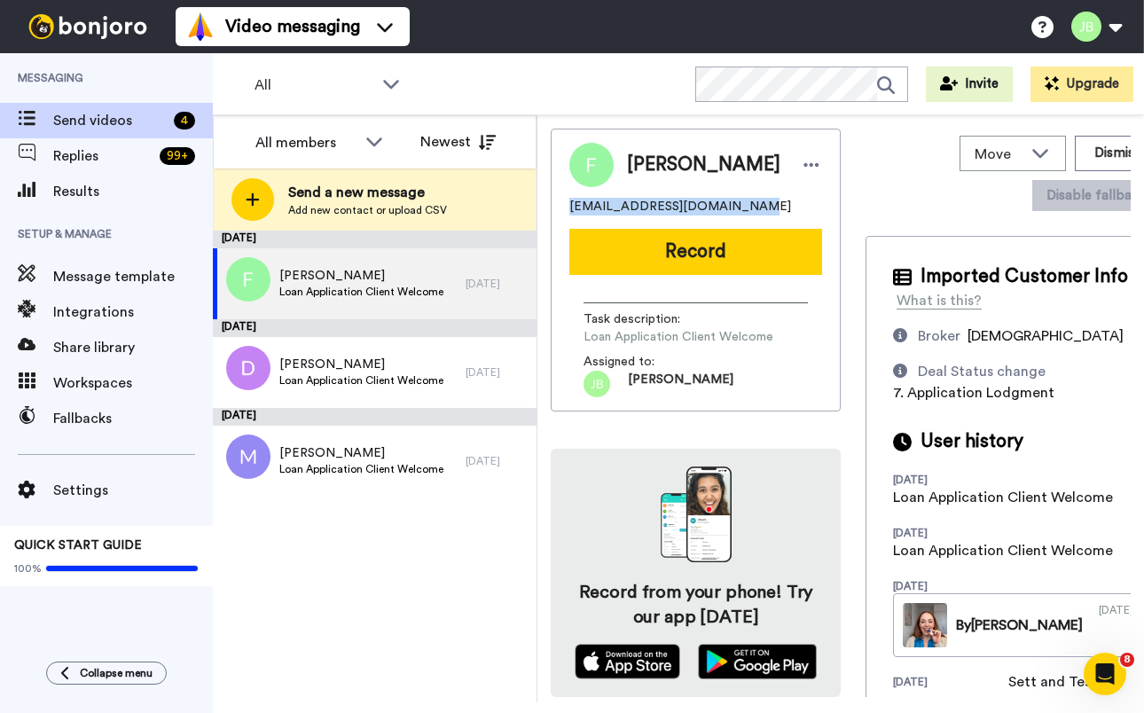
drag, startPoint x: 746, startPoint y: 205, endPoint x: 569, endPoint y: 206, distance: 176.5
click at [563, 205] on div "Francesco chef.frankcaruso@gmail.com Record Task description : Loan Application…" at bounding box center [696, 270] width 290 height 283
copy span "chef.frankcaruso@gmail.com"
click at [750, 201] on div "chef.frankcaruso@gmail.com" at bounding box center [695, 207] width 253 height 18
click at [392, 268] on span "Francesco" at bounding box center [361, 276] width 164 height 18
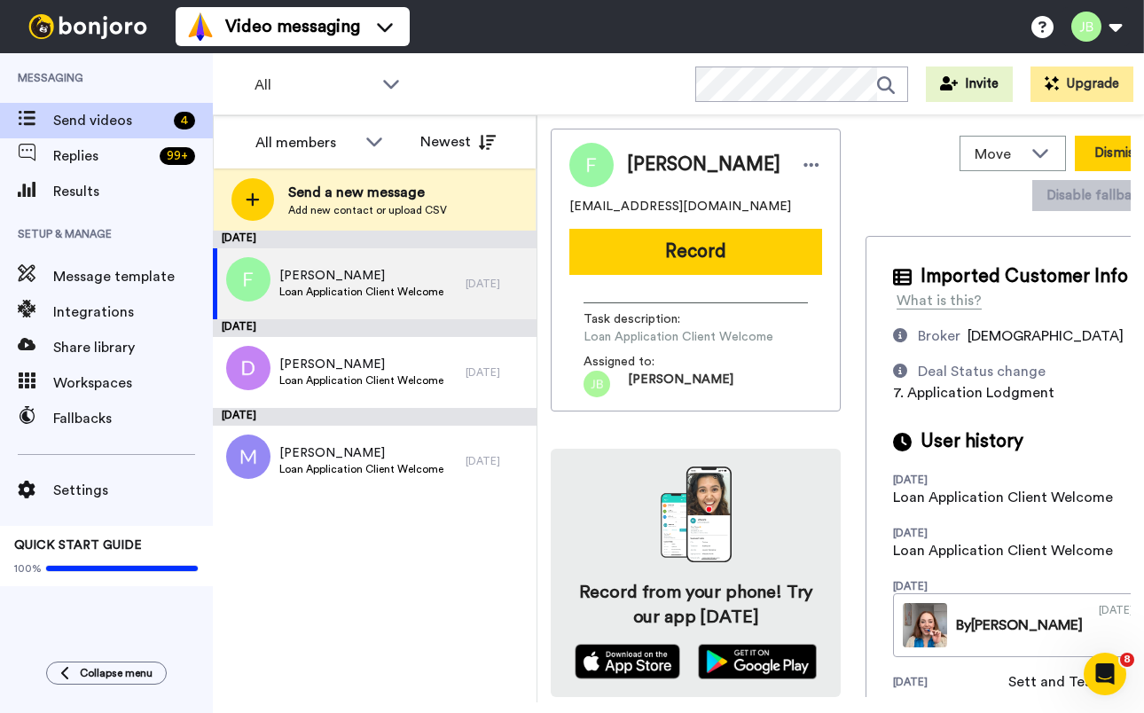
click at [1075, 150] on button "Dismiss" at bounding box center [1117, 153] width 85 height 35
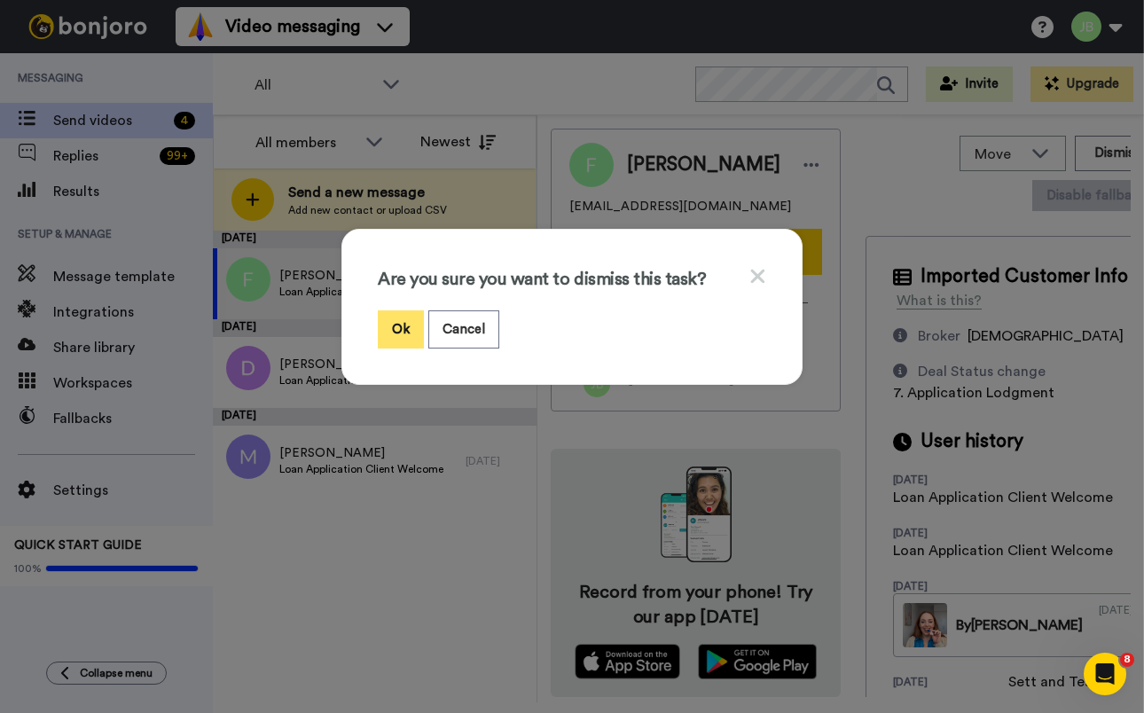
click at [407, 322] on button "Ok" at bounding box center [401, 329] width 46 height 38
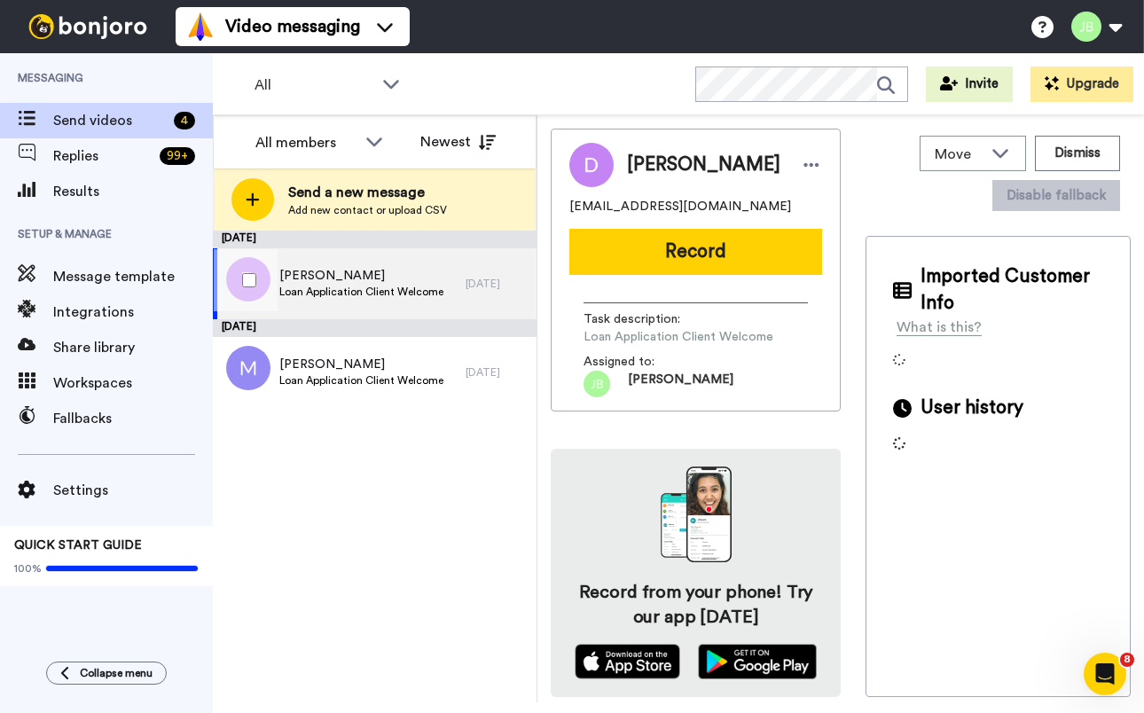
click at [442, 287] on div "Daniel Loan Application Client Welcome" at bounding box center [339, 283] width 253 height 71
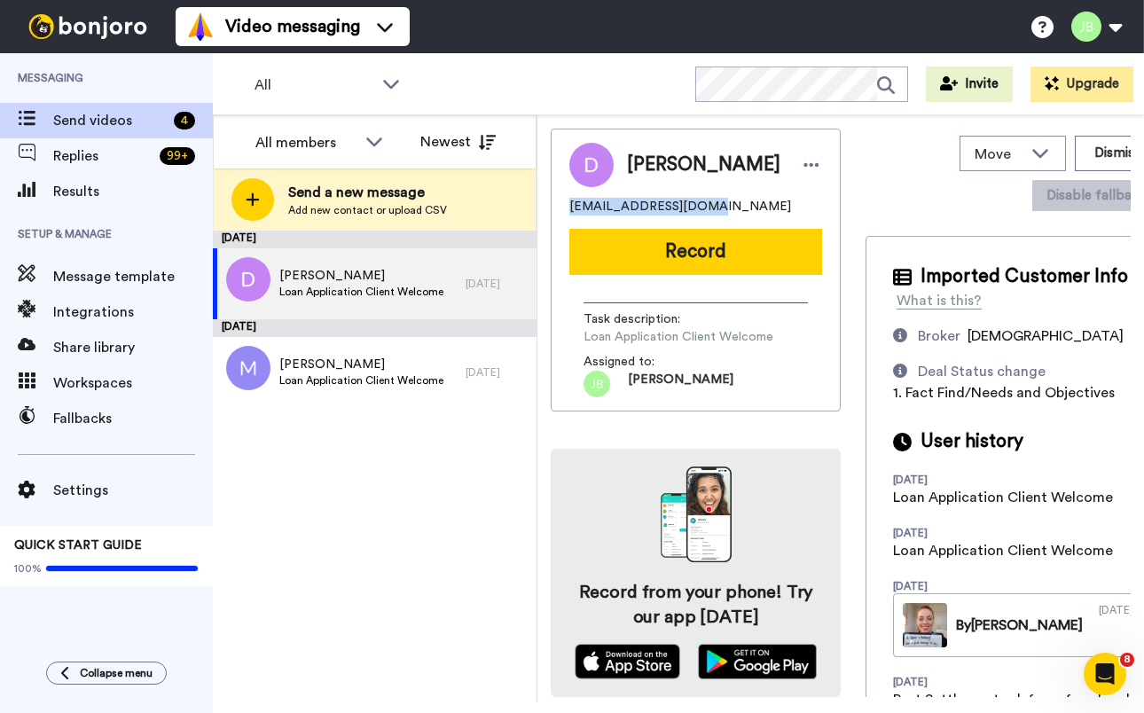
drag, startPoint x: 700, startPoint y: 207, endPoint x: 543, endPoint y: 208, distance: 157.0
click at [543, 208] on div "Move WORKSPACES View all Default Welcome Other Chris' Messages Other Formal App…" at bounding box center [840, 408] width 606 height 587
copy span "daniel0681@gmail.com"
drag, startPoint x: 733, startPoint y: 208, endPoint x: 739, endPoint y: 222, distance: 14.3
click at [734, 209] on div "daniel0681@gmail.com" at bounding box center [695, 207] width 253 height 18
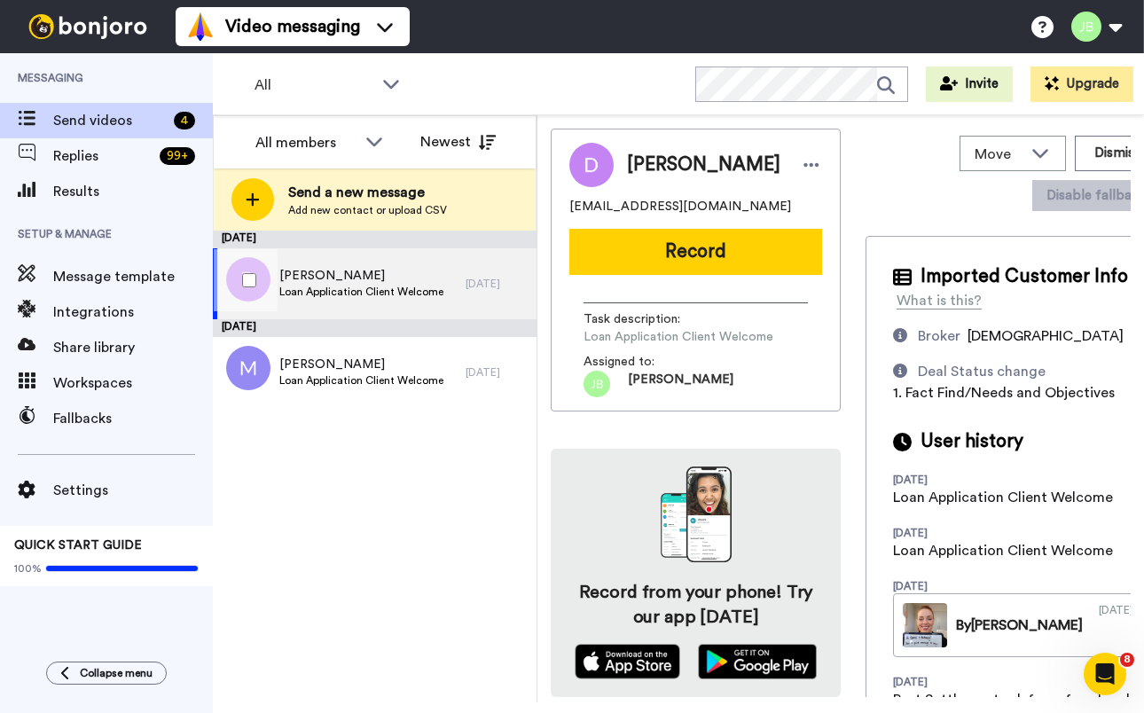
drag, startPoint x: 432, startPoint y: 270, endPoint x: 867, endPoint y: 176, distance: 445.4
click at [432, 270] on span "Daniel" at bounding box center [361, 276] width 164 height 18
click at [1075, 144] on button "Dismiss" at bounding box center [1117, 153] width 85 height 35
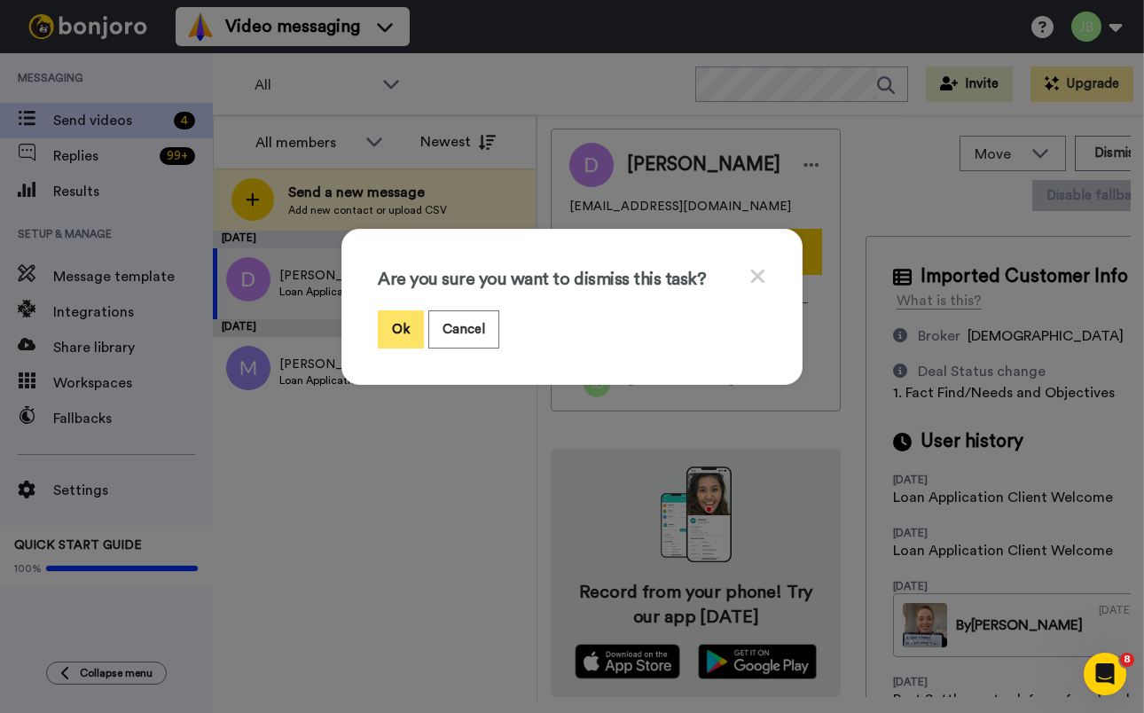
click at [396, 318] on button "Ok" at bounding box center [401, 329] width 46 height 38
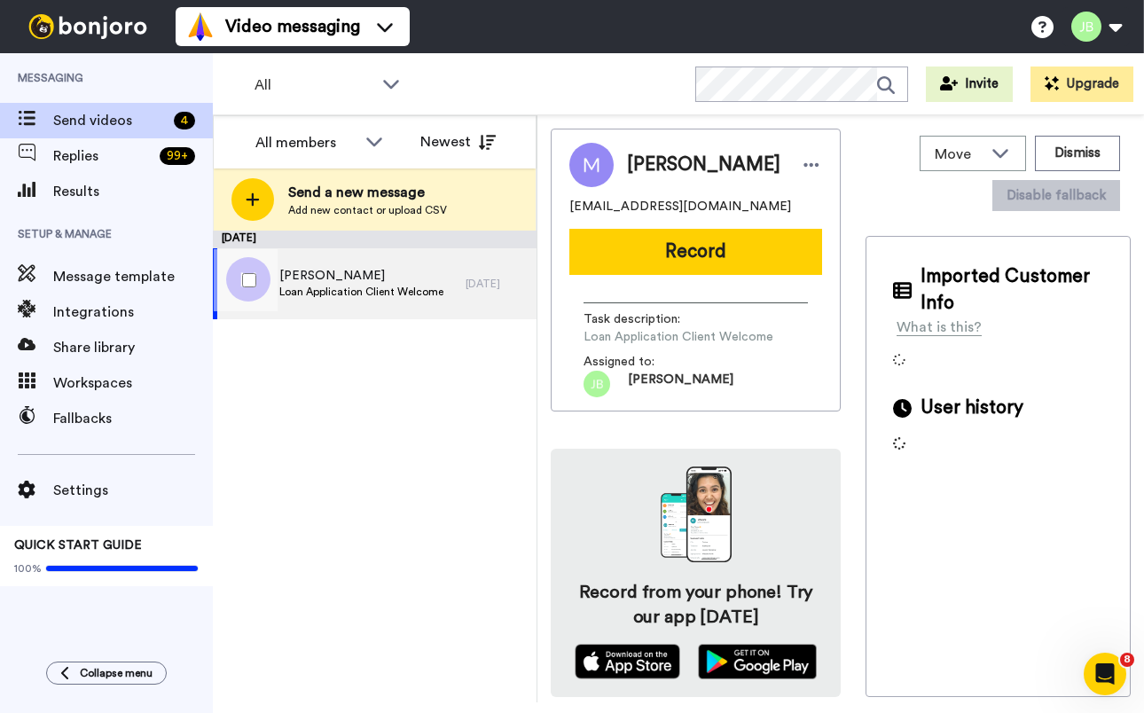
click at [401, 291] on span "Loan Application Client Welcome" at bounding box center [361, 292] width 164 height 14
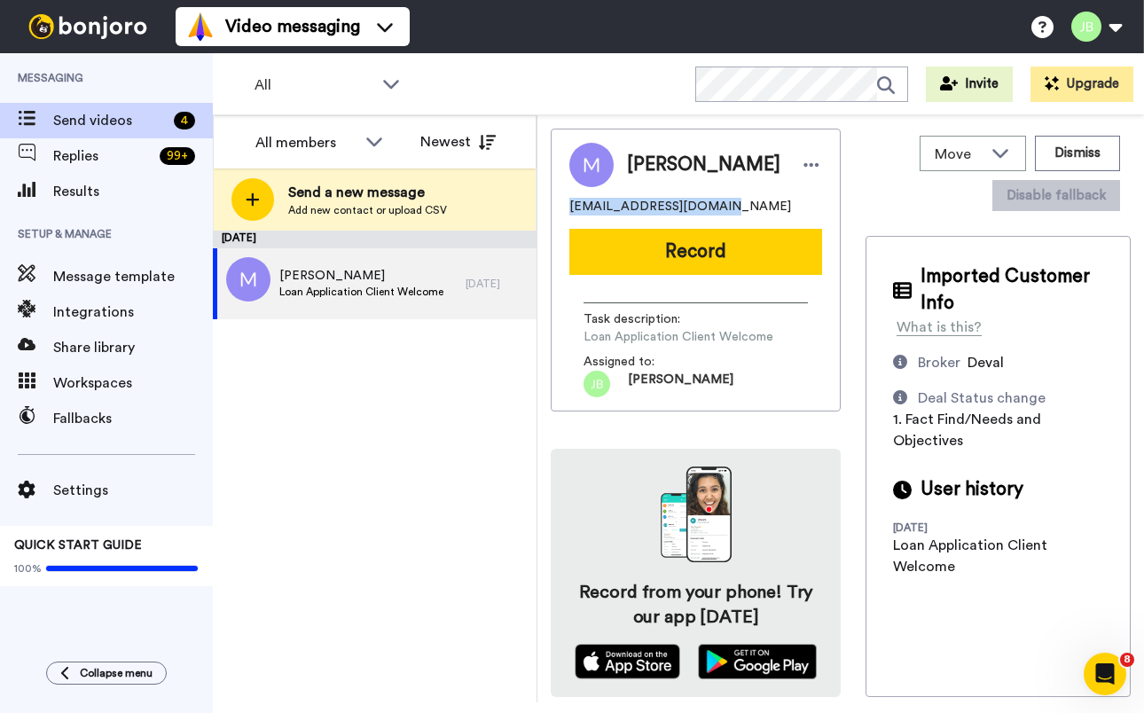
drag, startPoint x: 724, startPoint y: 206, endPoint x: 583, endPoint y: 206, distance: 141.0
click at [560, 206] on div "Matthew Matthewscerri@live.com Record Task description : Loan Application Clien…" at bounding box center [696, 270] width 290 height 283
copy span "Matthewscerri@live.com"
click at [427, 393] on div "September 4 Matthew Loan Application Client Welcome 20 days ago" at bounding box center [375, 467] width 324 height 472
drag, startPoint x: 391, startPoint y: 286, endPoint x: 983, endPoint y: 211, distance: 597.1
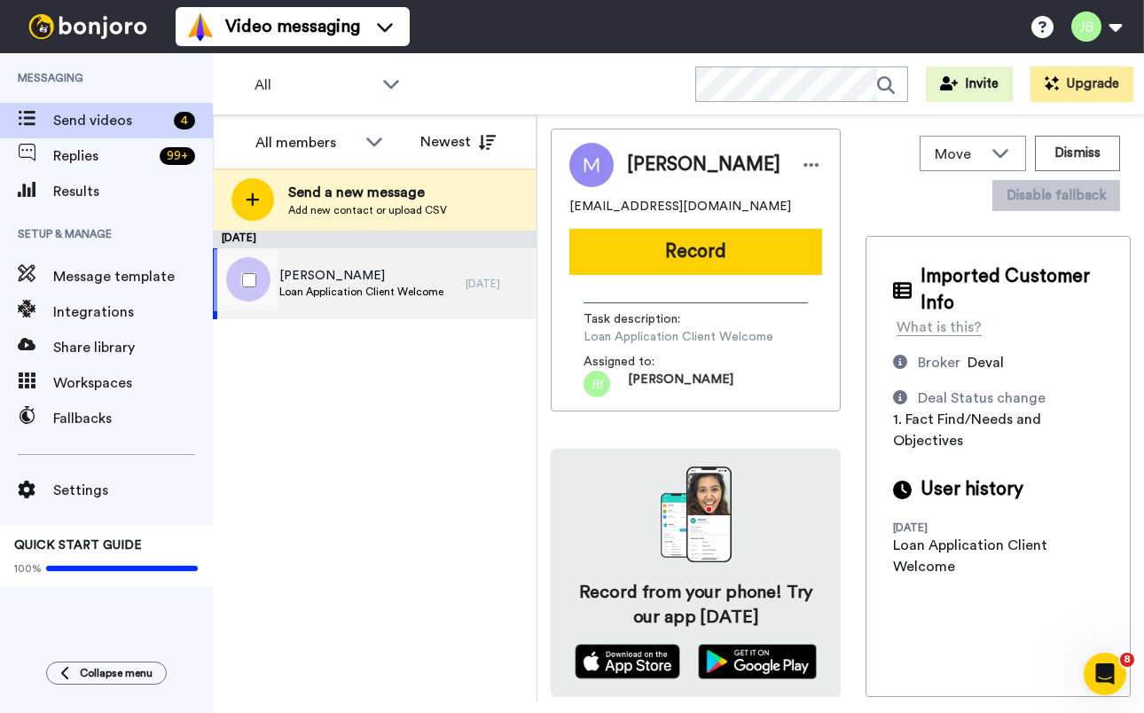
click at [391, 286] on span "Loan Application Client Welcome" at bounding box center [361, 292] width 164 height 14
click at [1090, 162] on button "Dismiss" at bounding box center [1077, 153] width 85 height 35
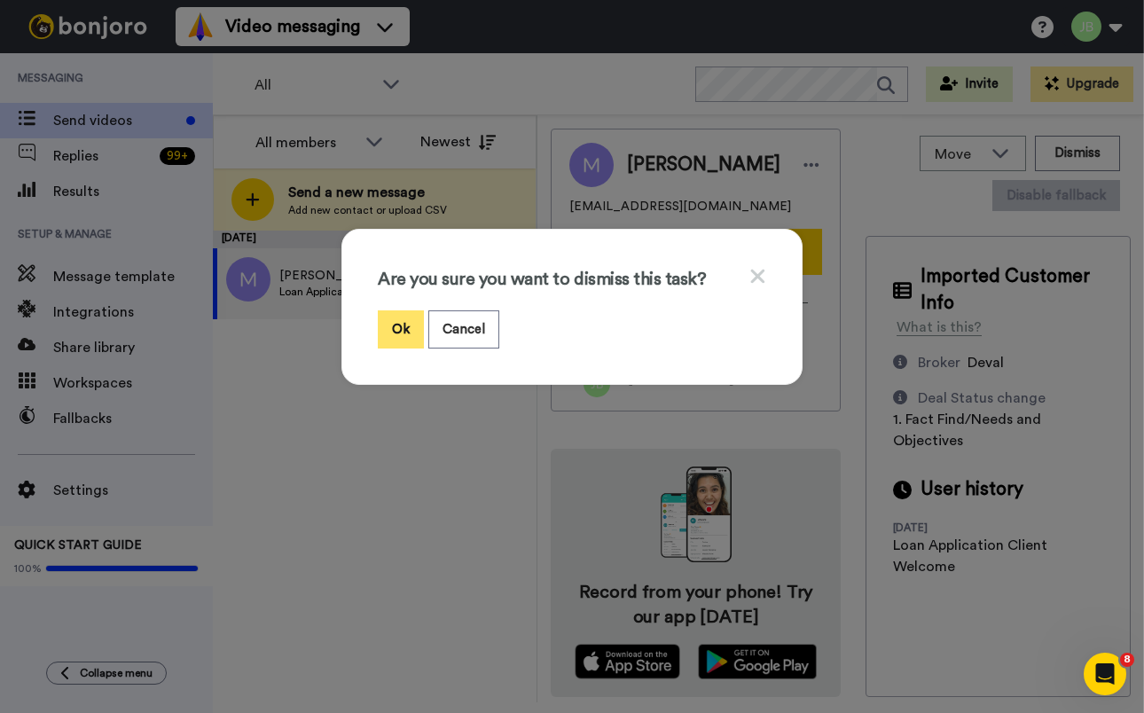
click at [399, 328] on button "Ok" at bounding box center [401, 329] width 46 height 38
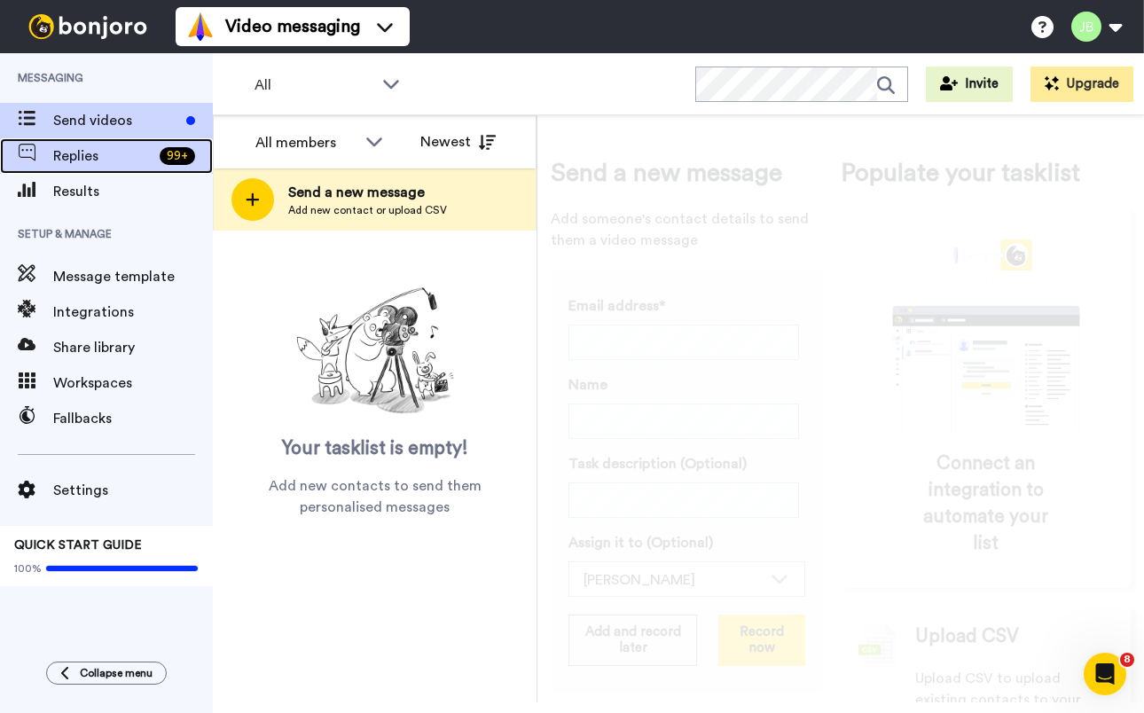
click at [125, 156] on span "Replies" at bounding box center [102, 155] width 99 height 21
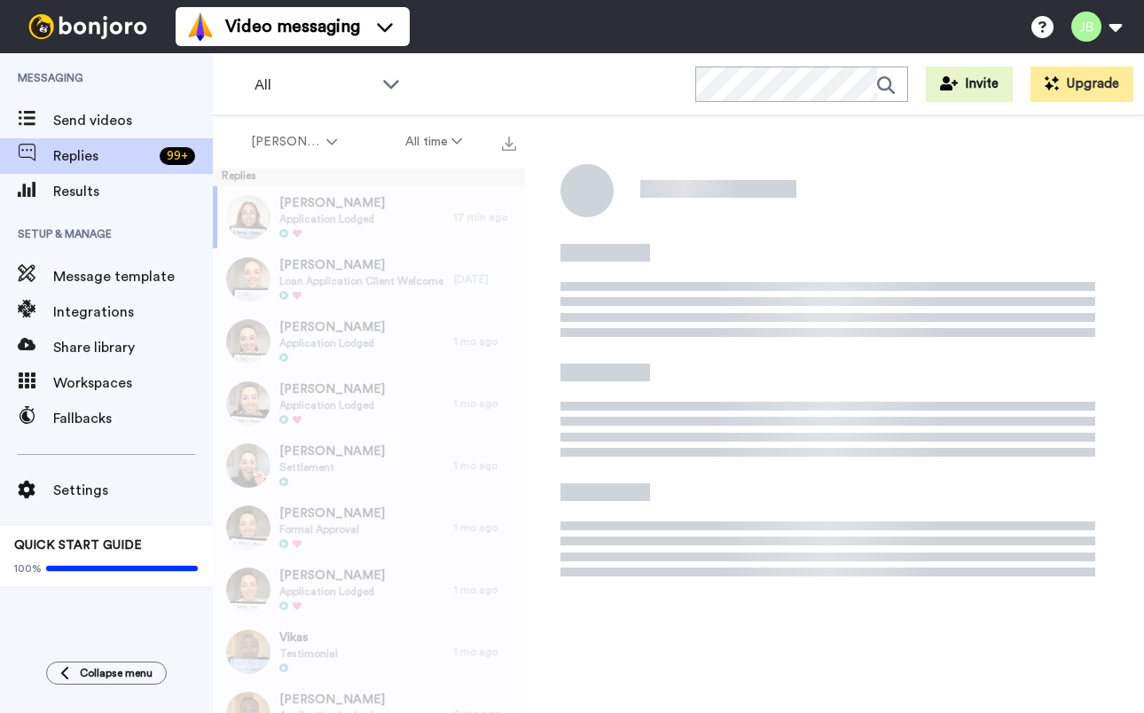
scroll to position [2, 0]
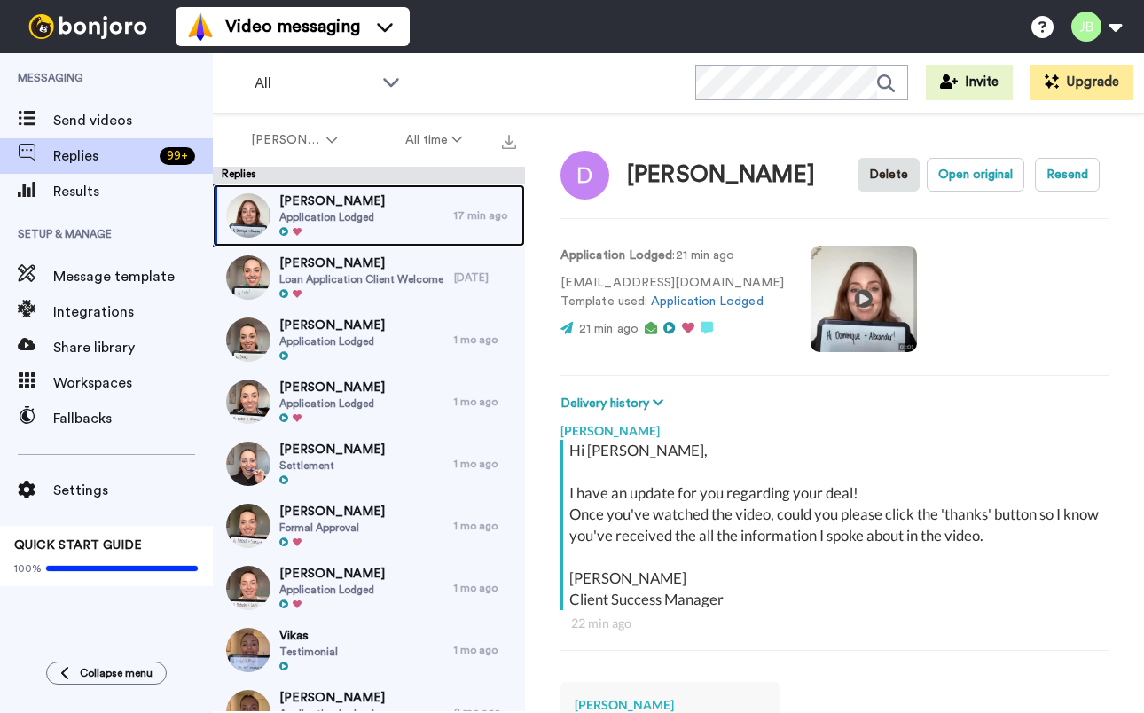
click at [334, 224] on div "Dominique Application Lodged" at bounding box center [332, 215] width 106 height 46
type textarea "x"
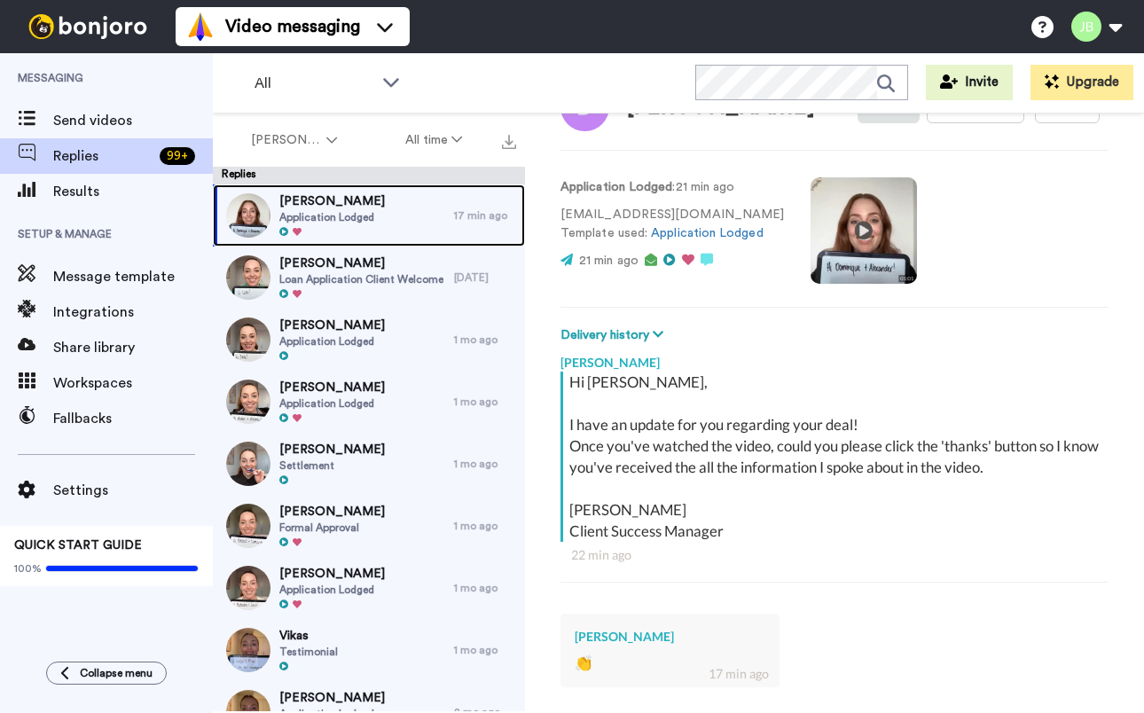
scroll to position [0, 0]
